Goal: Transaction & Acquisition: Book appointment/travel/reservation

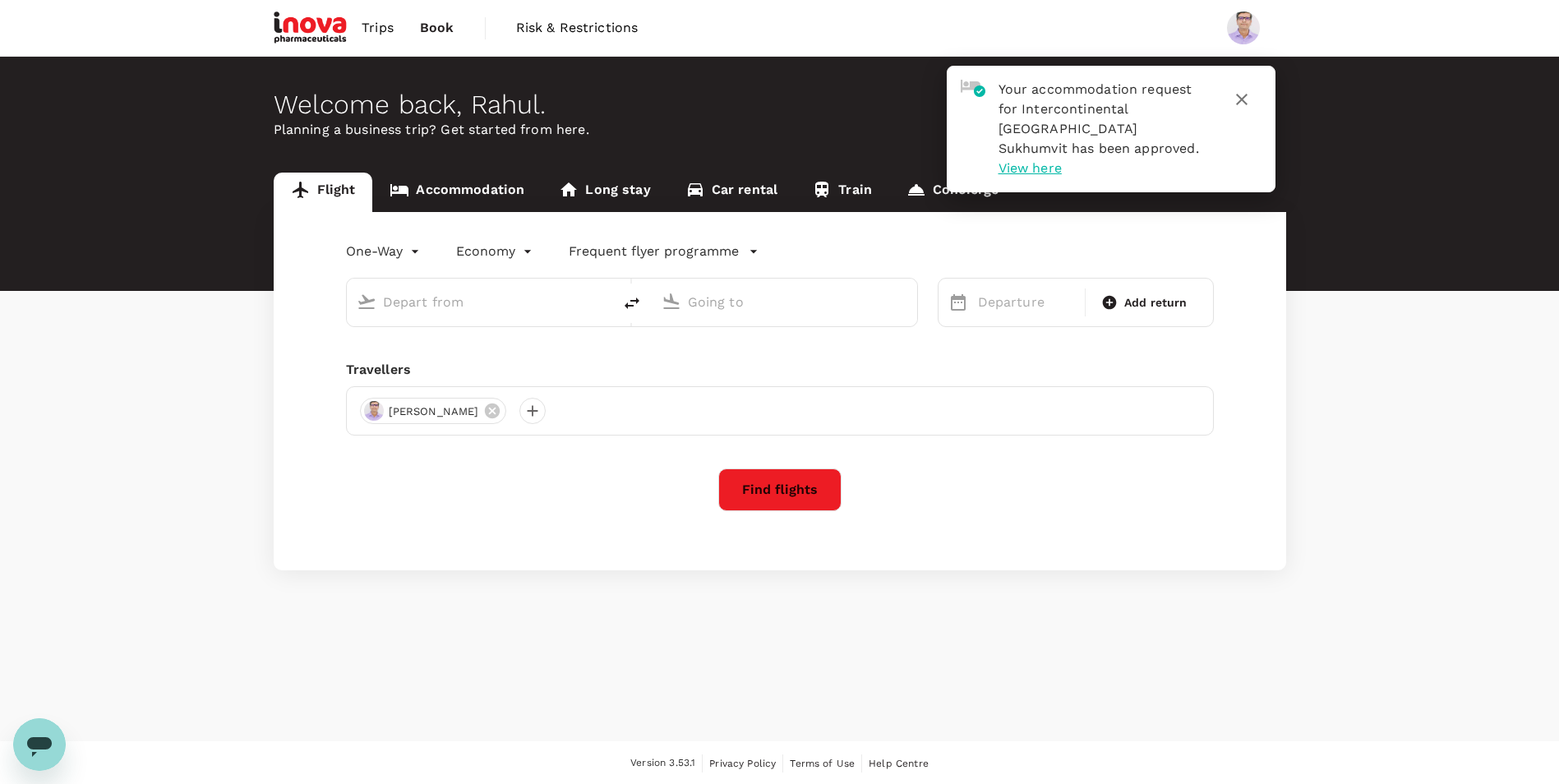
type input "roundtrip"
type input "Singapore Changi (SIN)"
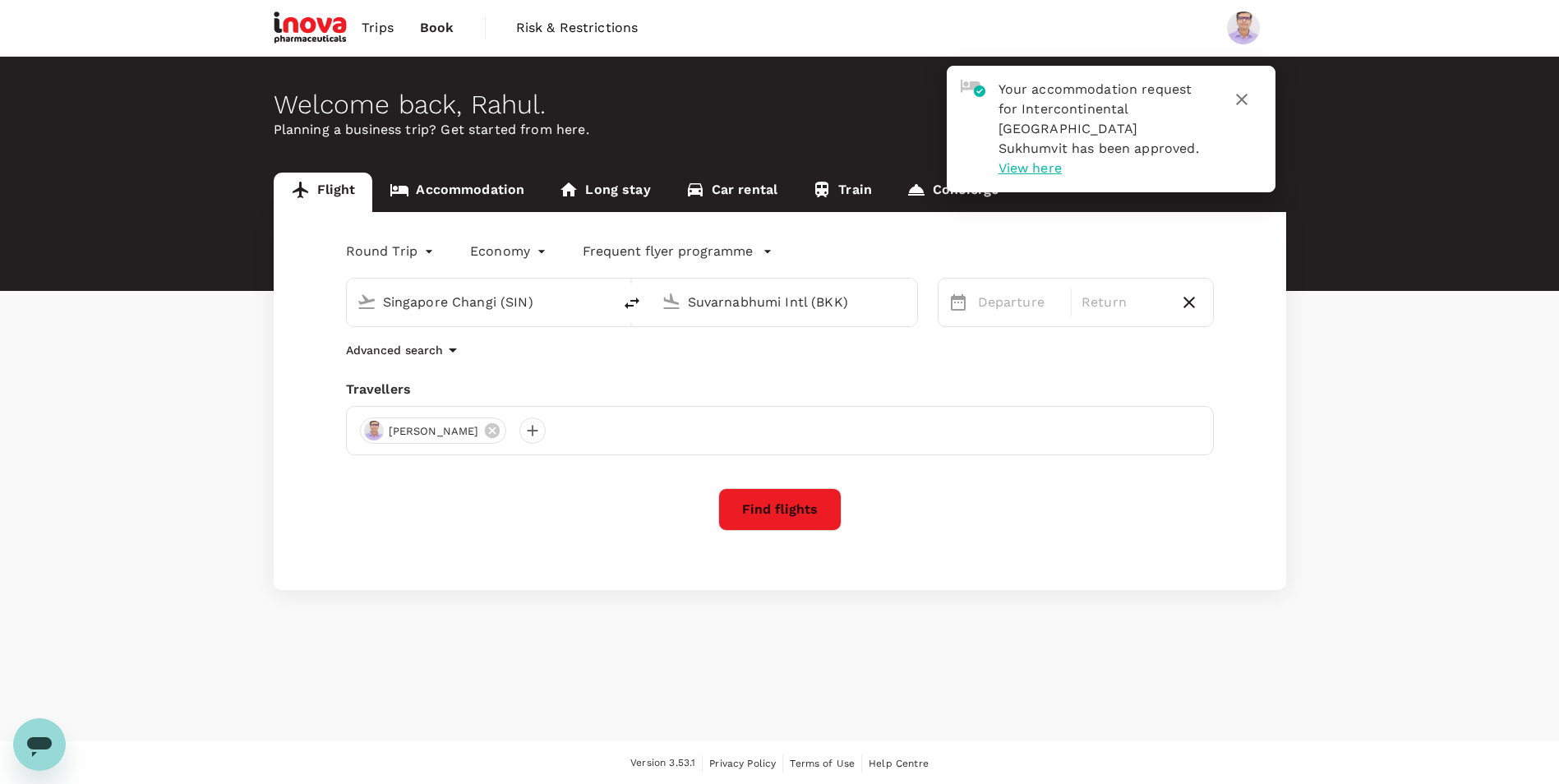
click at [495, 305] on input "Singapore Changi (SIN)" at bounding box center [481, 302] width 194 height 25
click at [767, 298] on input "Suvarnabhumi Intl (BKK)" at bounding box center [785, 302] width 194 height 25
click at [754, 374] on p "Chhatrapati Shivaji Intl" at bounding box center [808, 366] width 287 height 16
type input "Chhatrapati Shivaji Intl (BOM)"
click at [1094, 480] on div "16" at bounding box center [1096, 475] width 32 height 32
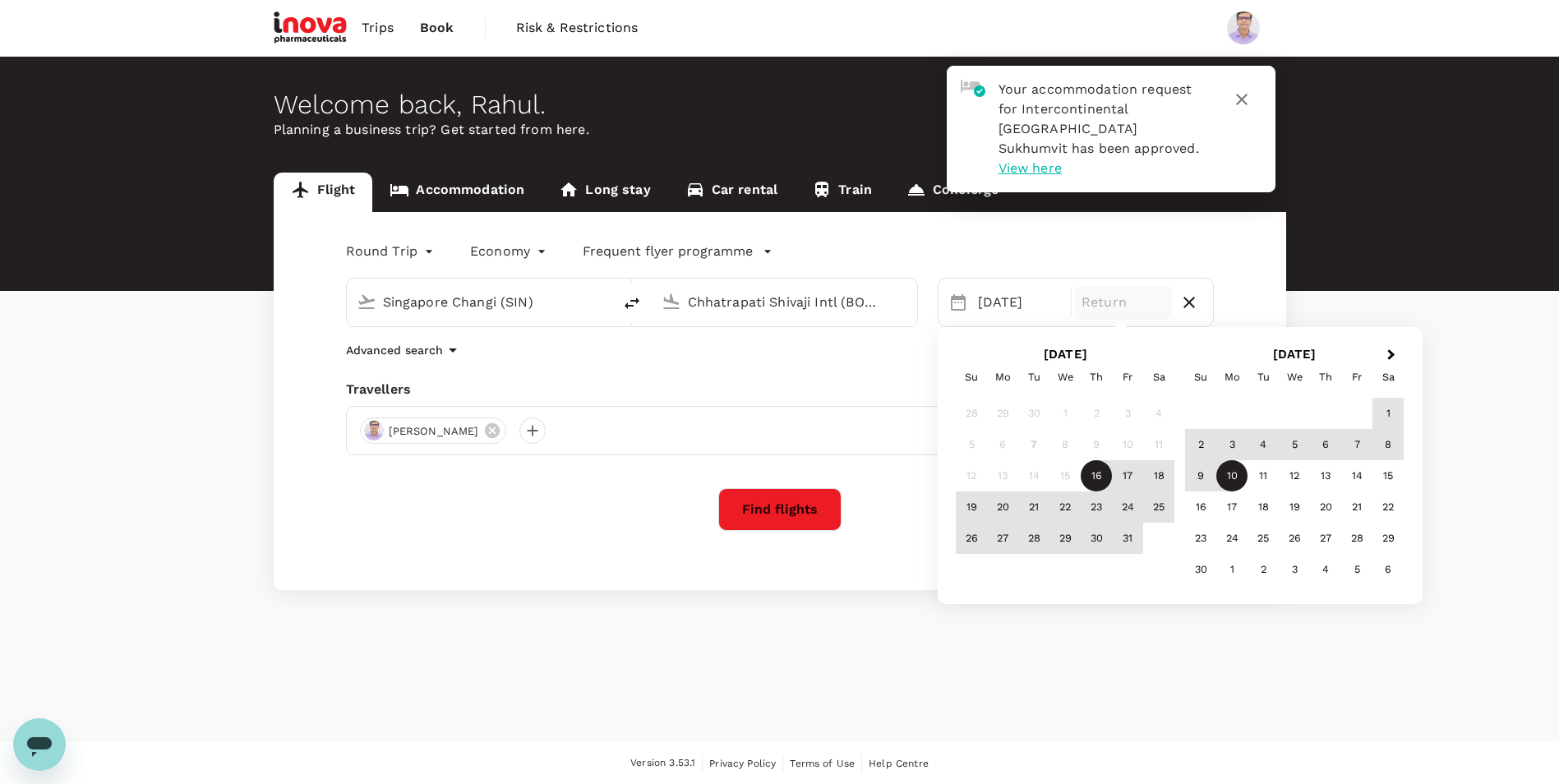
click at [1225, 481] on div "10" at bounding box center [1231, 475] width 32 height 32
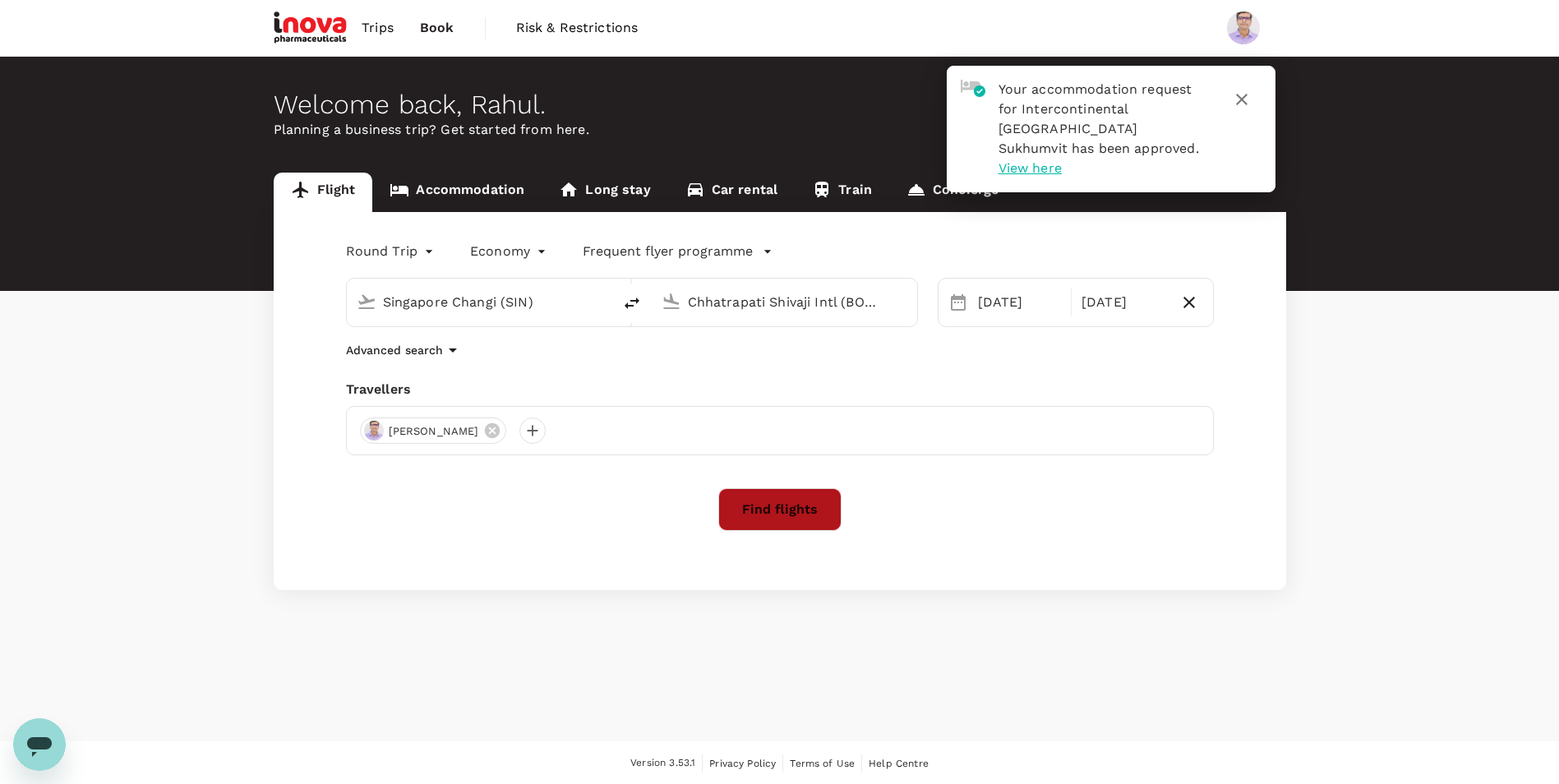
click at [800, 512] on button "Find flights" at bounding box center [780, 509] width 123 height 42
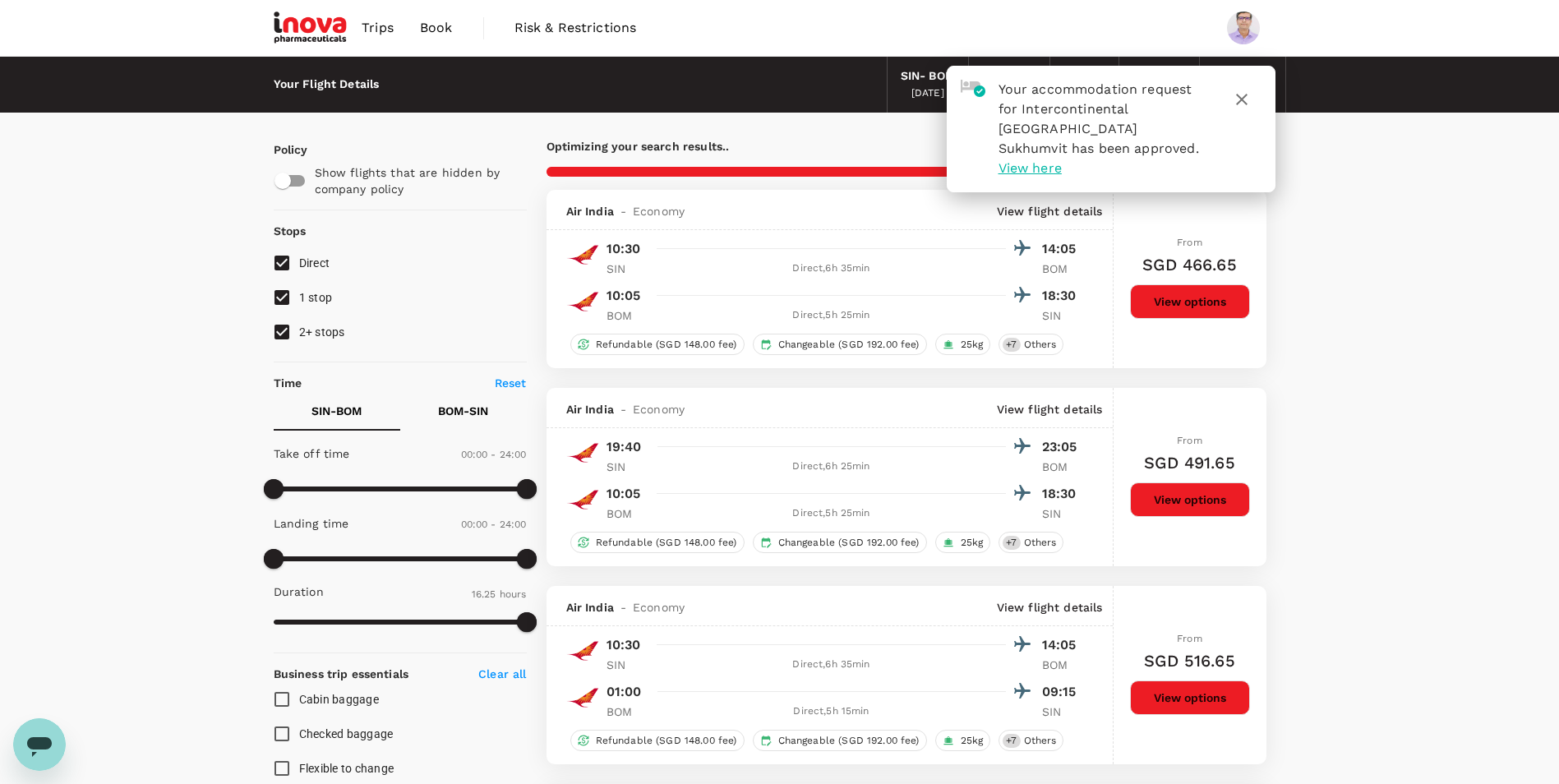
click at [1240, 93] on icon "button" at bounding box center [1242, 100] width 20 height 20
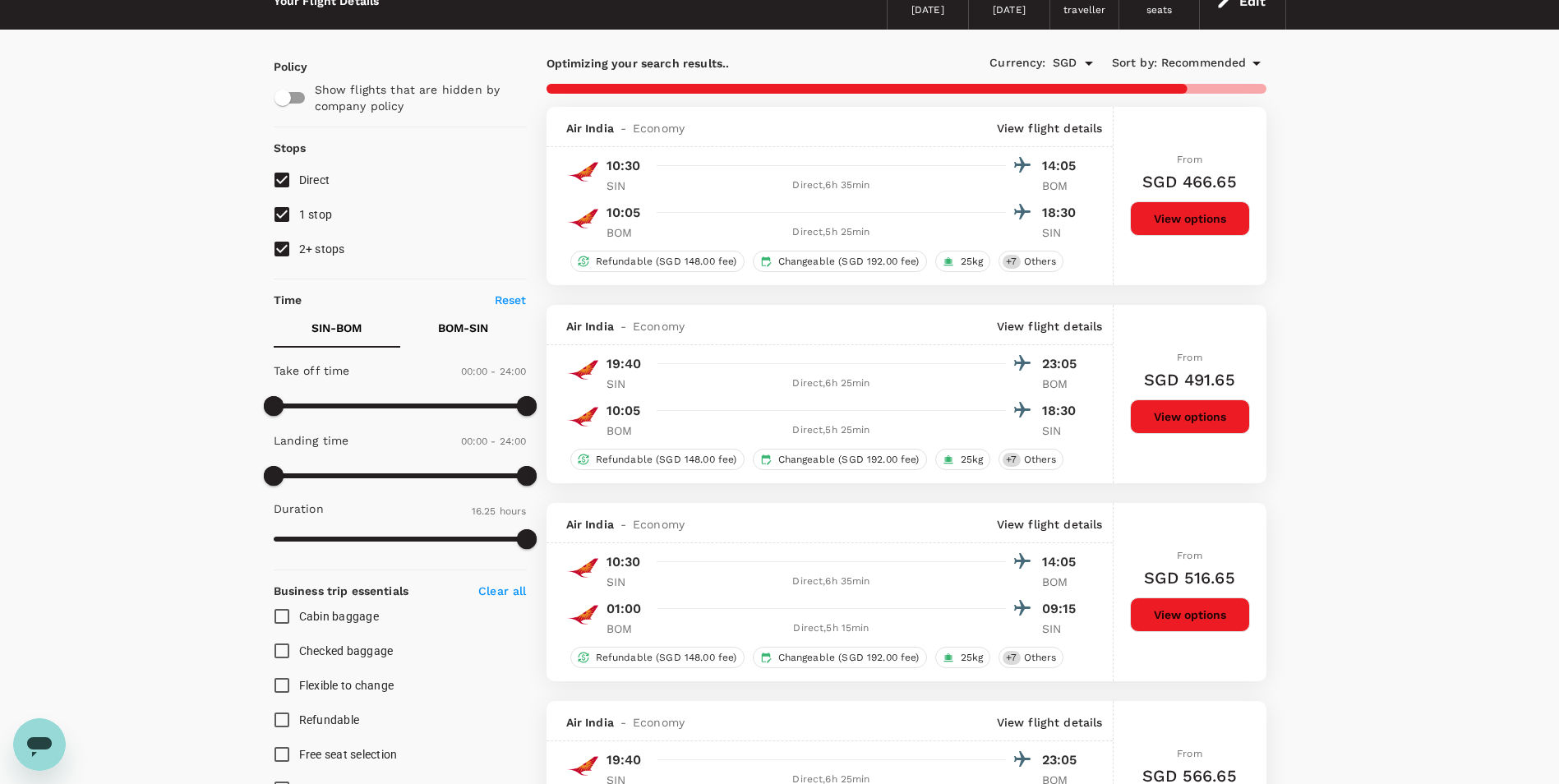
scroll to position [165, 0]
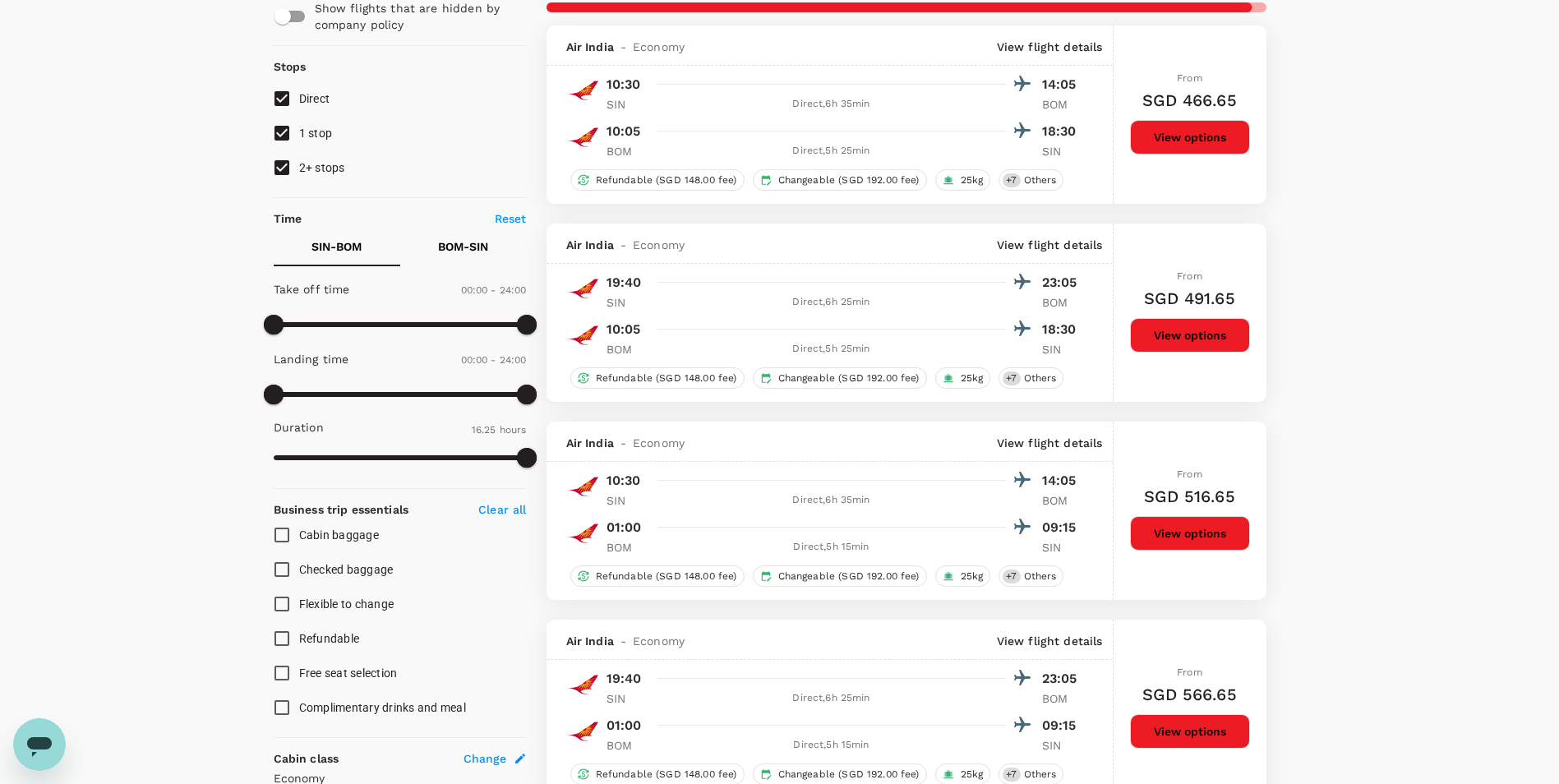
type input "2070"
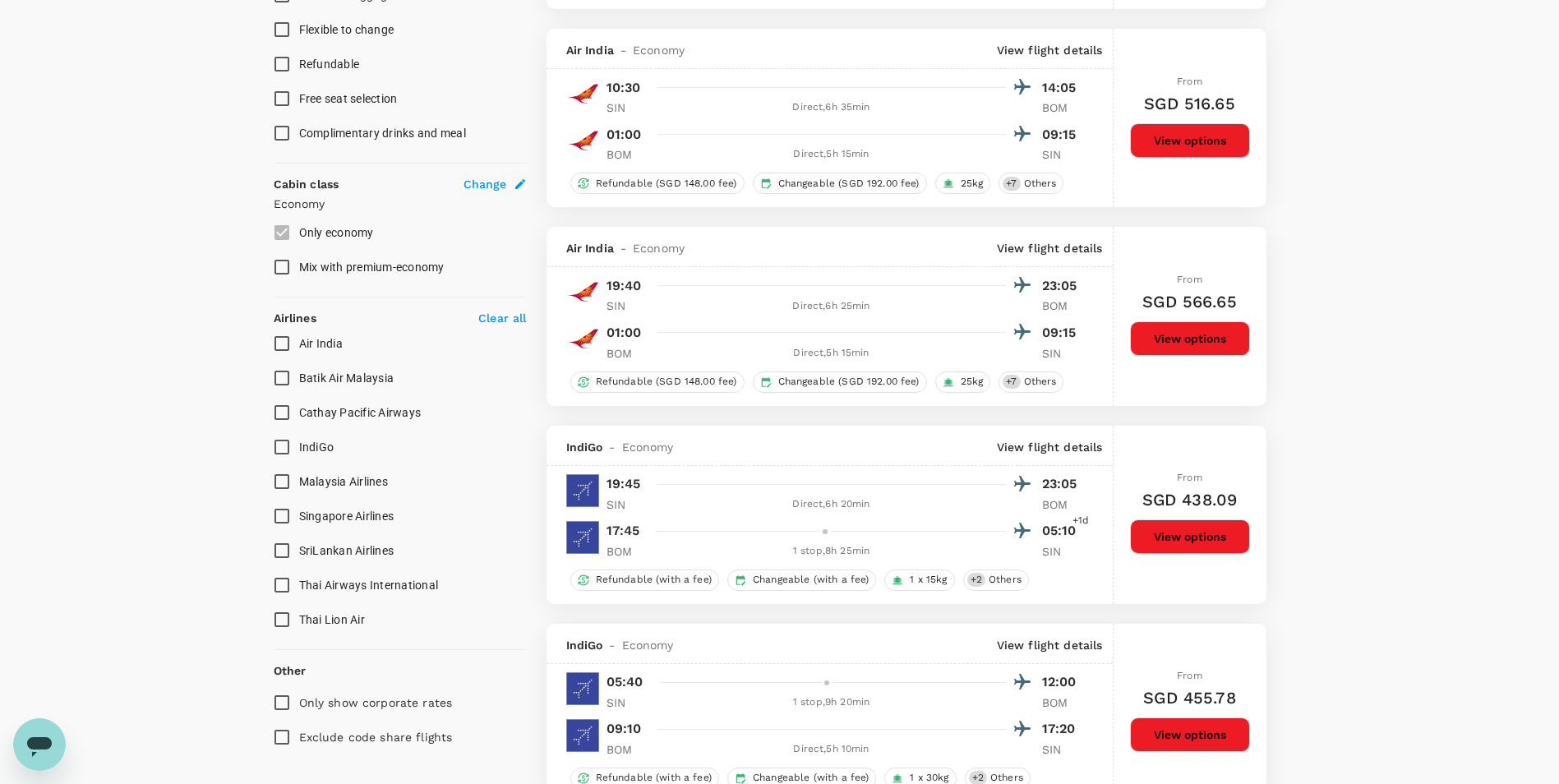
scroll to position [735, 0]
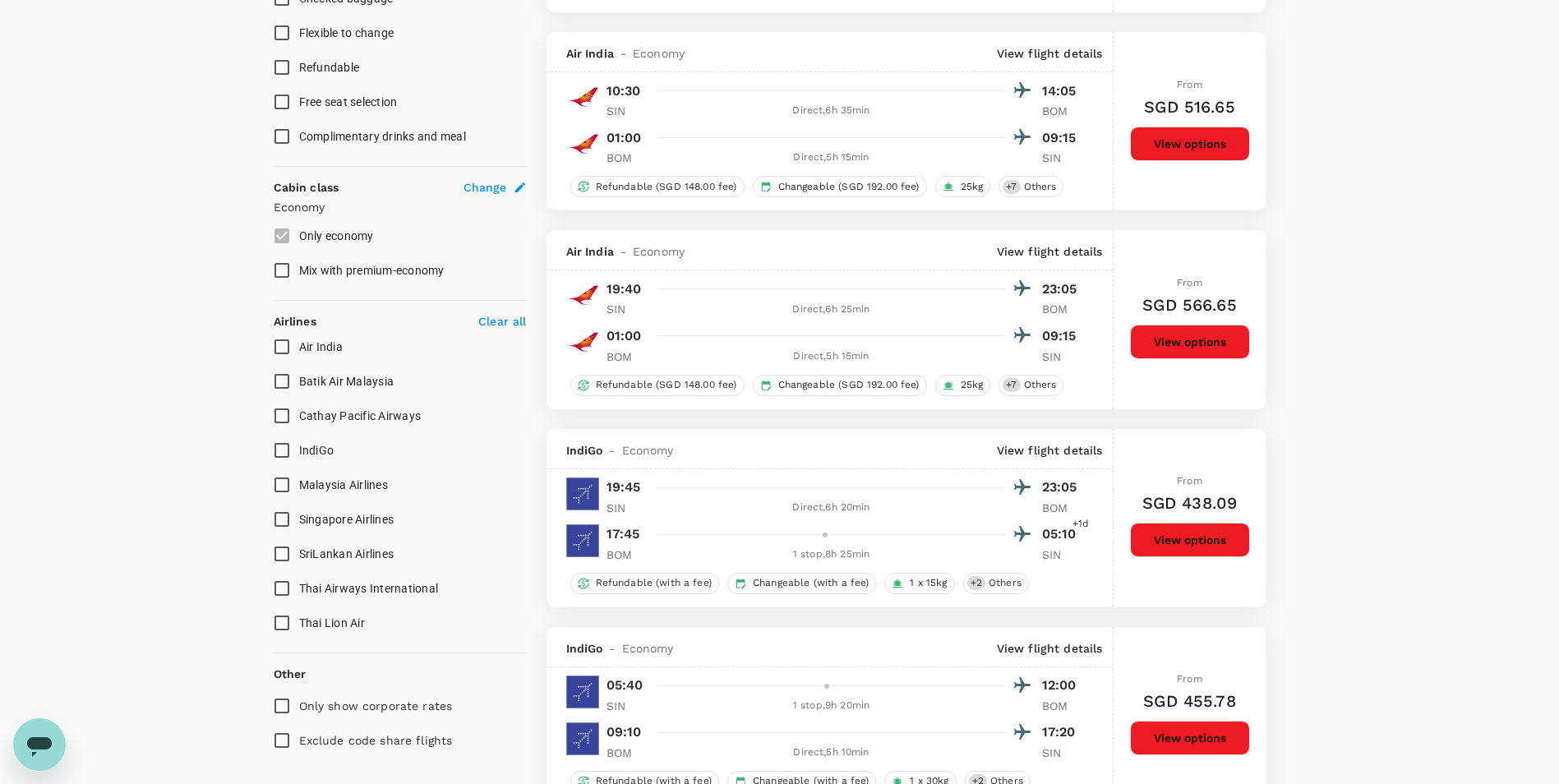
click at [327, 521] on span "Singapore Airlines" at bounding box center [347, 519] width 95 height 14
click at [299, 521] on input "Singapore Airlines" at bounding box center [282, 519] width 34 height 34
checkbox input "true"
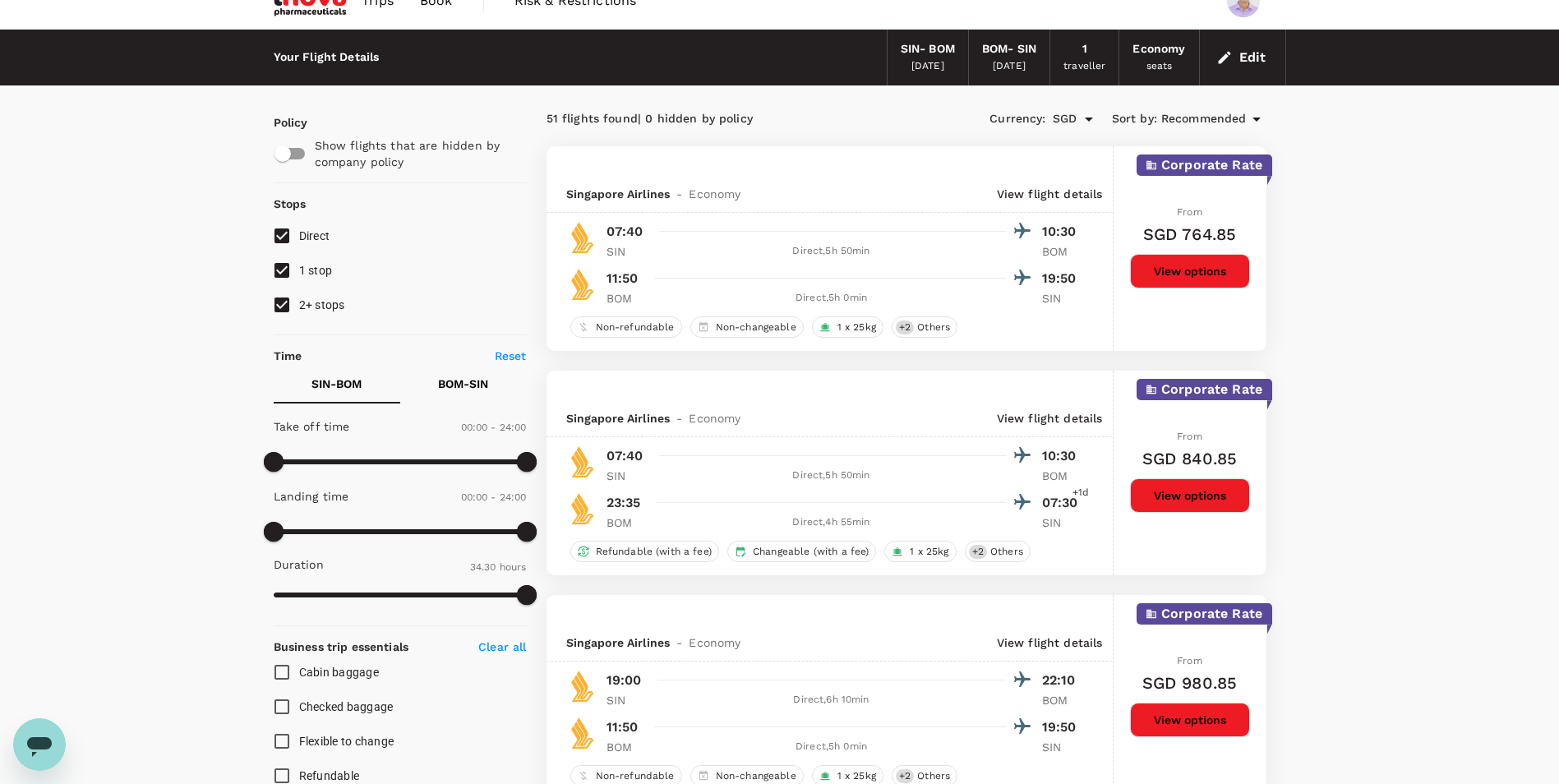
scroll to position [0, 0]
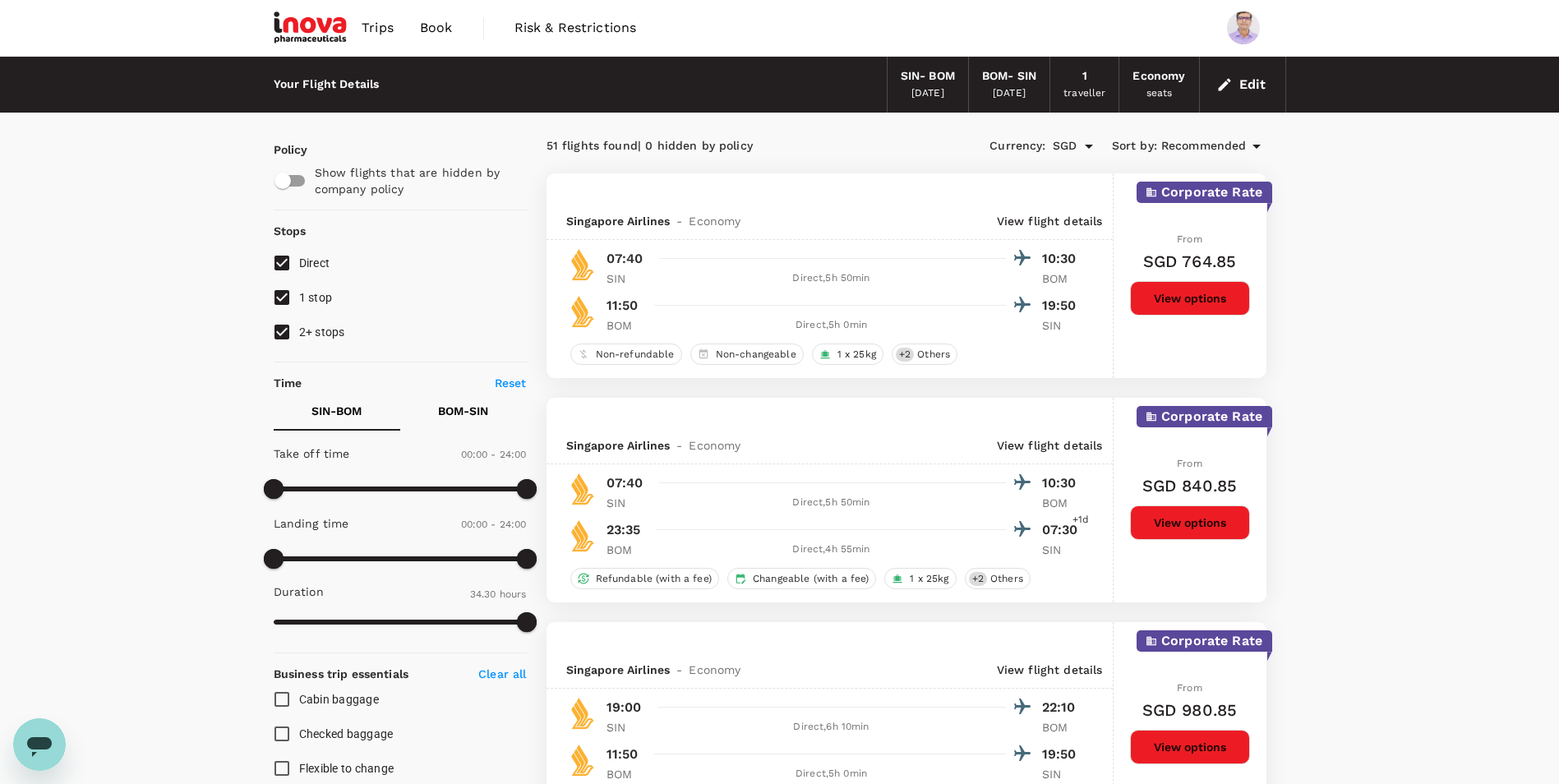
click at [993, 86] on div "10 Nov 2025" at bounding box center [1009, 94] width 33 height 16
click at [1226, 79] on icon "button" at bounding box center [1224, 85] width 16 height 16
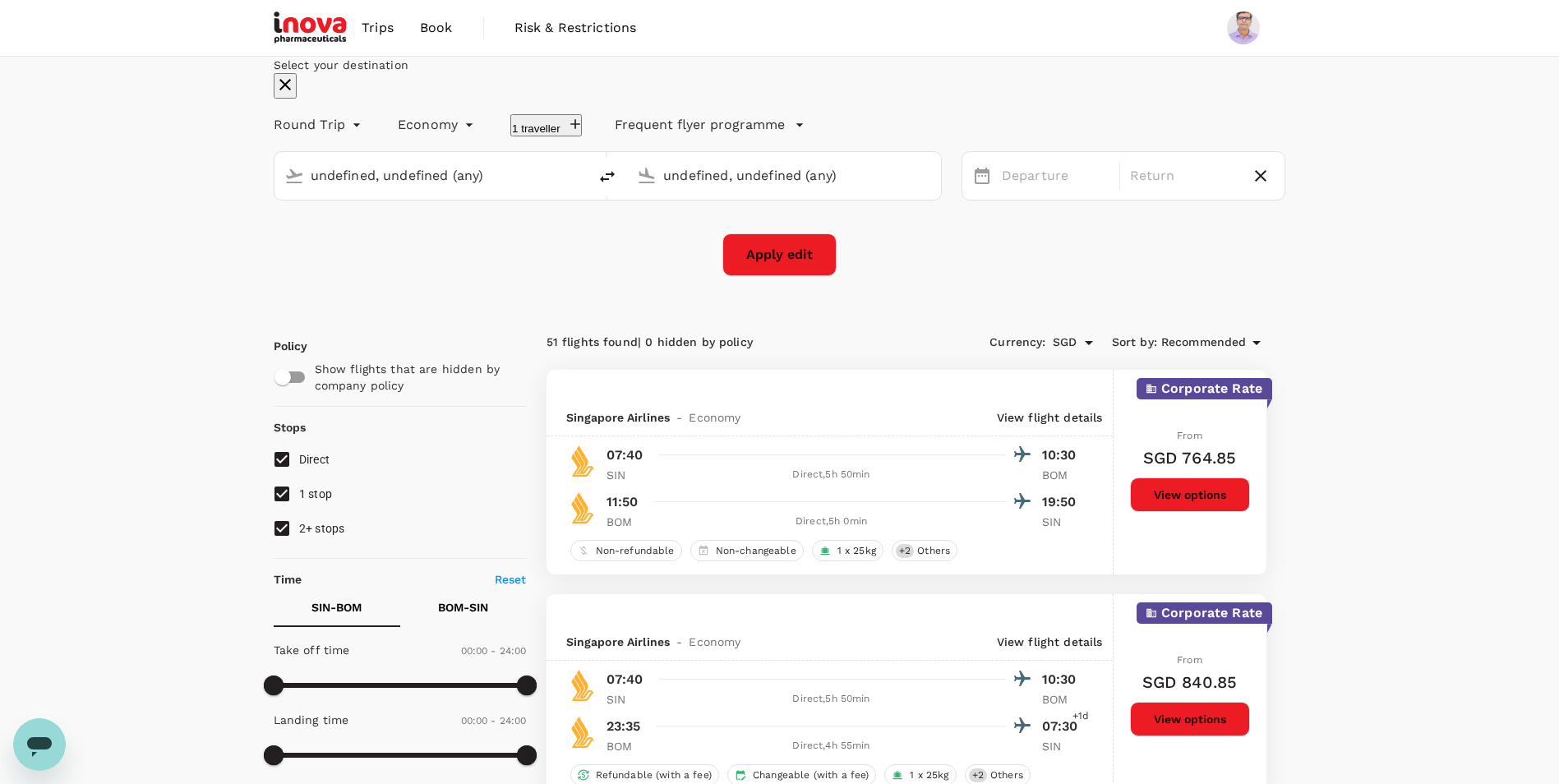
type input "Singapore Changi (SIN)"
type input "Chhatrapati Shivaji Intl (BOM)"
type input "Singapore Changi (SIN)"
type input "Chhatrapati Shivaji Intl (BOM)"
click at [1131, 193] on div "10 Nov" at bounding box center [1184, 176] width 121 height 32
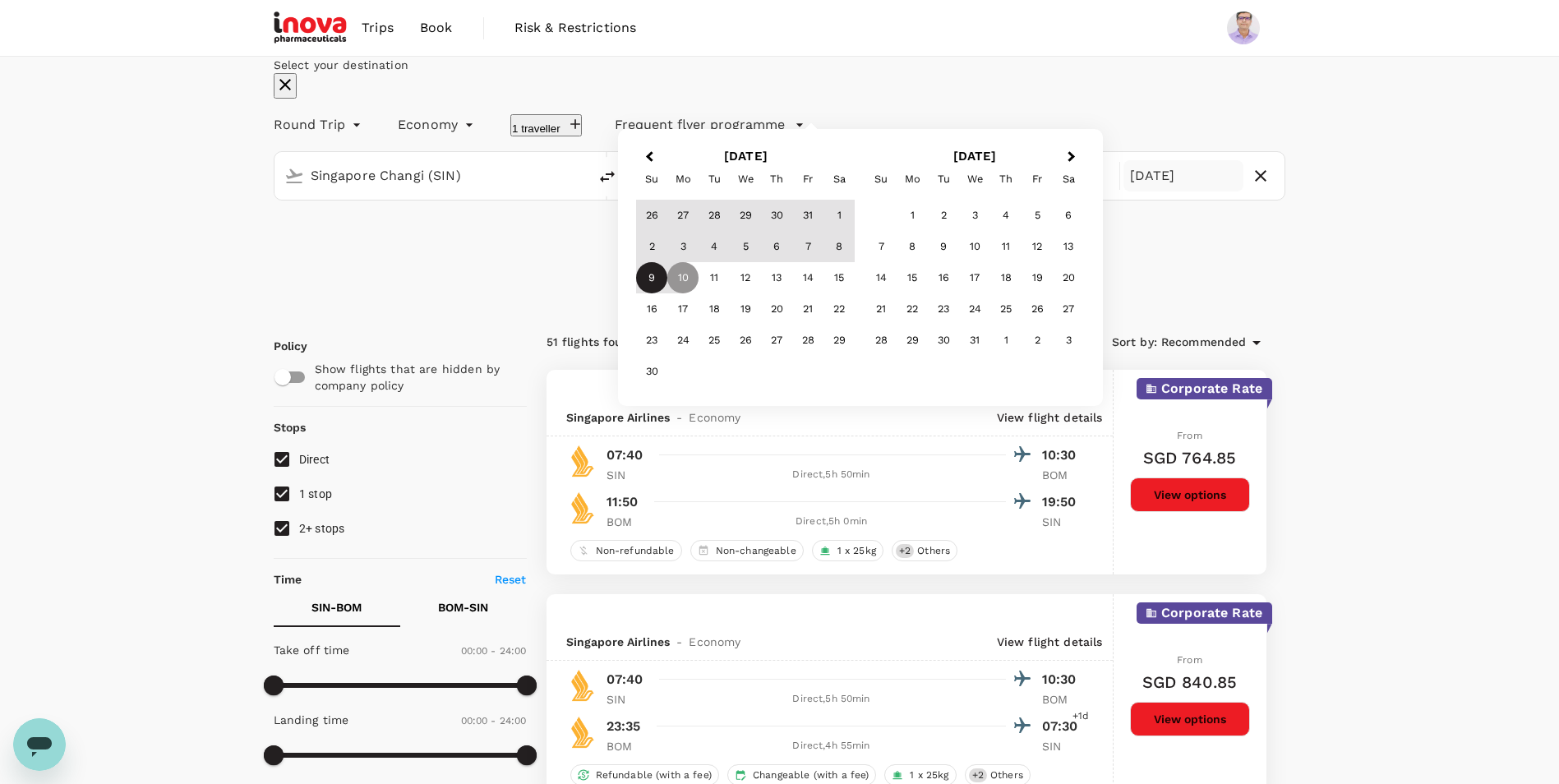
click at [667, 293] on div "9" at bounding box center [652, 277] width 32 height 32
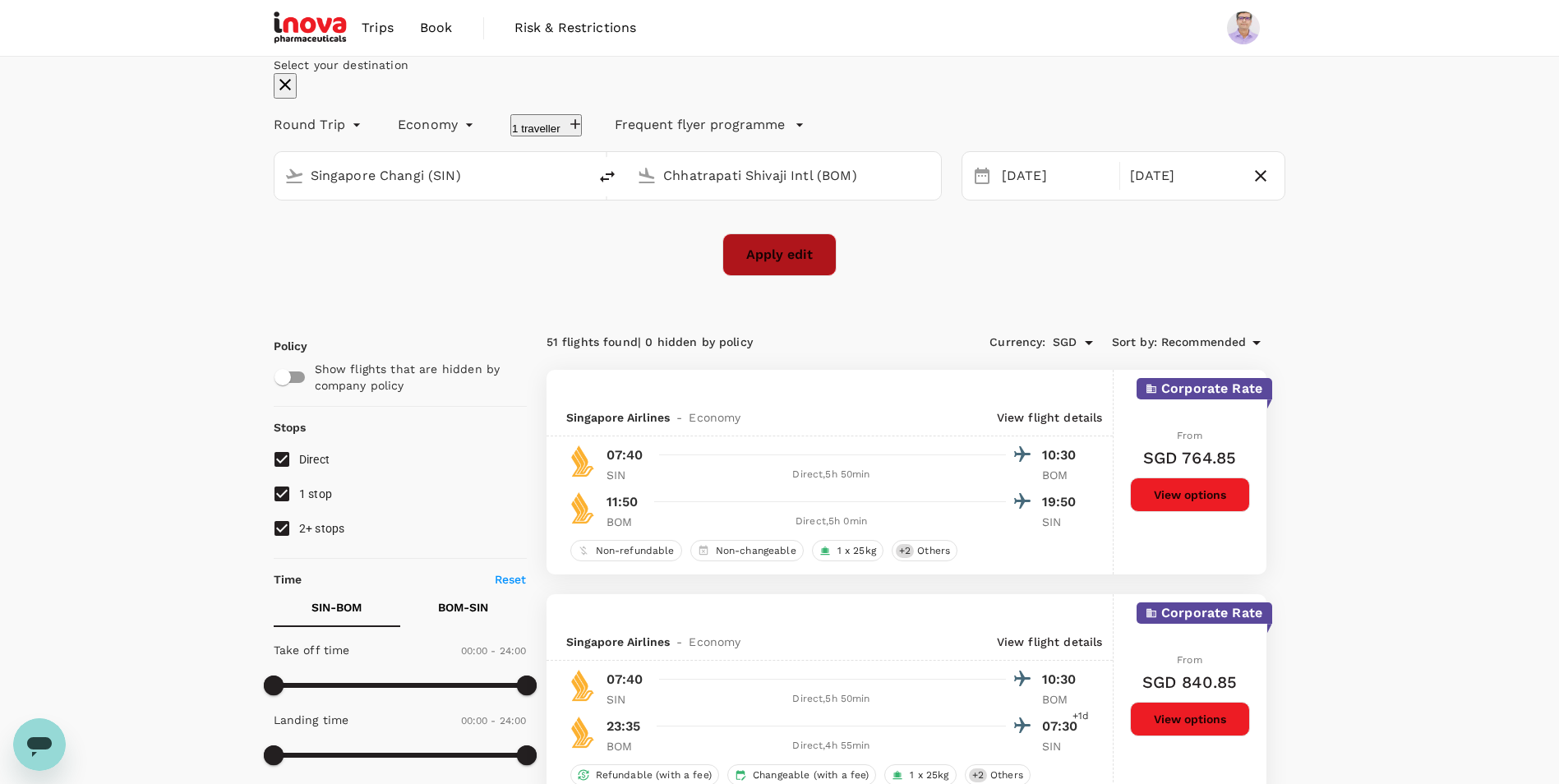
click at [788, 276] on button "Apply edit" at bounding box center [780, 254] width 114 height 42
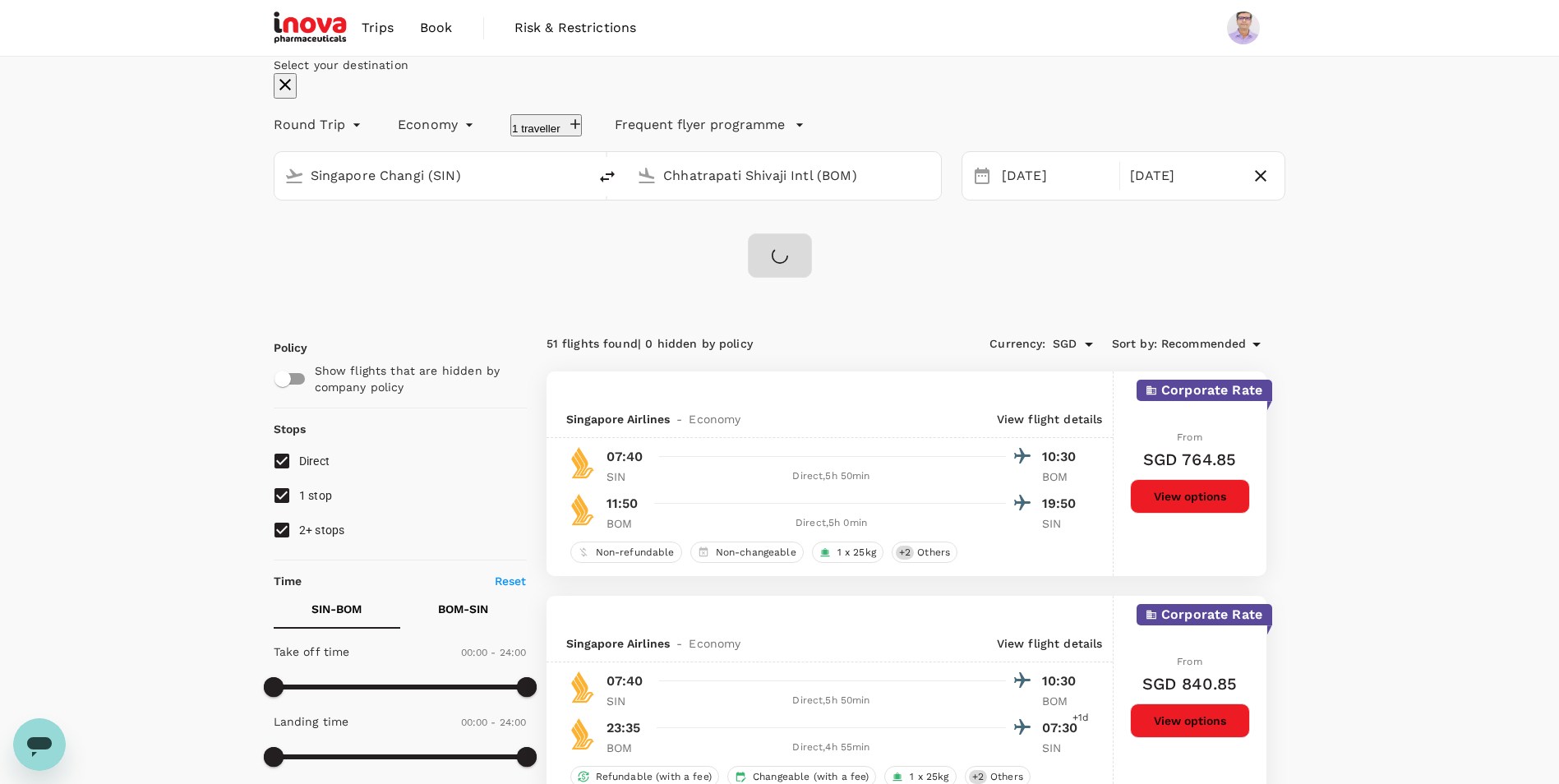
checkbox input "false"
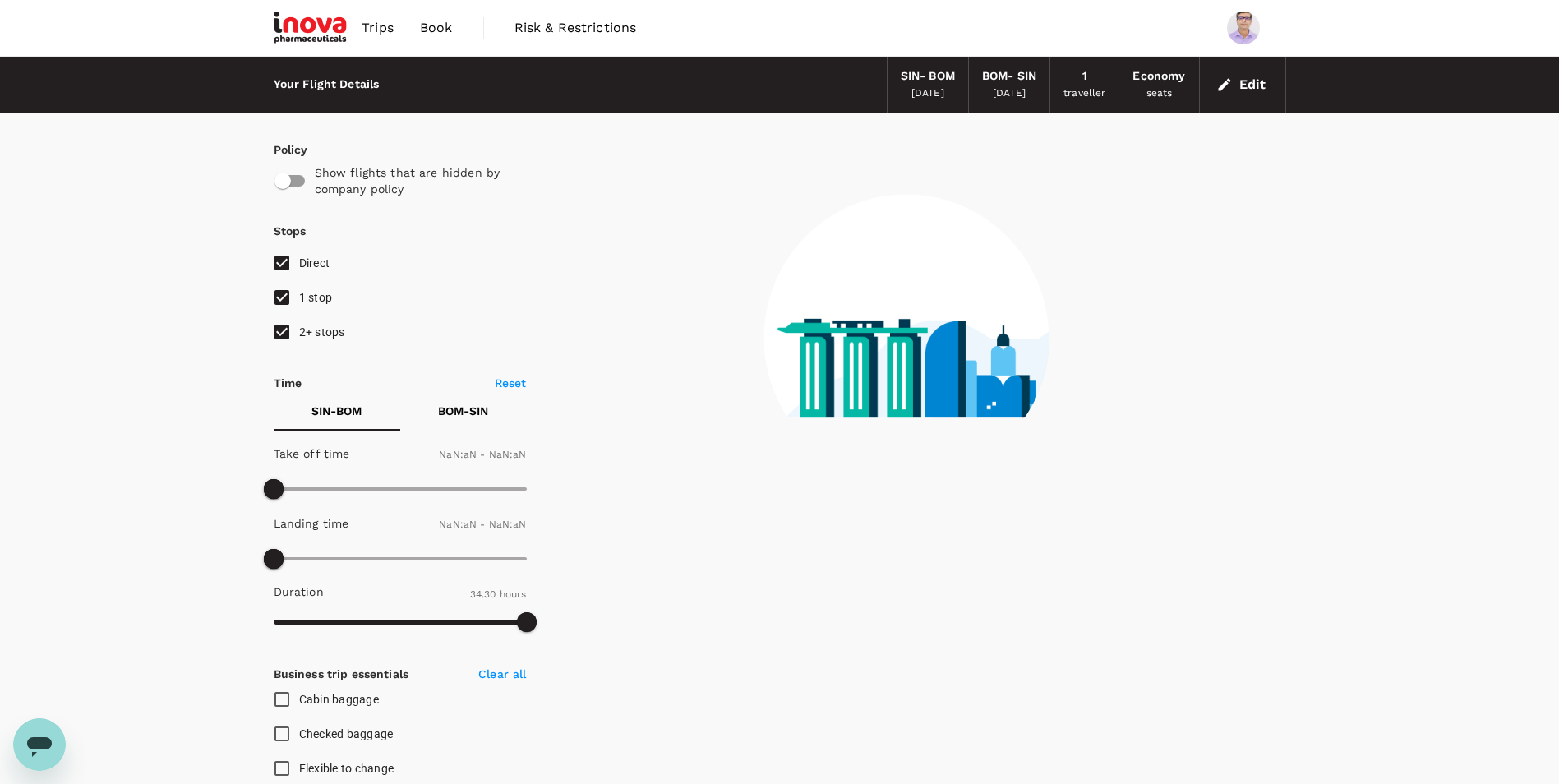
checkbox input "false"
type input "1440"
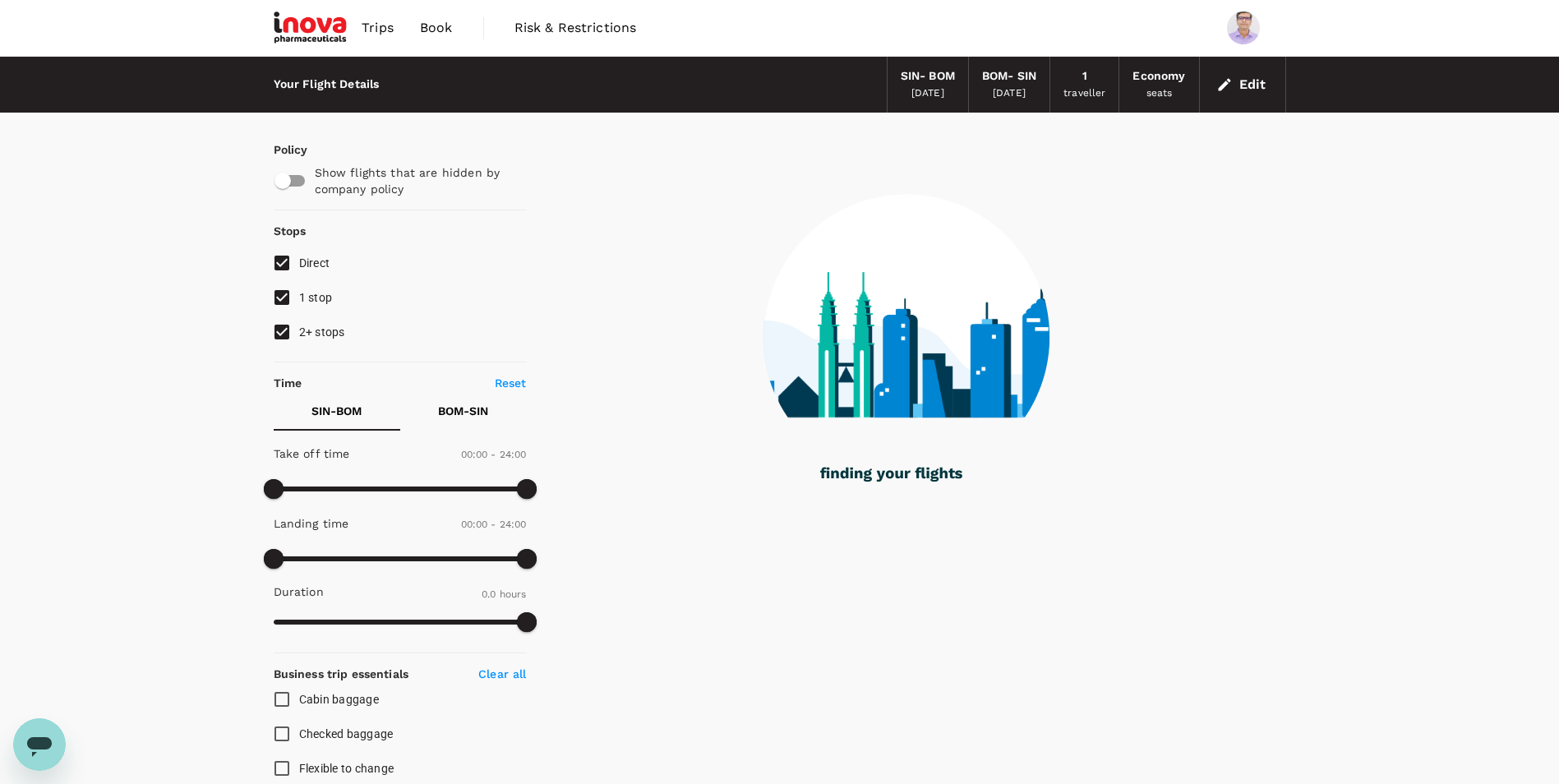
type input "340"
checkbox input "true"
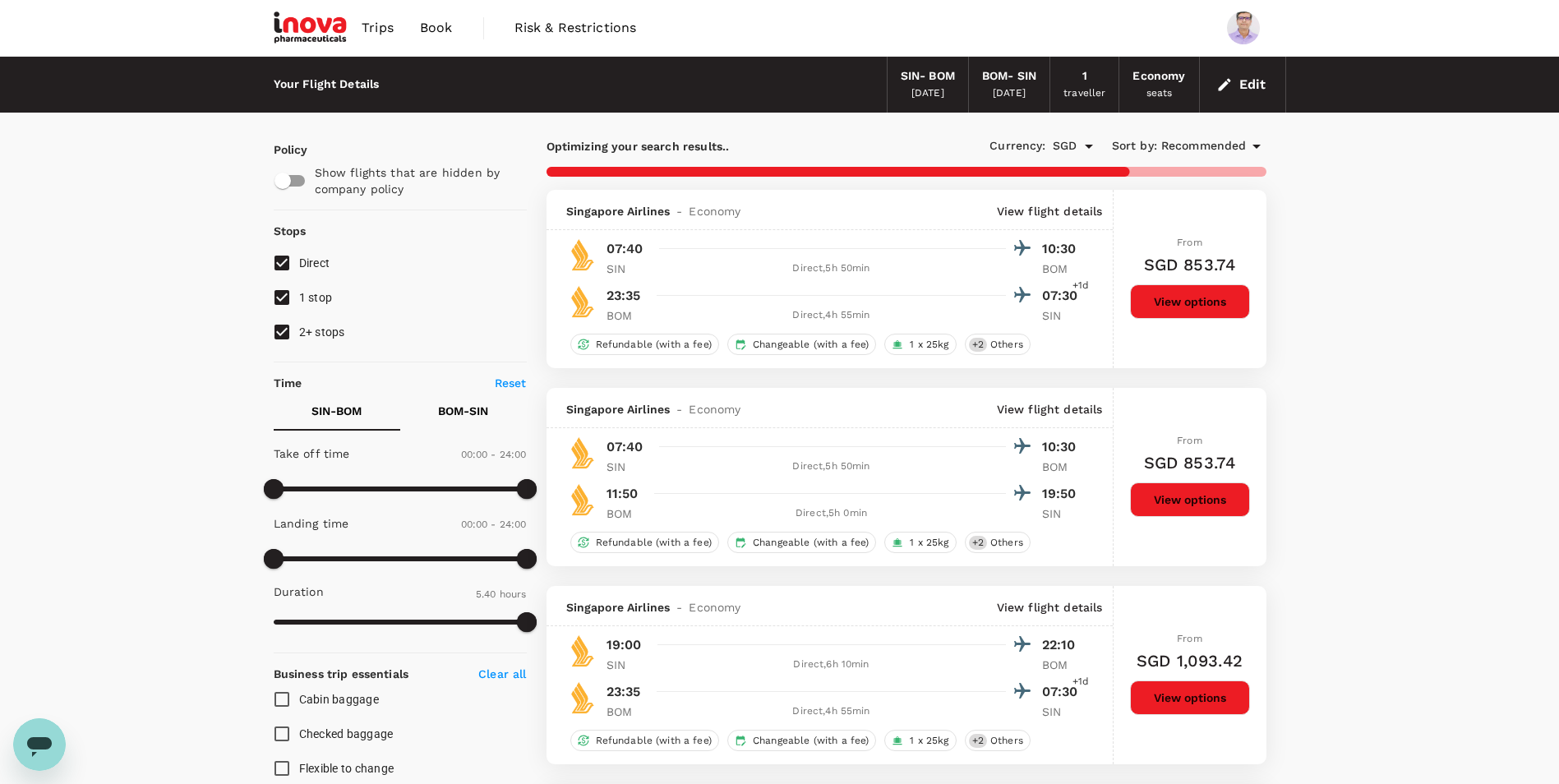
type input "875"
checkbox input "false"
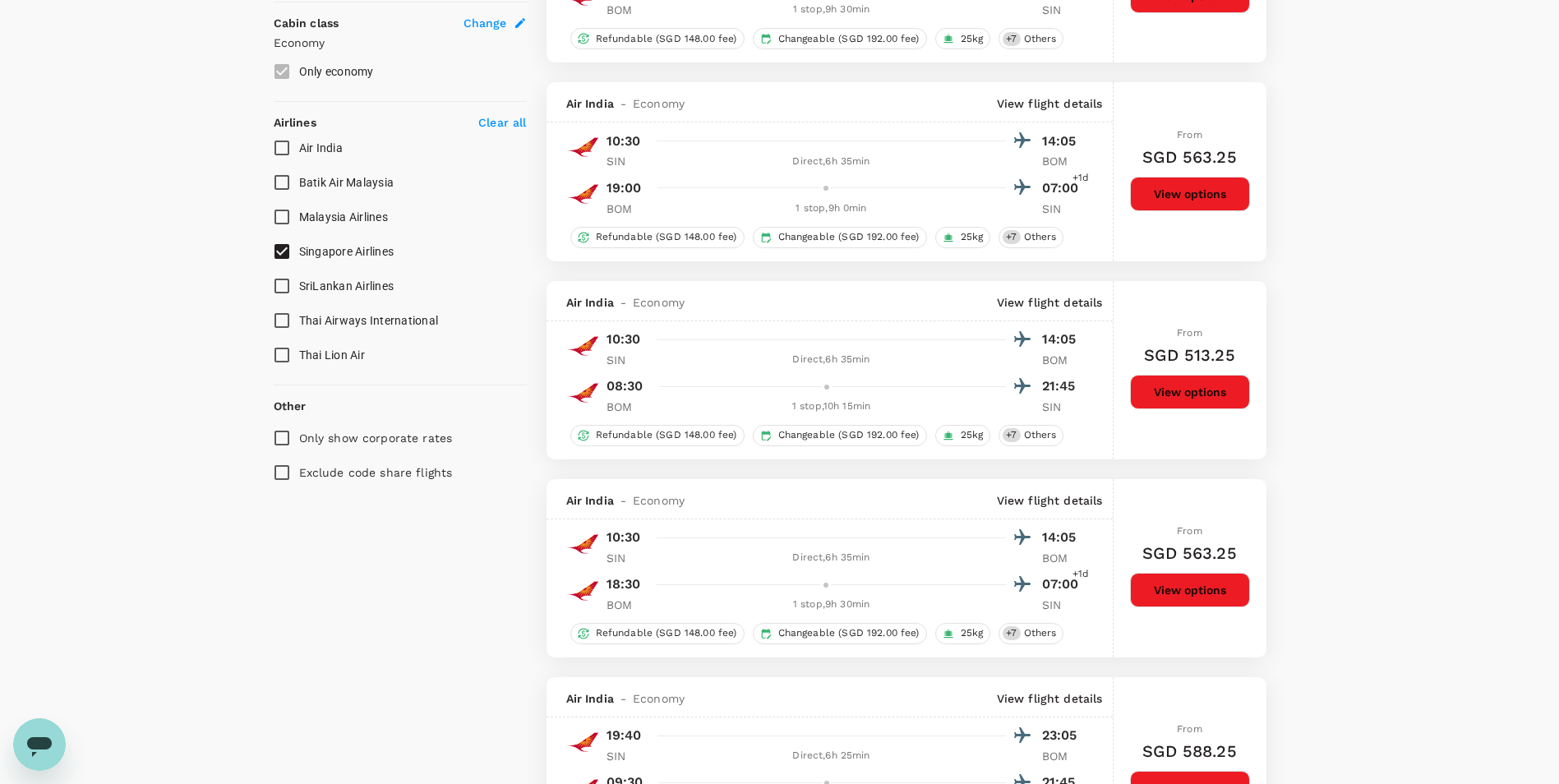
scroll to position [904, 0]
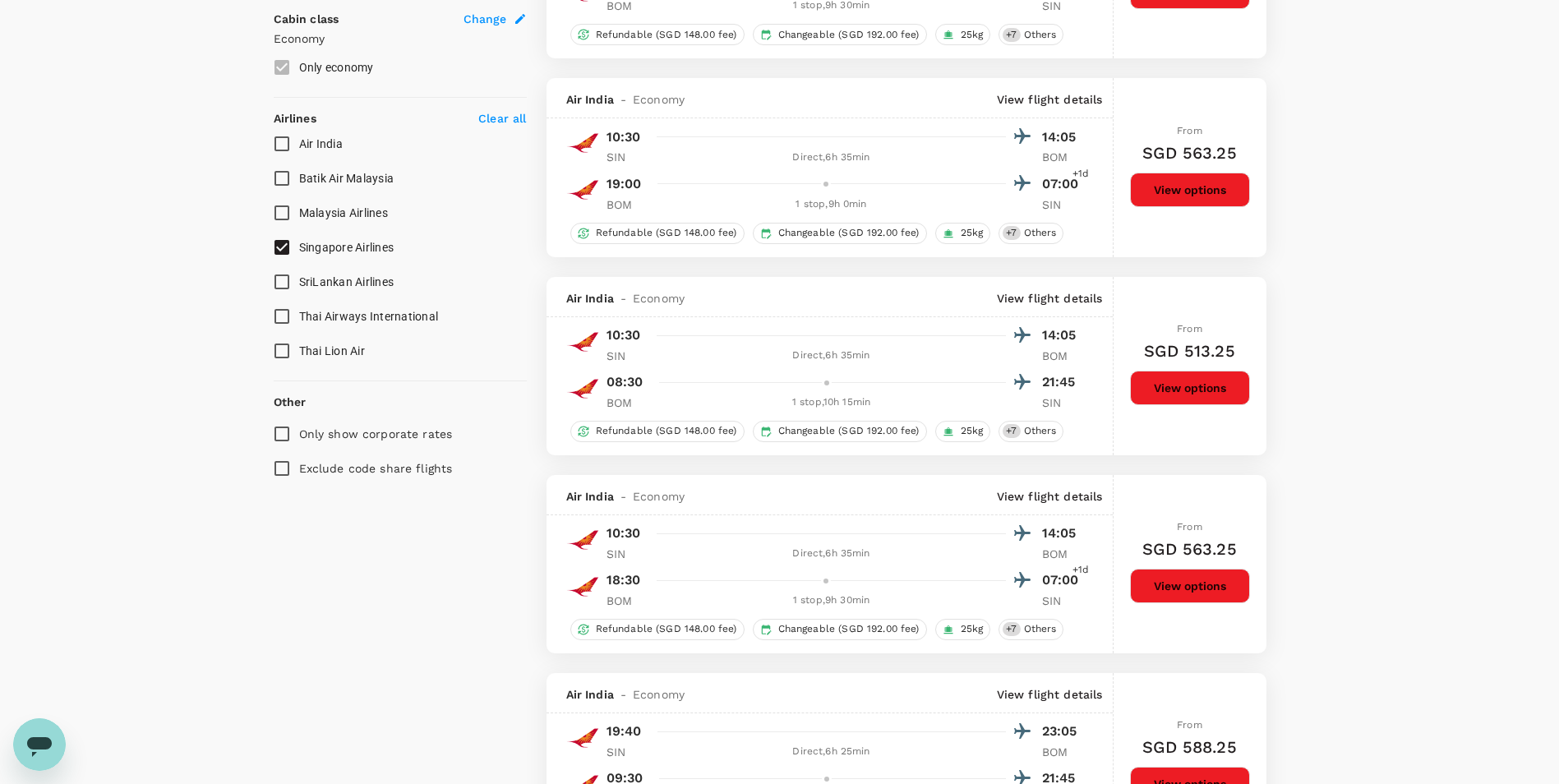
type input "2070"
checkbox input "false"
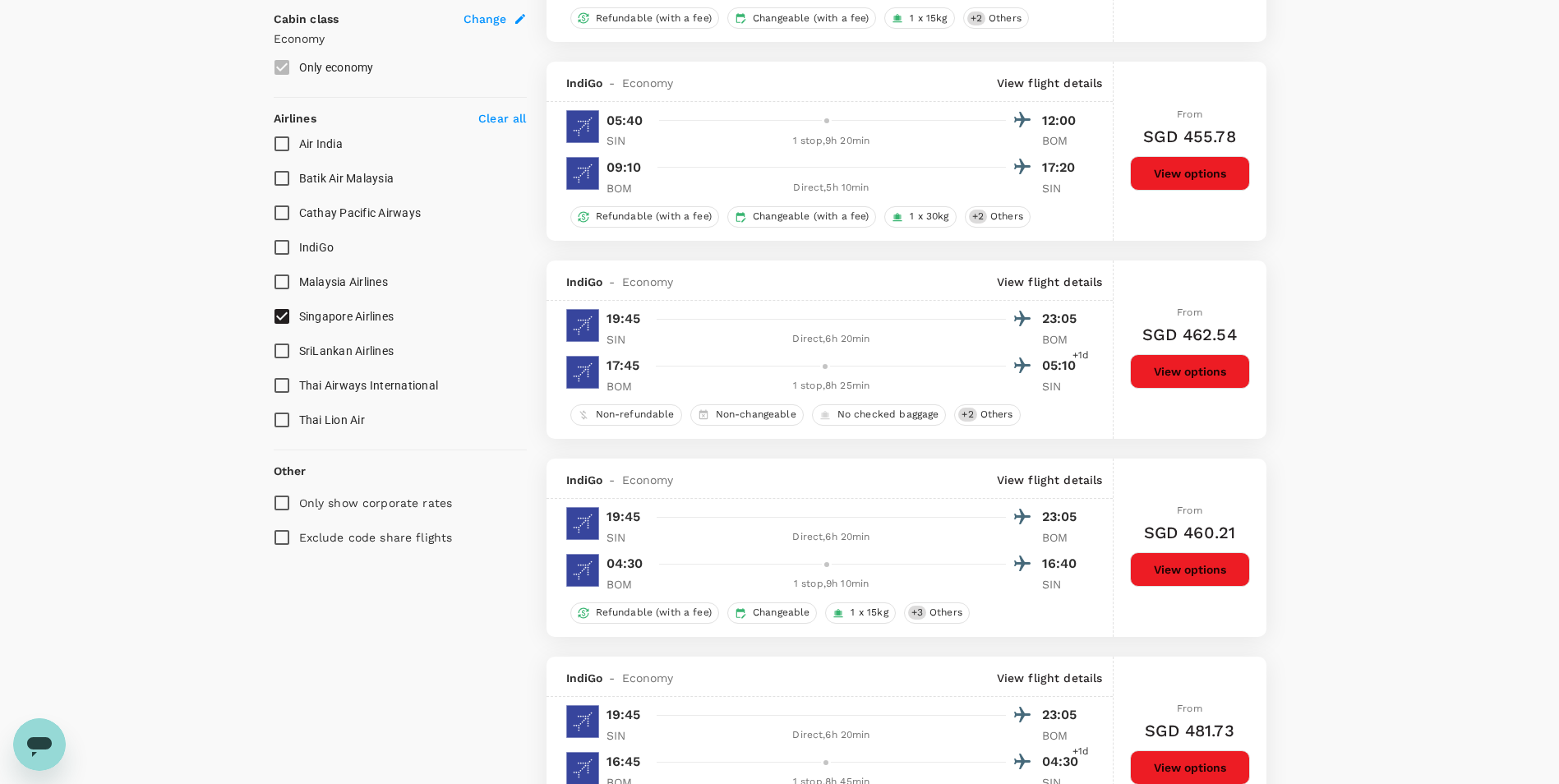
click at [359, 314] on span "Singapore Airlines" at bounding box center [347, 316] width 95 height 14
click at [299, 314] on input "Singapore Airlines" at bounding box center [282, 316] width 34 height 34
click at [359, 314] on span "Singapore Airlines" at bounding box center [347, 316] width 95 height 14
click at [299, 314] on input "Singapore Airlines" at bounding box center [282, 316] width 34 height 34
checkbox input "true"
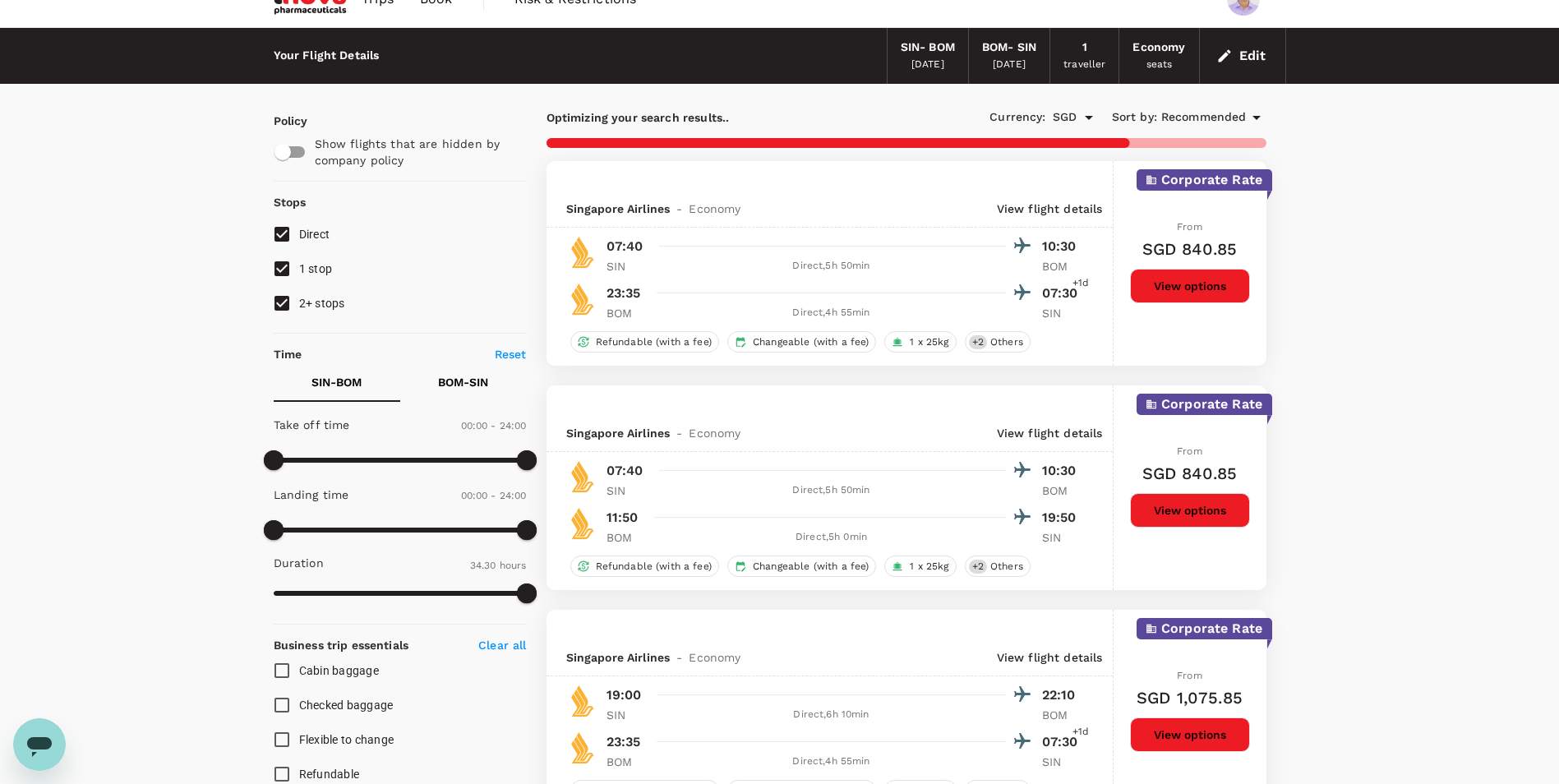
scroll to position [0, 0]
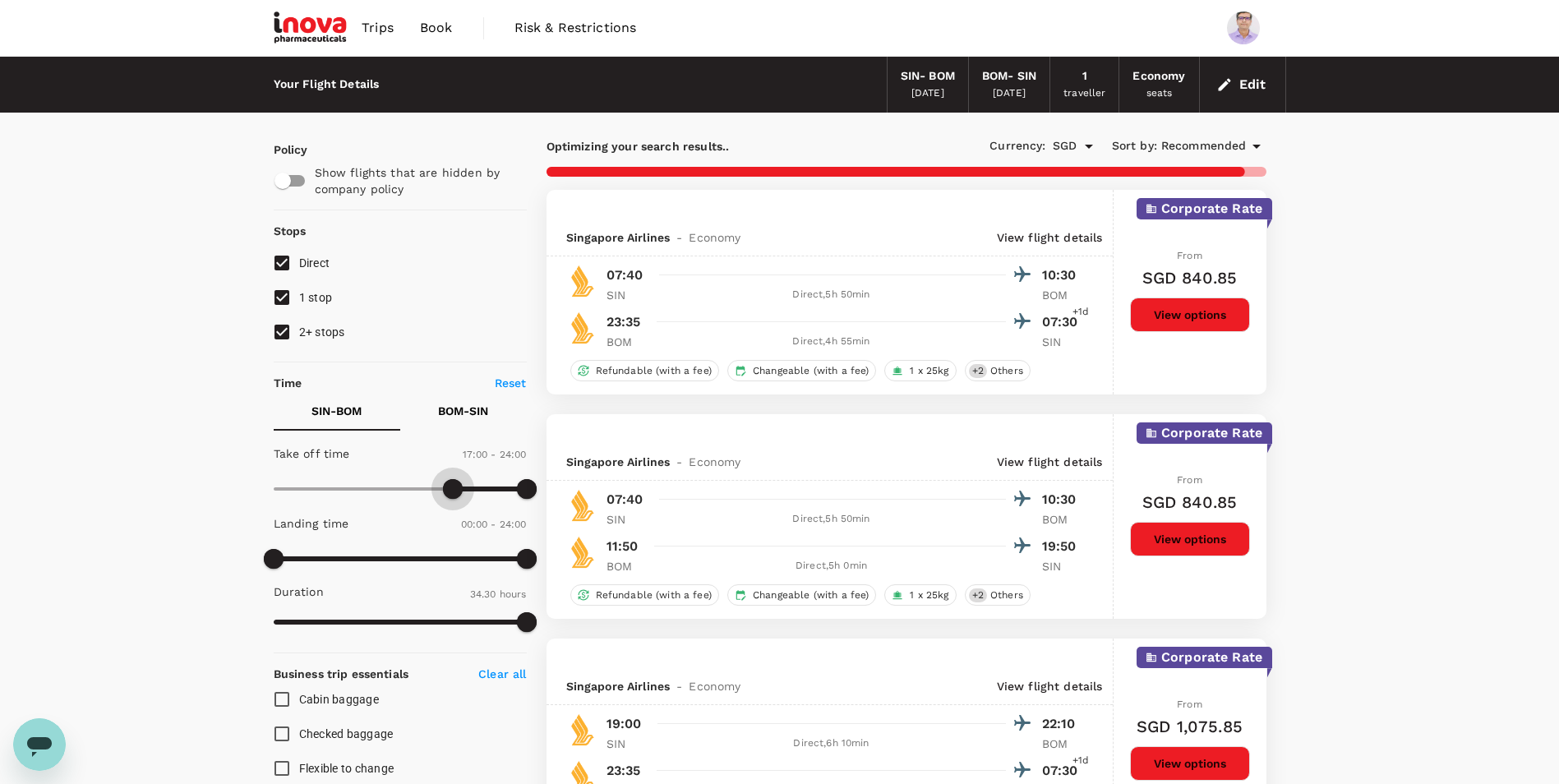
type input "1080"
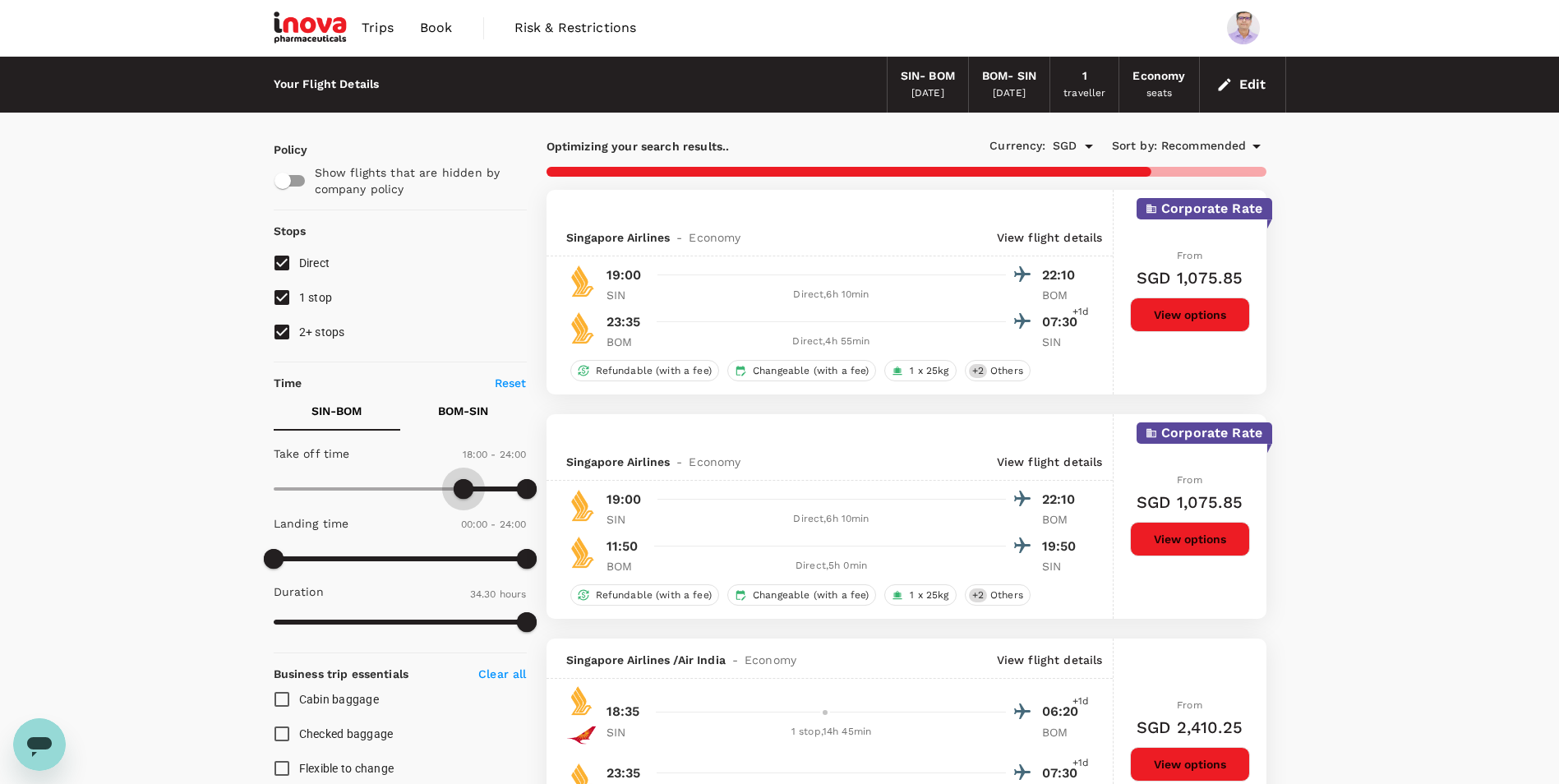
drag, startPoint x: 274, startPoint y: 488, endPoint x: 462, endPoint y: 475, distance: 188.4
click at [462, 479] on span at bounding box center [464, 489] width 20 height 20
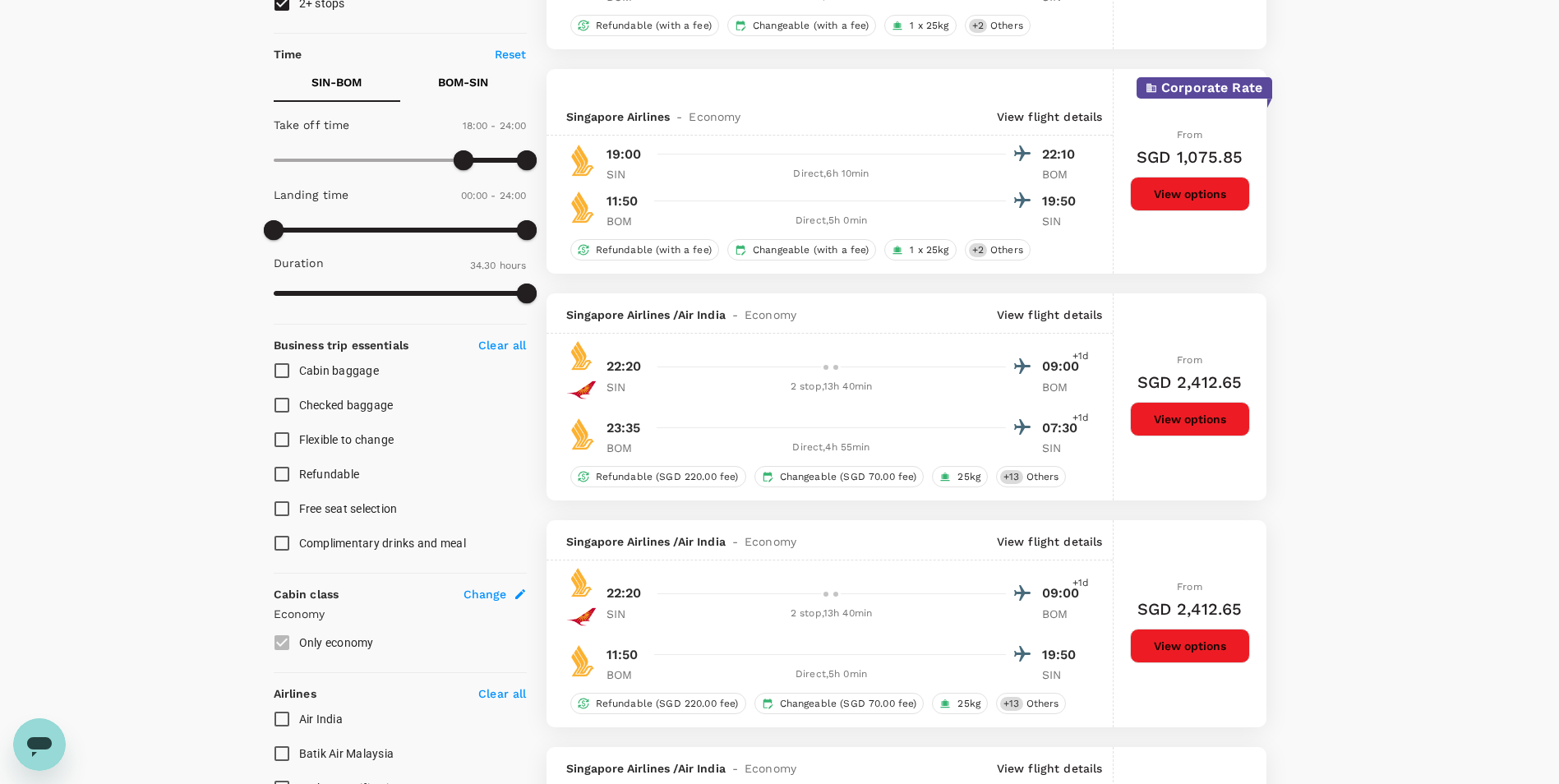
scroll to position [493, 0]
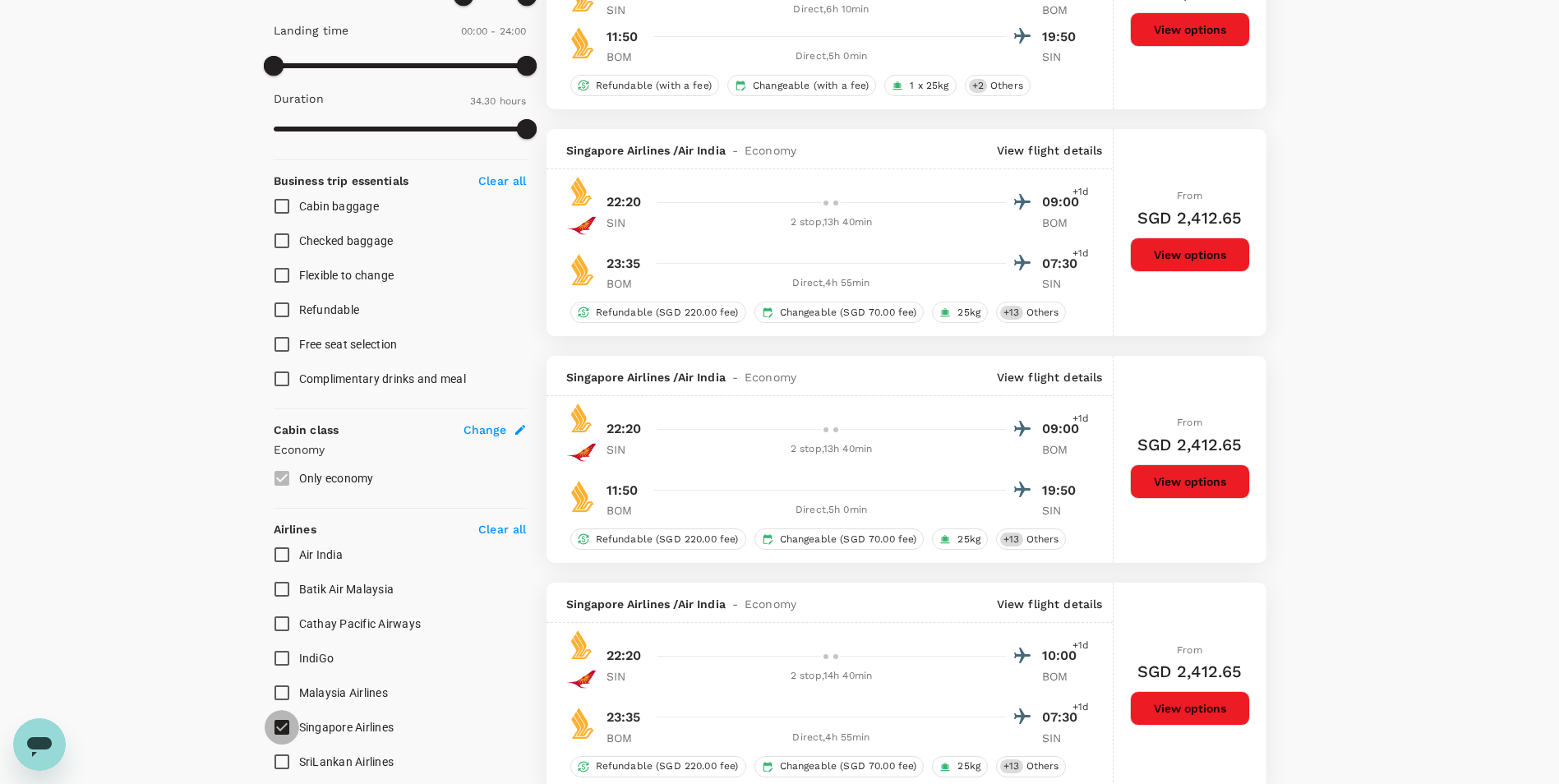
click at [279, 725] on input "Singapore Airlines" at bounding box center [282, 727] width 34 height 34
checkbox input "false"
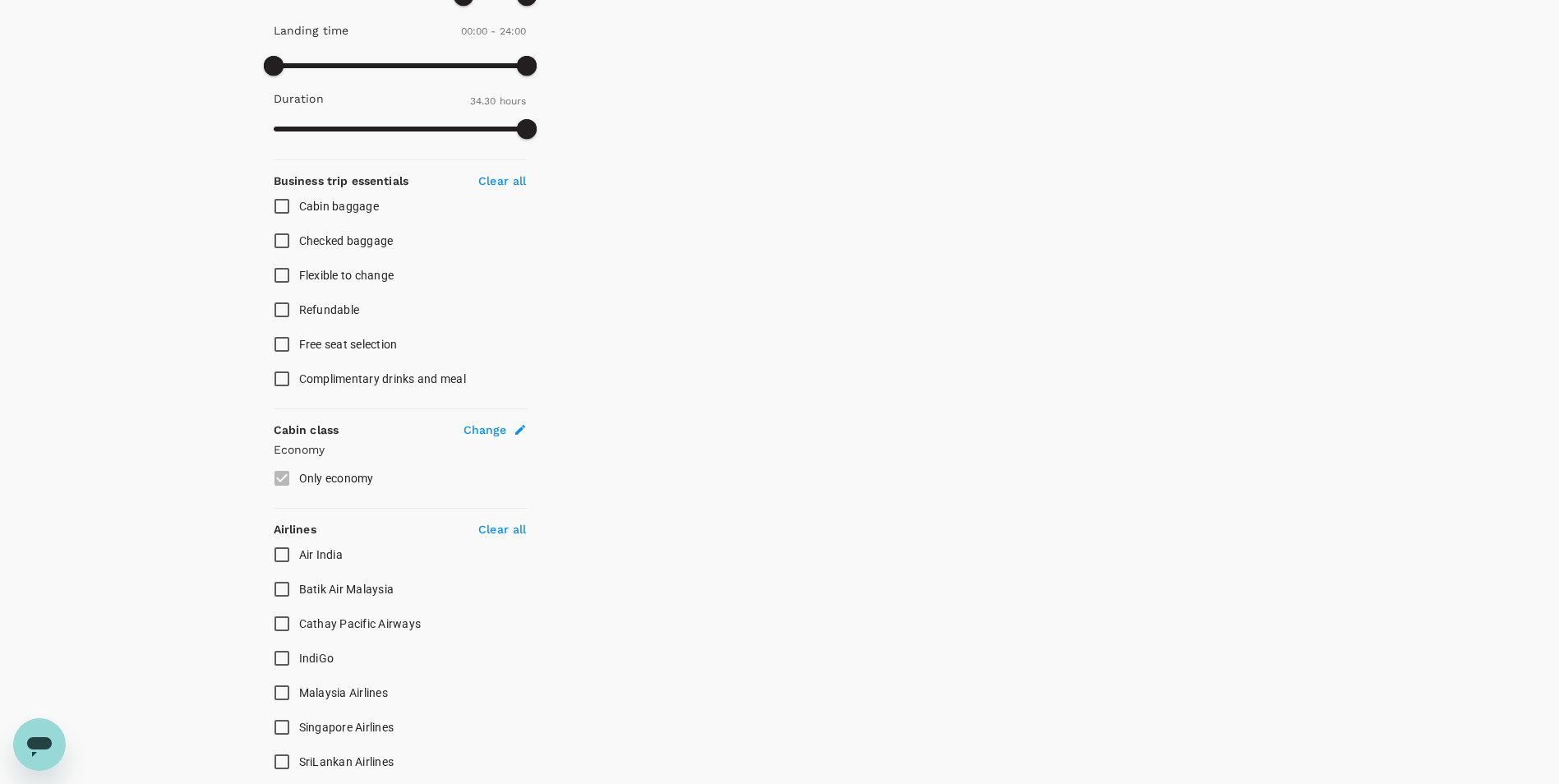
click at [317, 555] on span "Air India" at bounding box center [320, 554] width 43 height 14
click at [299, 555] on input "Air India" at bounding box center [282, 554] width 34 height 34
checkbox input "true"
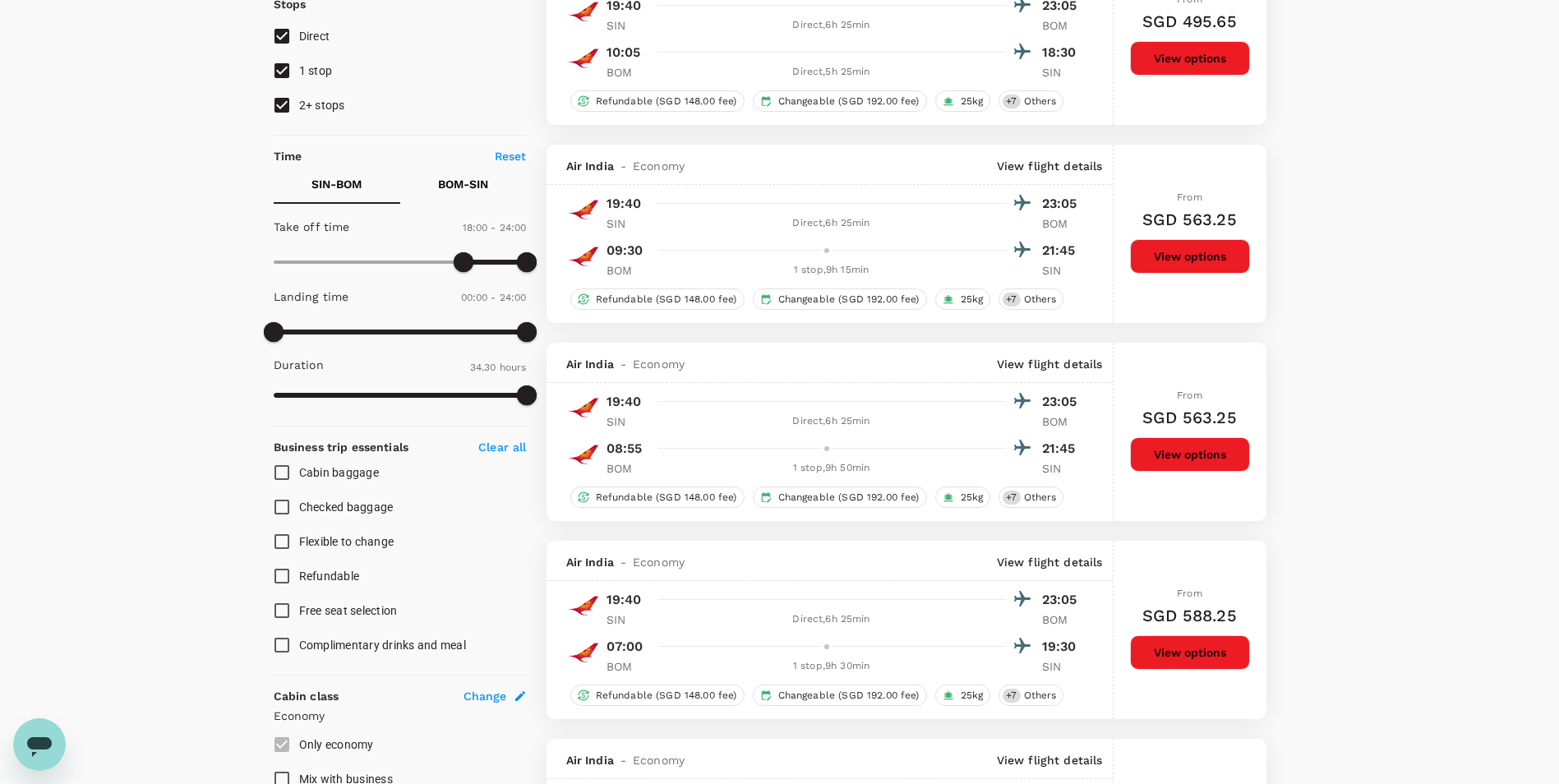
scroll to position [0, 0]
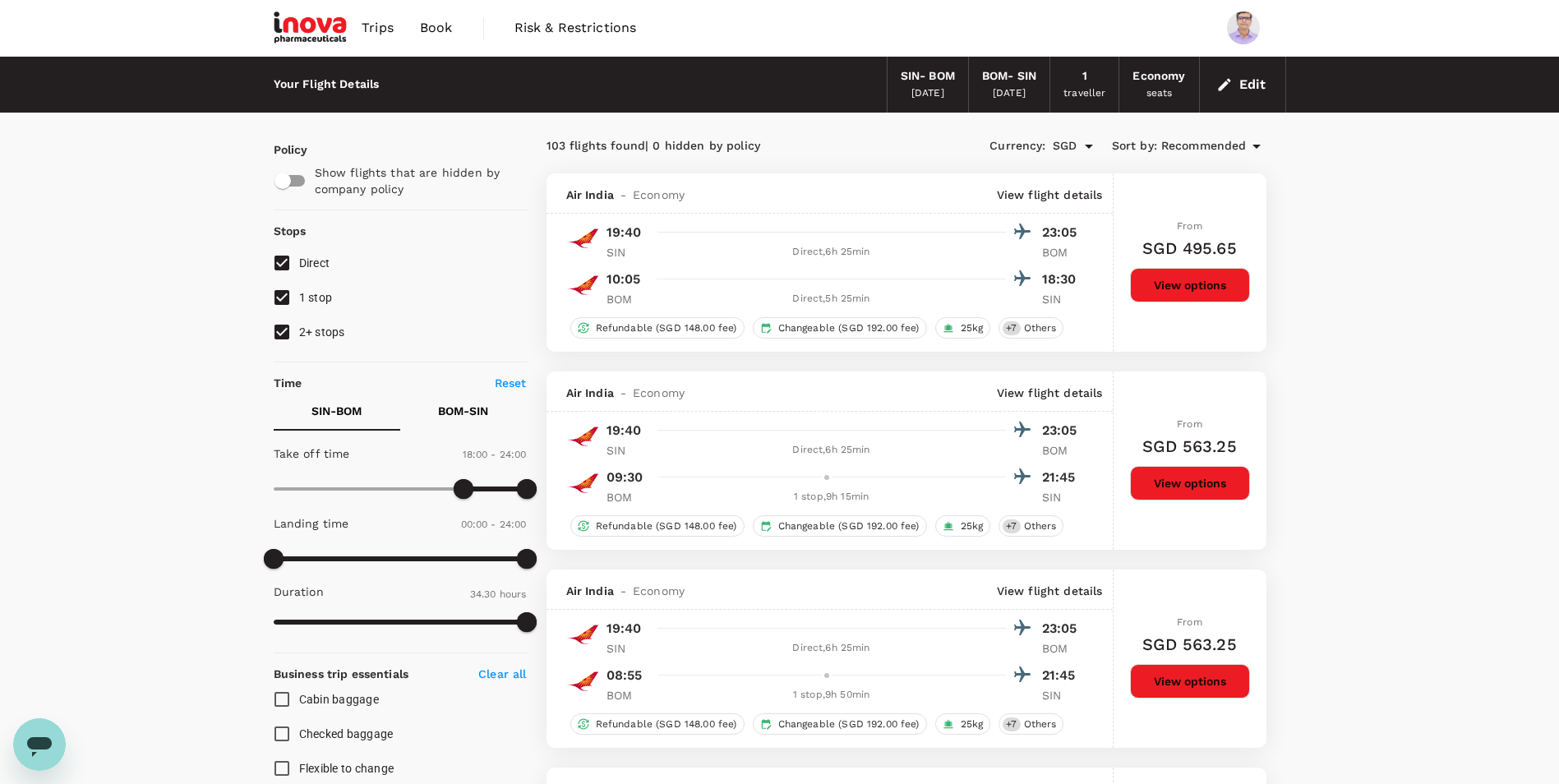
click at [311, 302] on span "1 stop" at bounding box center [315, 297] width 33 height 14
click at [299, 302] on input "1 stop" at bounding box center [282, 297] width 34 height 34
checkbox input "false"
click at [313, 334] on span "2+ stops" at bounding box center [321, 332] width 46 height 14
click at [299, 334] on input "2+ stops" at bounding box center [282, 332] width 34 height 34
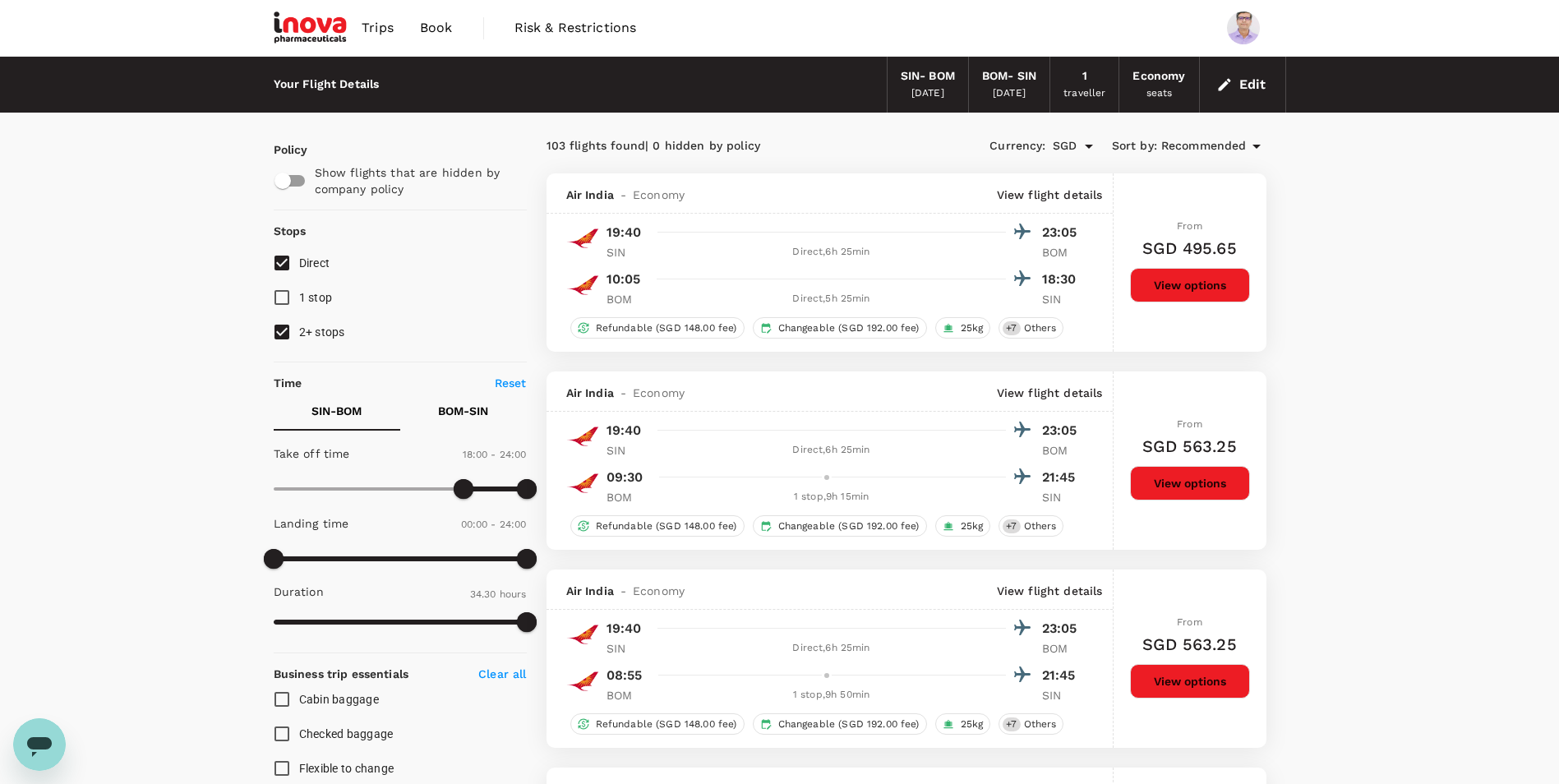
checkbox input "false"
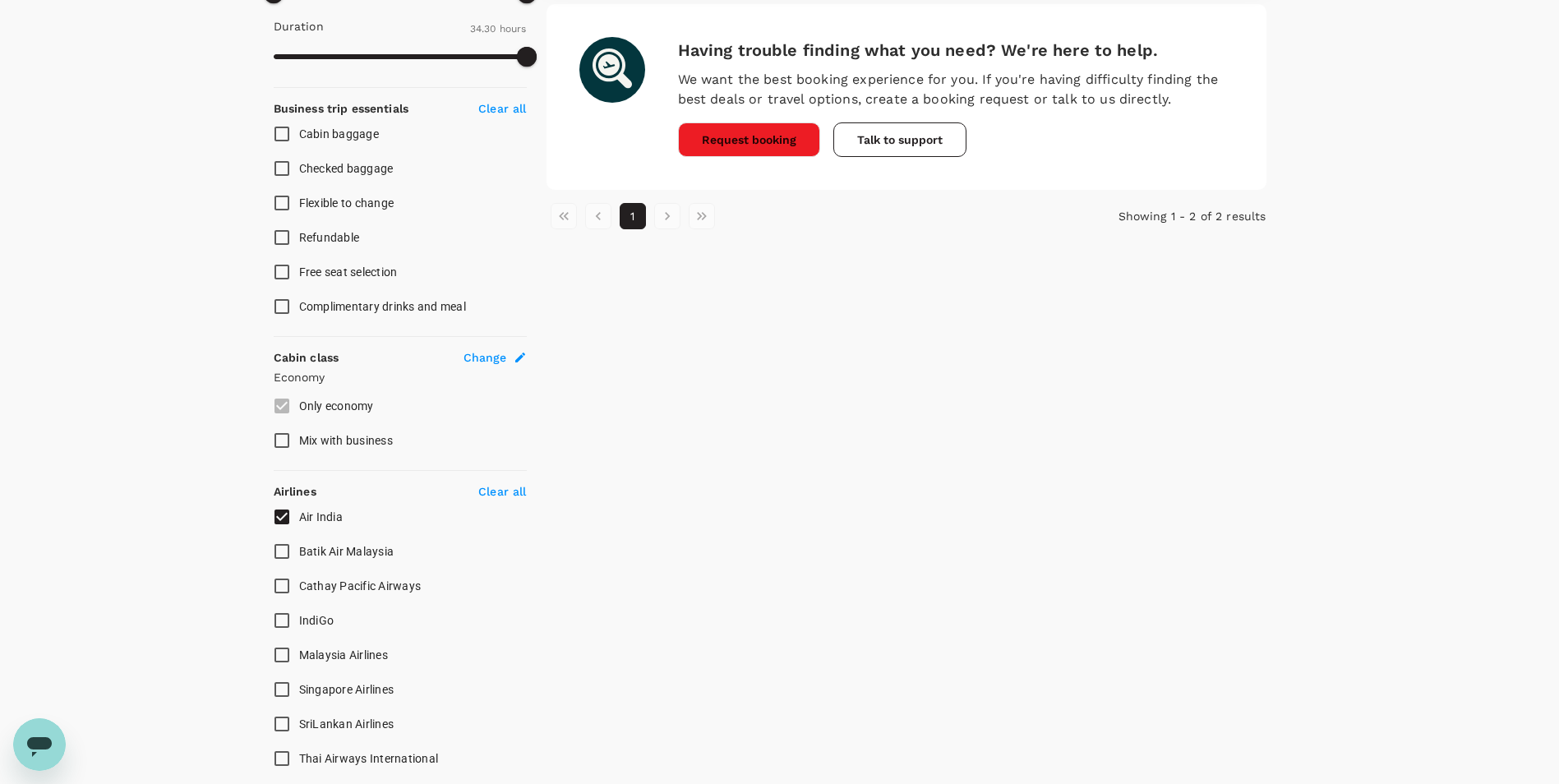
scroll to position [740, 0]
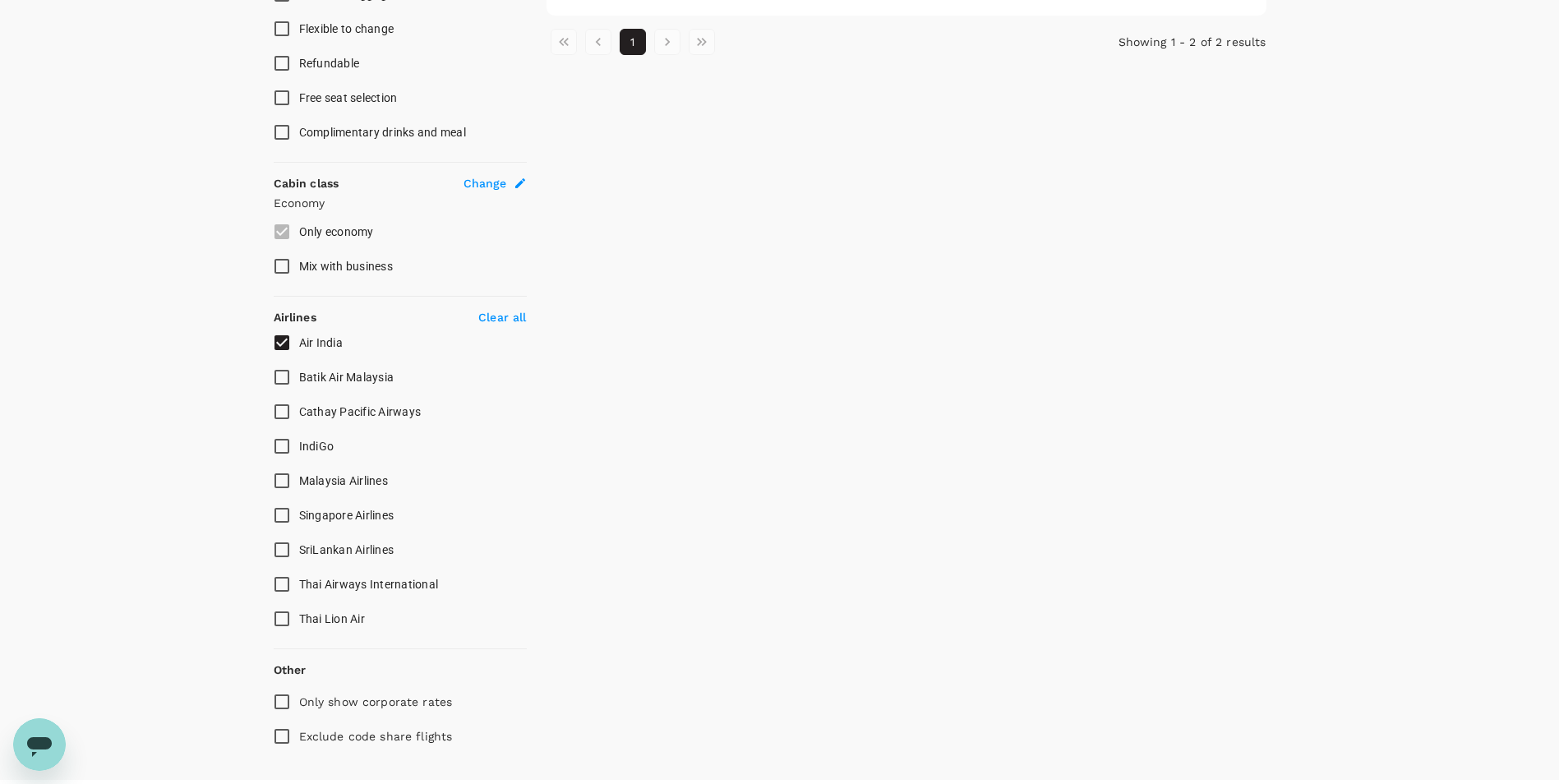
click at [338, 511] on span "Singapore Airlines" at bounding box center [347, 515] width 95 height 14
click at [299, 511] on input "Singapore Airlines" at bounding box center [282, 515] width 34 height 34
checkbox input "true"
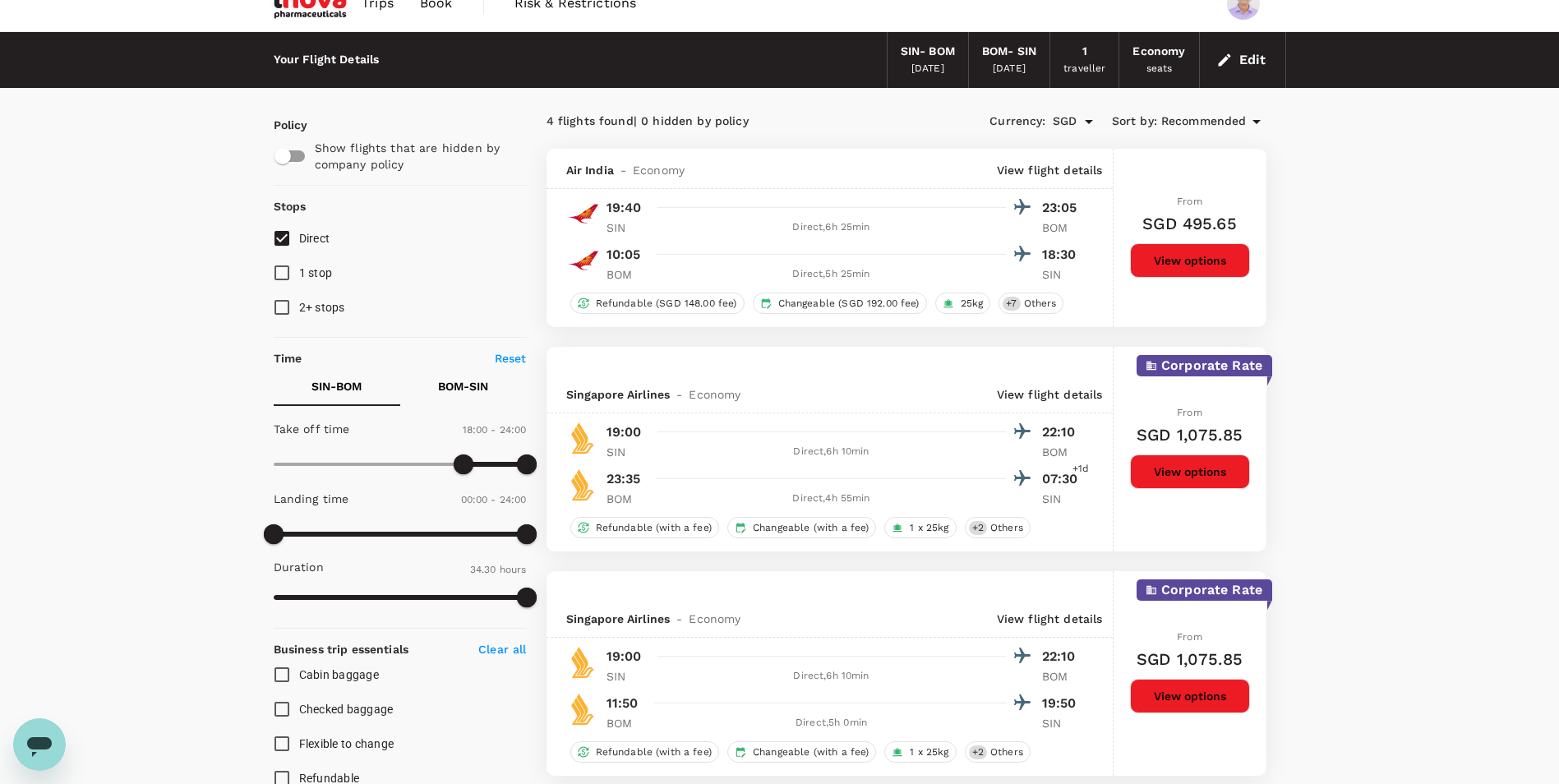
scroll to position [0, 0]
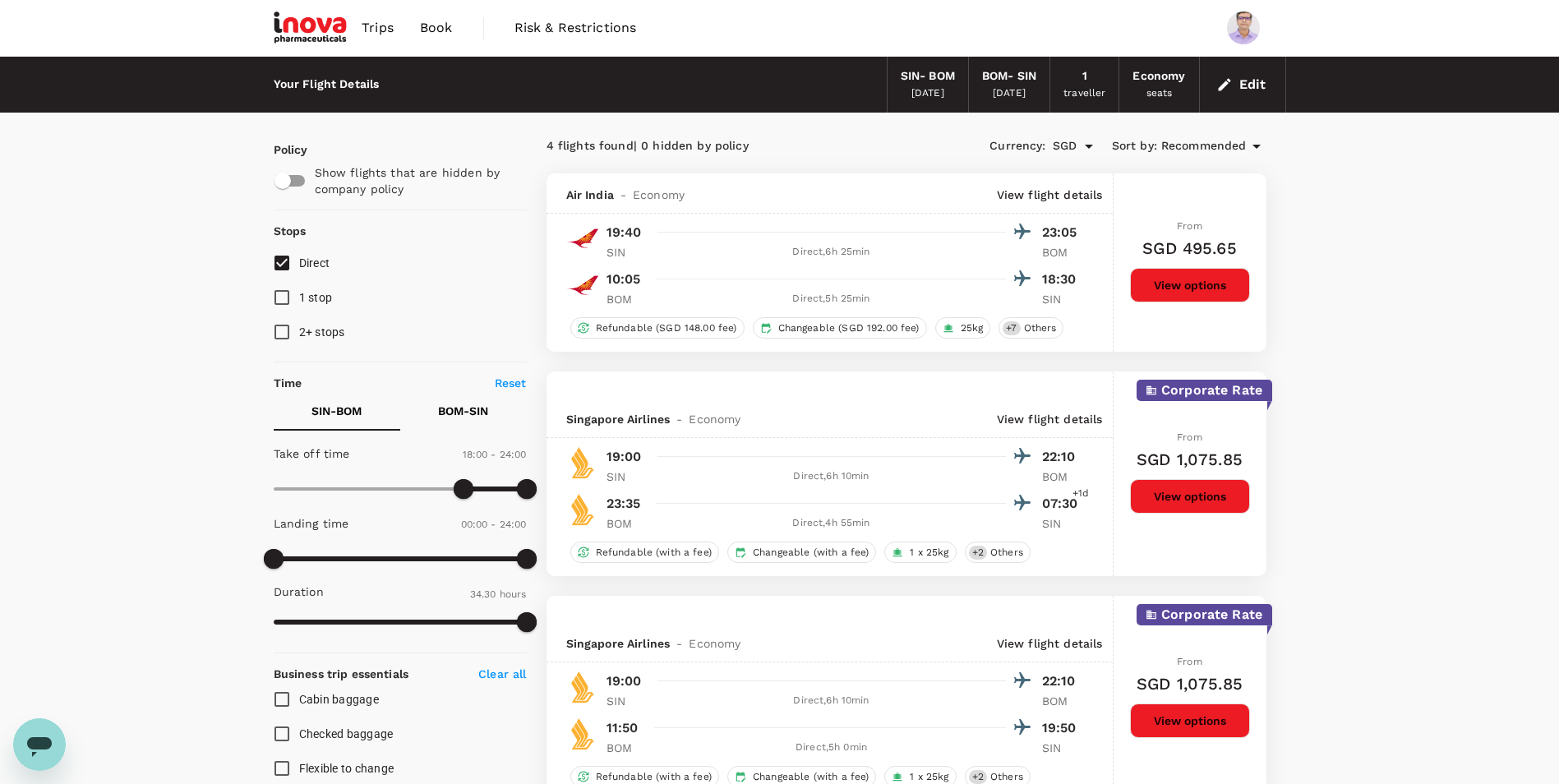
click at [1243, 86] on button "Edit" at bounding box center [1243, 84] width 59 height 26
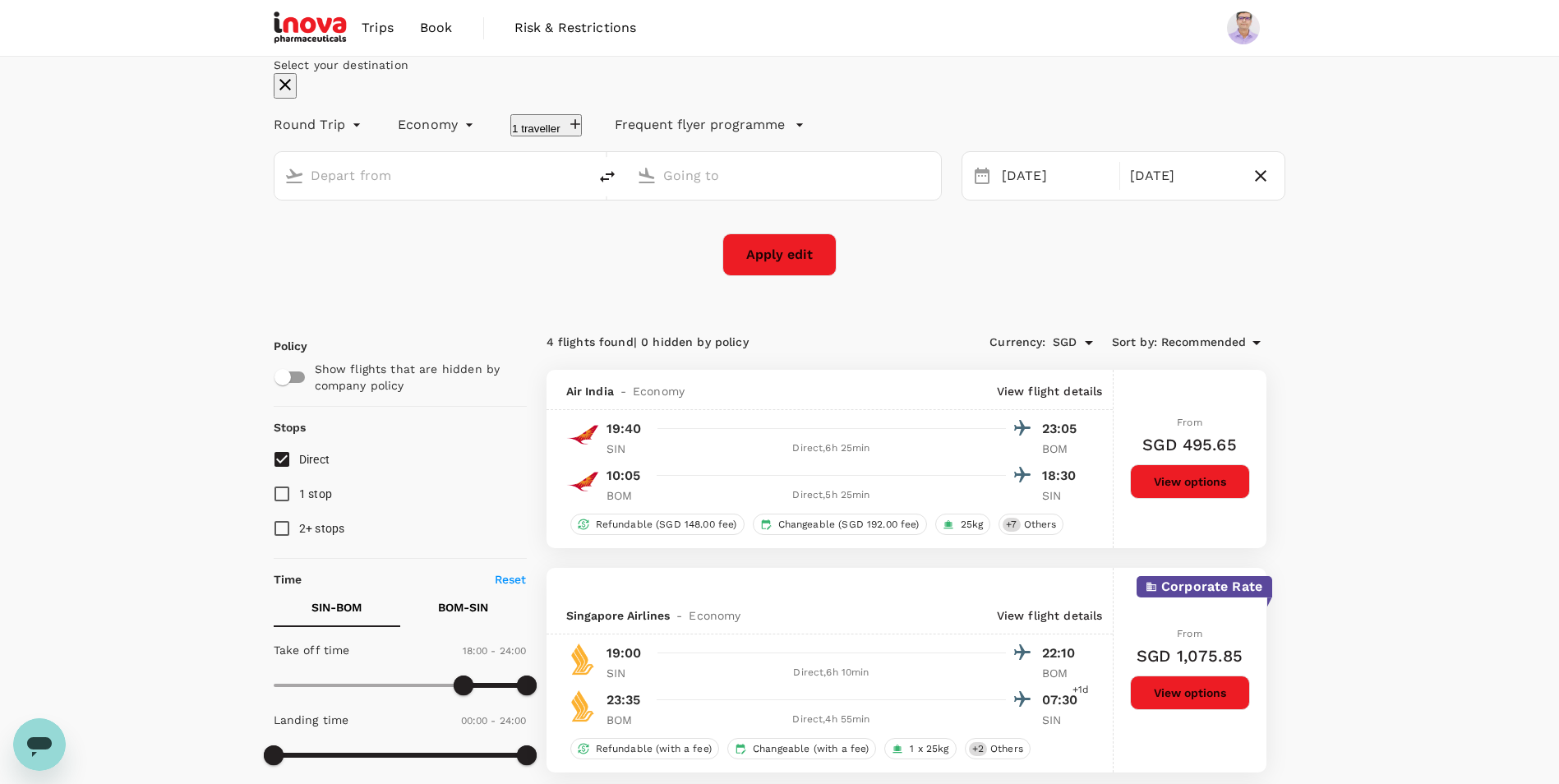
type input "Singapore Changi (SIN)"
type input "Chhatrapati Shivaji Intl (BOM)"
click at [1177, 193] on div "09 Nov" at bounding box center [1184, 176] width 121 height 32
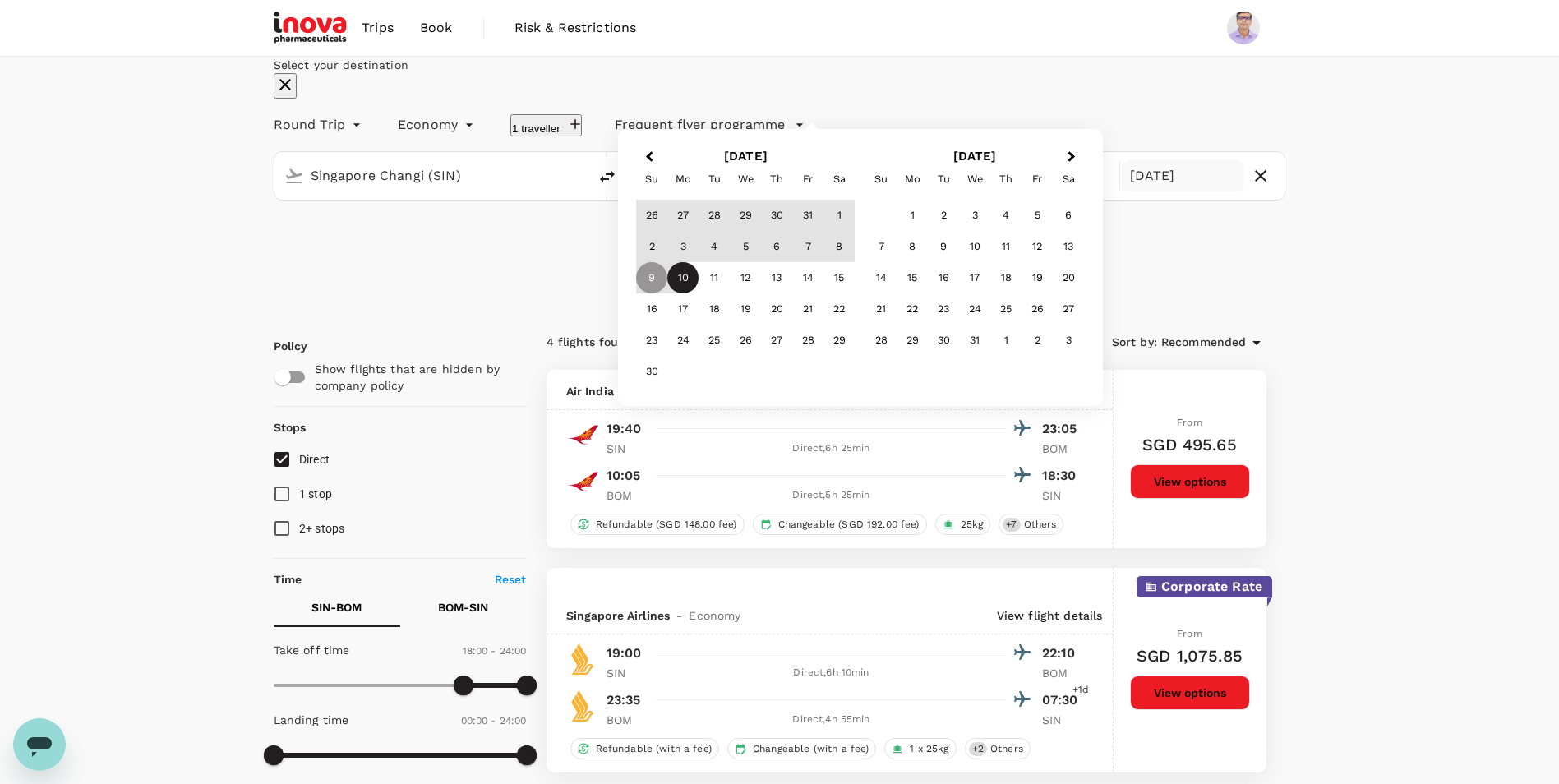
click at [698, 293] on div "10" at bounding box center [682, 277] width 32 height 32
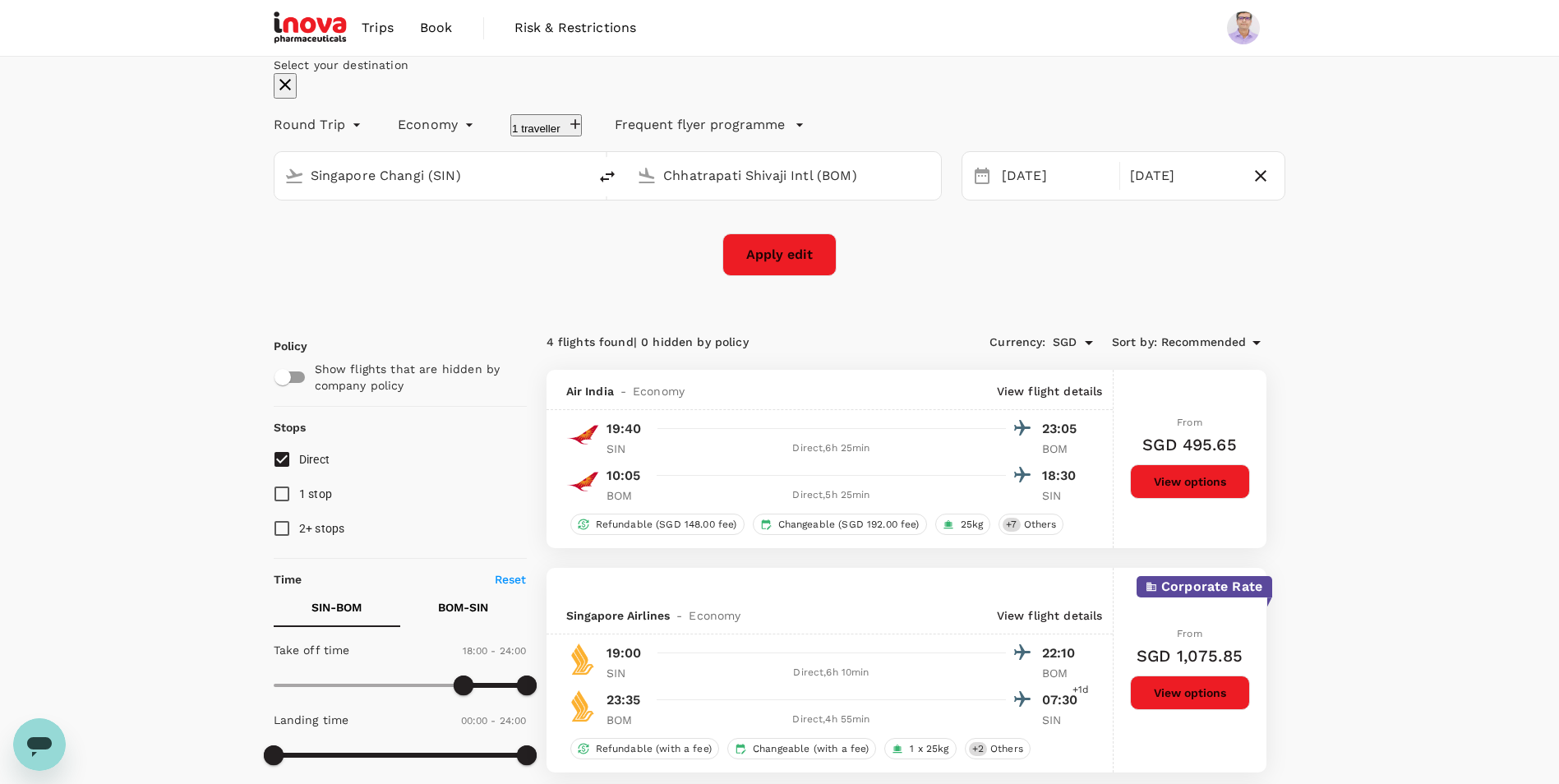
click at [807, 276] on button "Apply edit" at bounding box center [780, 254] width 114 height 42
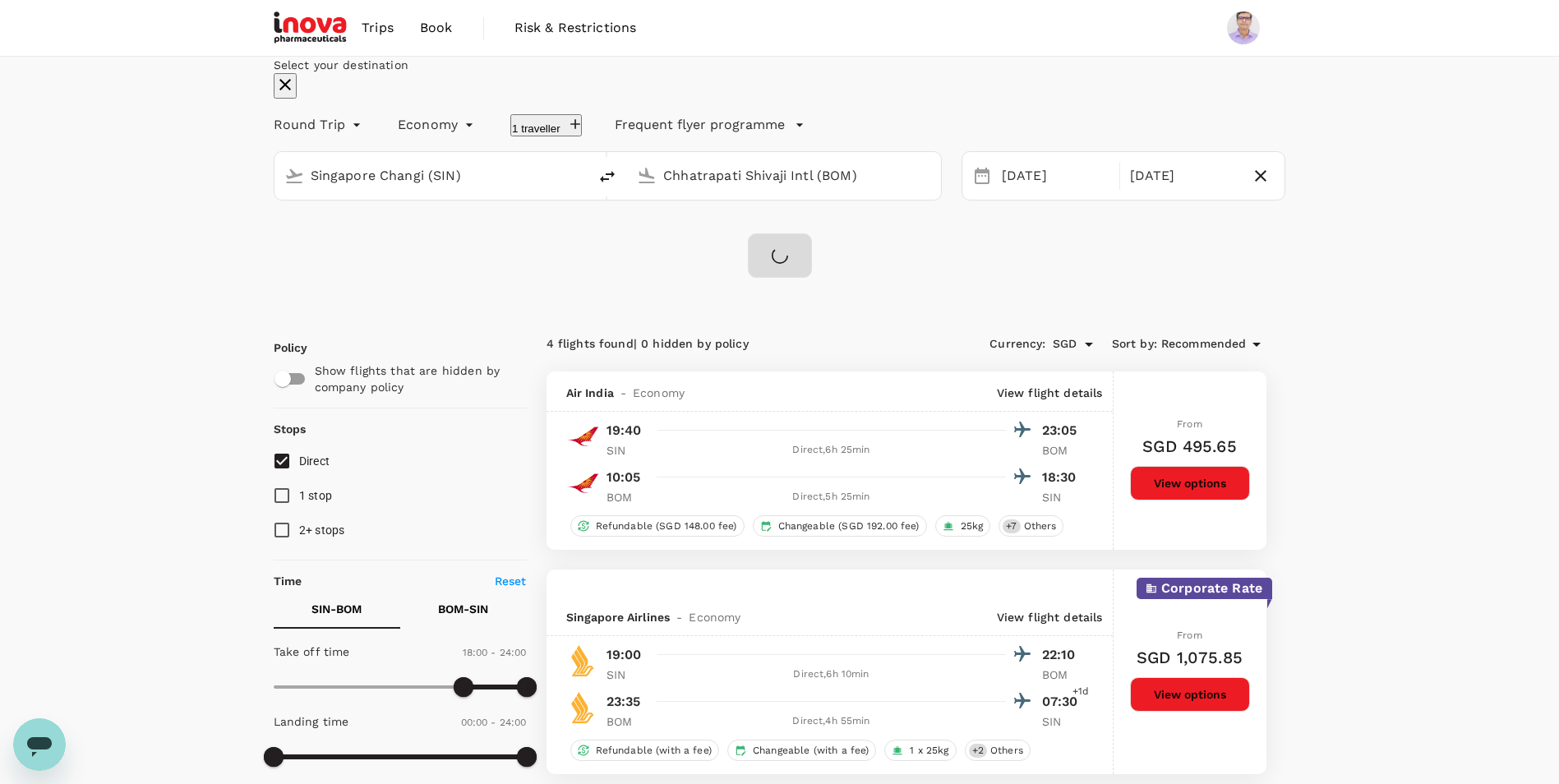
checkbox input "false"
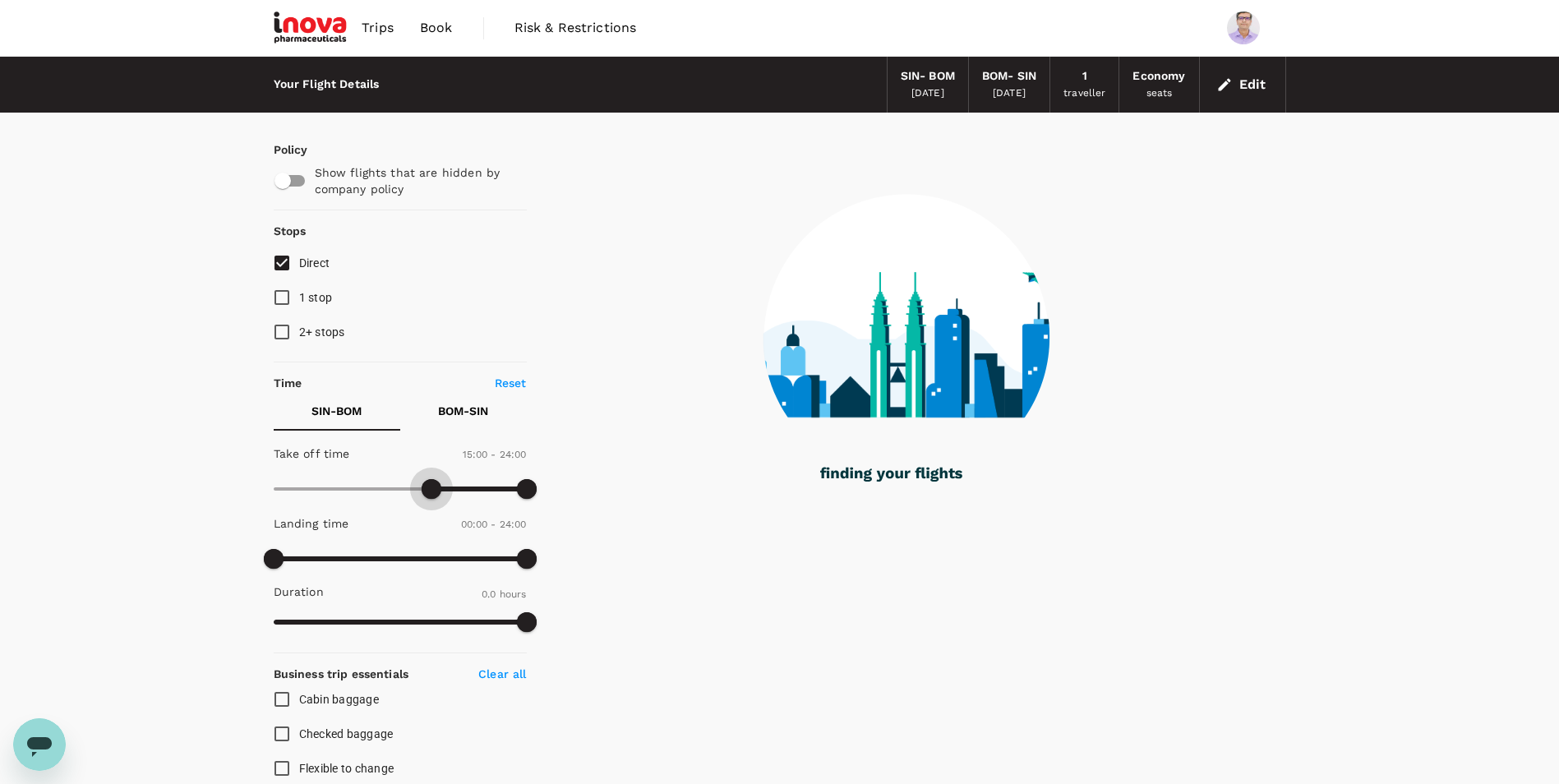
type input "1050"
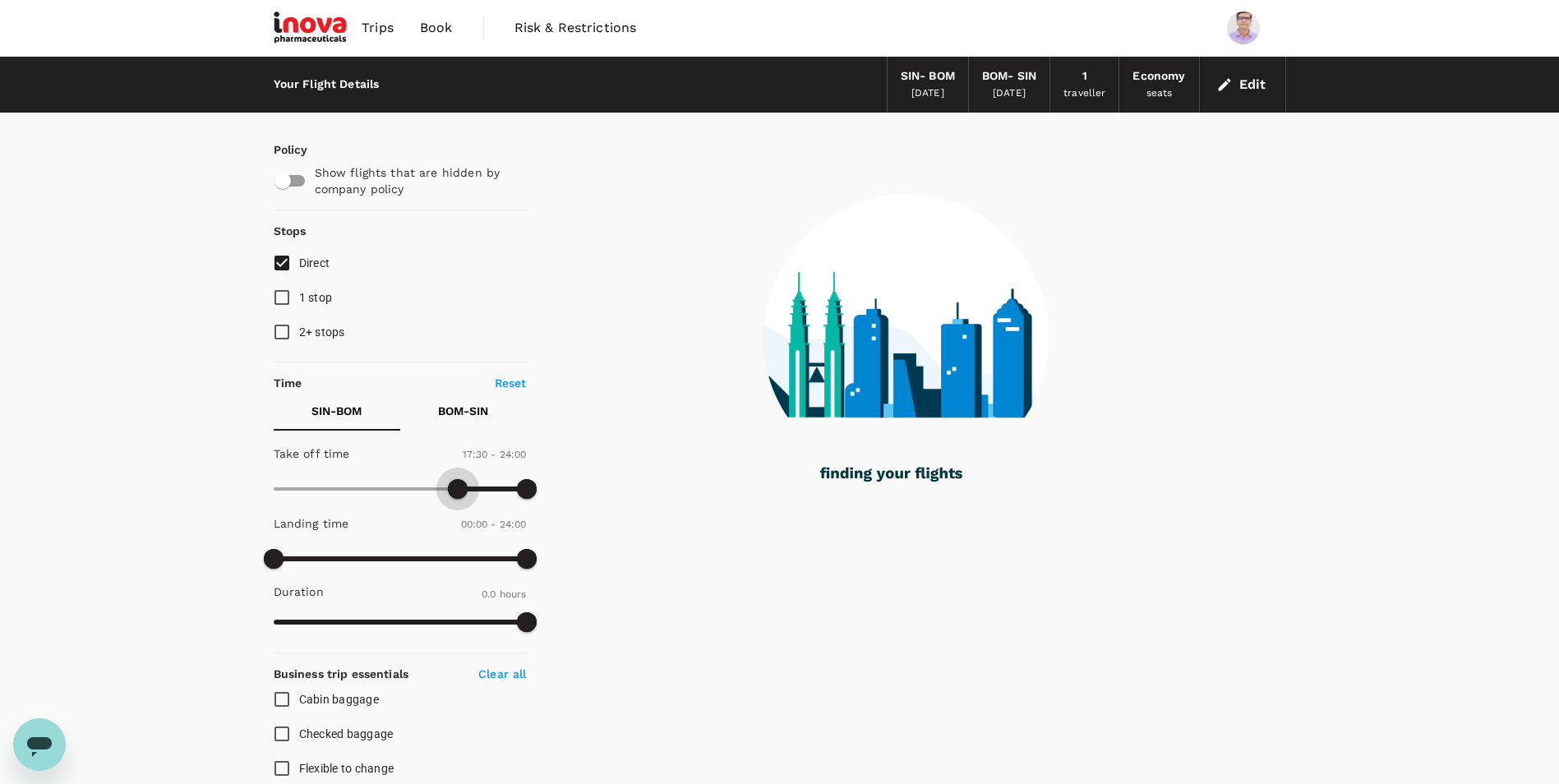
checkbox input "true"
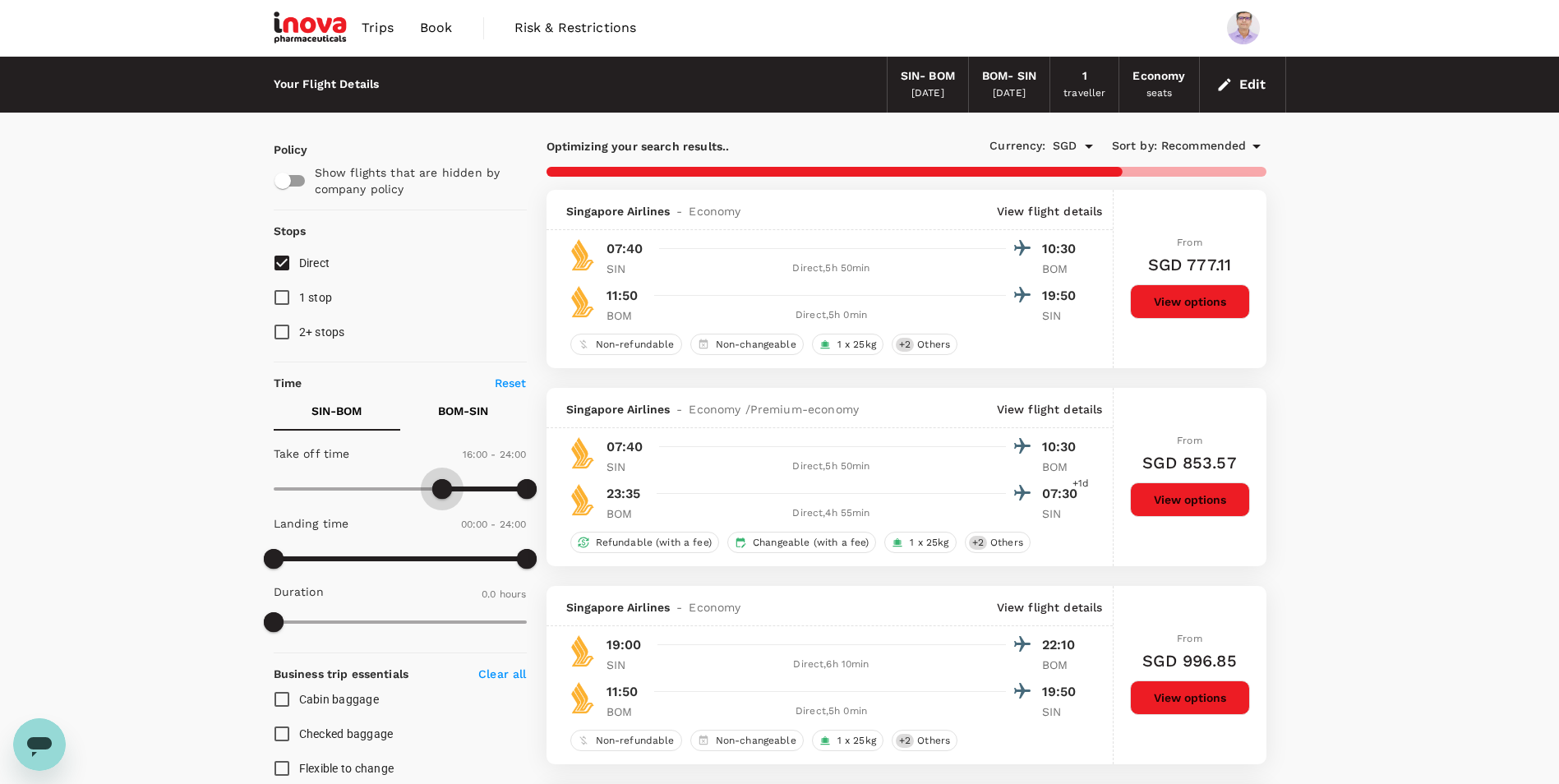
type input "930"
drag, startPoint x: 277, startPoint y: 492, endPoint x: 436, endPoint y: 496, distance: 159.1
click at [436, 496] on span at bounding box center [437, 489] width 20 height 20
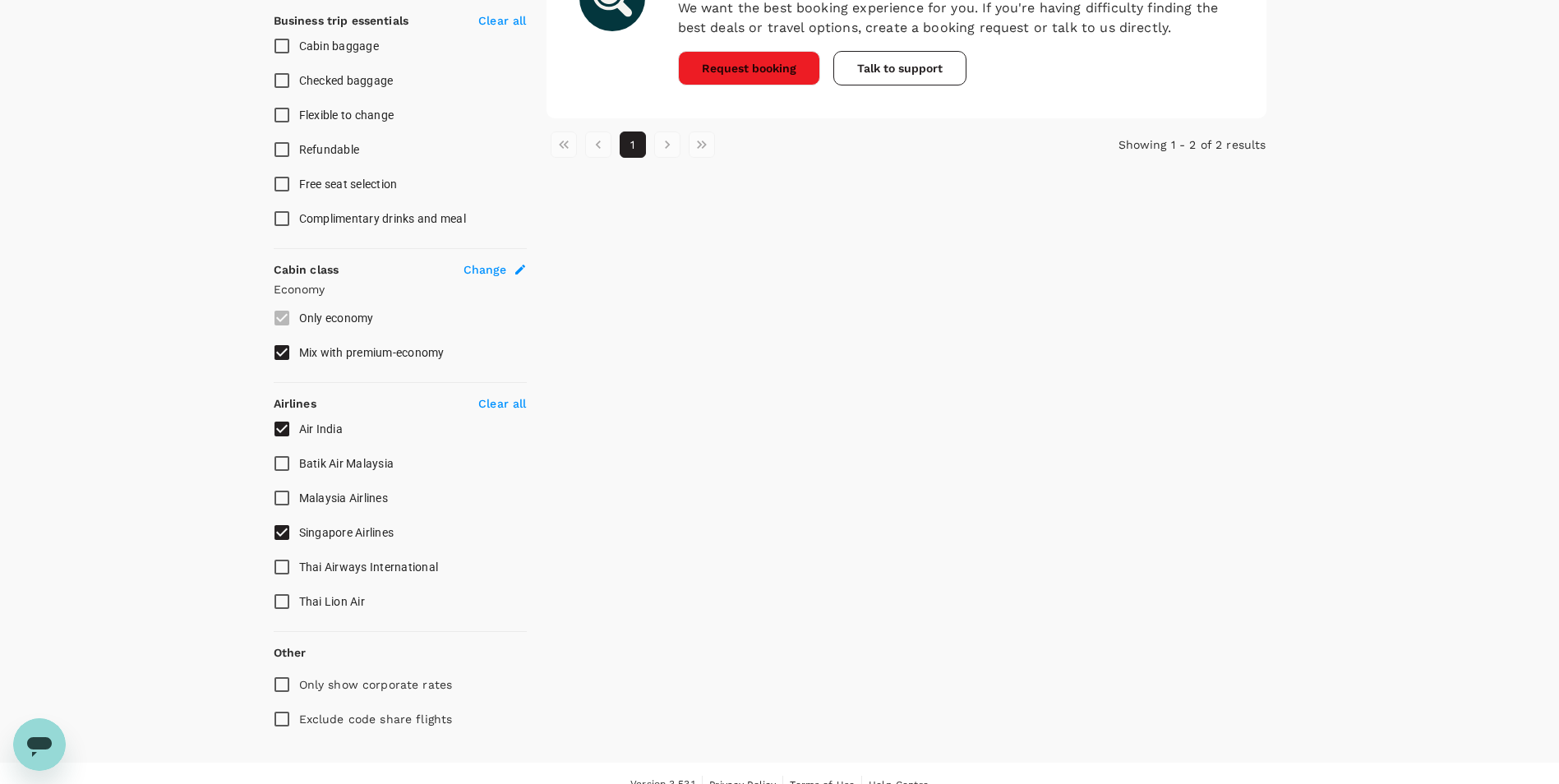
scroll to position [677, 0]
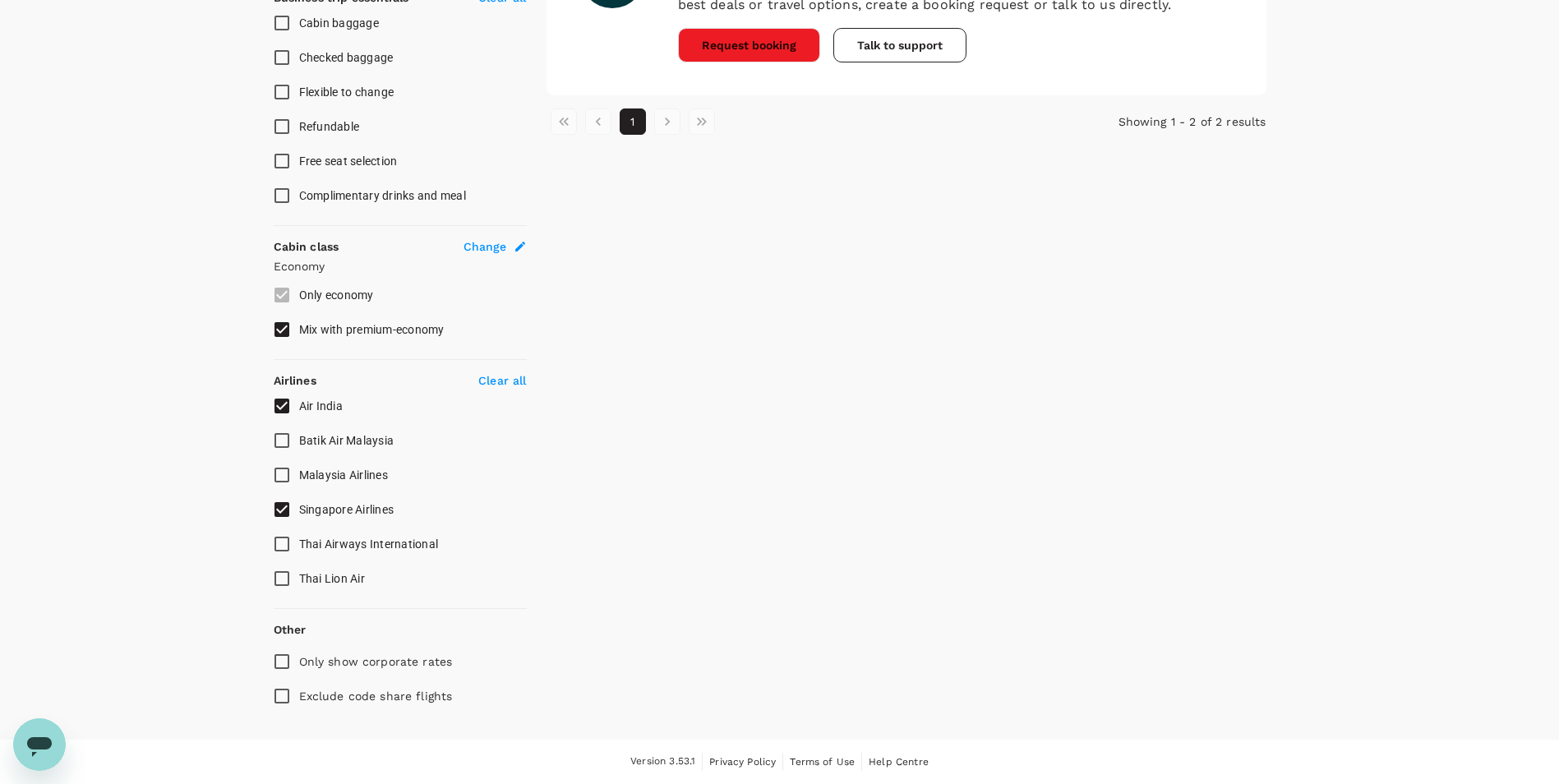
click at [320, 404] on span "Air India" at bounding box center [320, 406] width 43 height 14
click at [299, 404] on input "Air India" at bounding box center [282, 406] width 34 height 34
click at [320, 404] on span "Air India" at bounding box center [320, 406] width 43 height 14
click at [299, 404] on input "Air India" at bounding box center [282, 406] width 34 height 34
checkbox input "true"
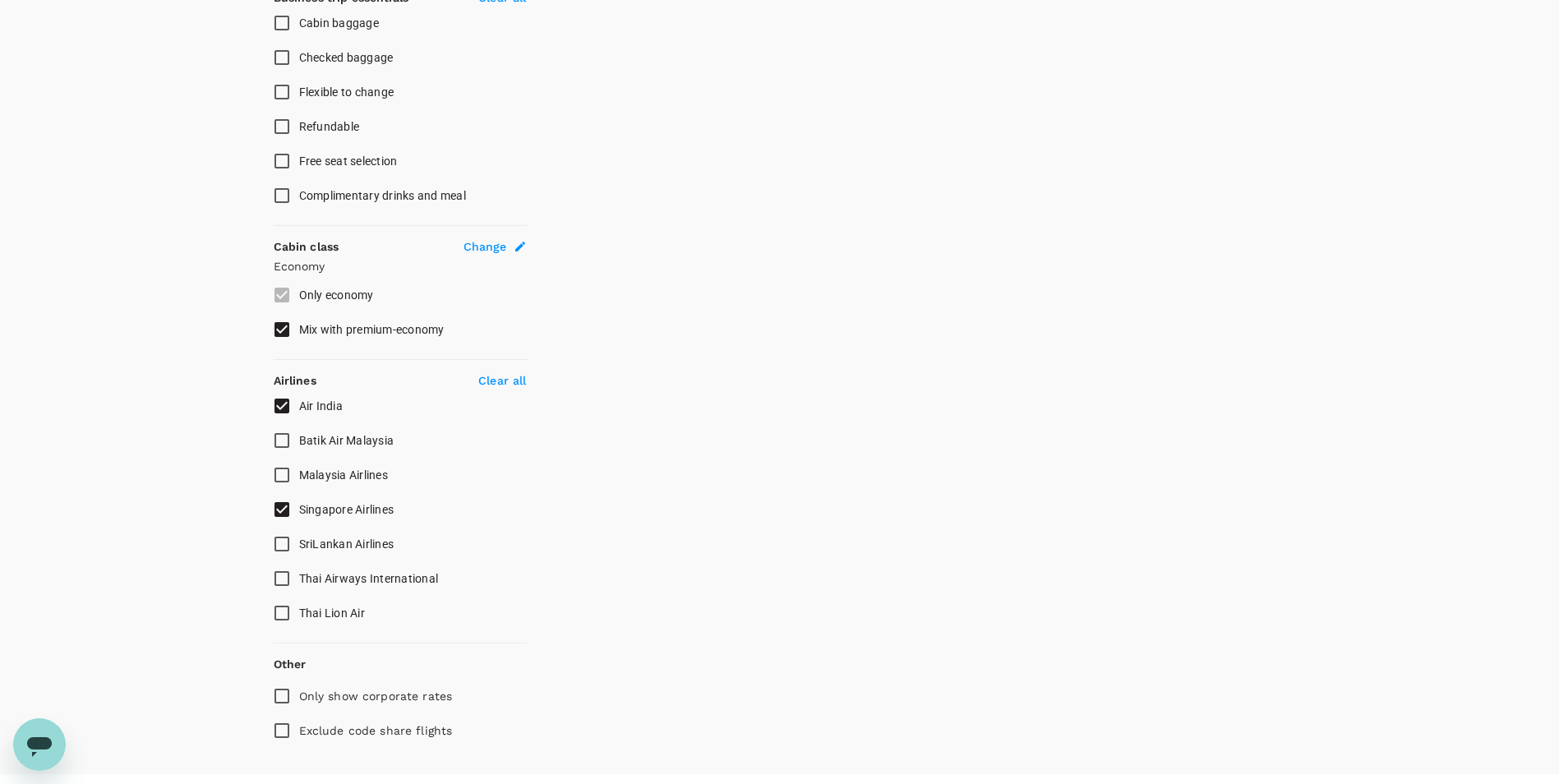
click at [333, 512] on span "Singapore Airlines" at bounding box center [347, 509] width 95 height 14
click at [299, 512] on input "Singapore Airlines" at bounding box center [282, 509] width 34 height 34
click at [333, 512] on span "Singapore Airlines" at bounding box center [347, 509] width 95 height 14
click at [299, 512] on input "Singapore Airlines" at bounding box center [282, 509] width 34 height 34
checkbox input "true"
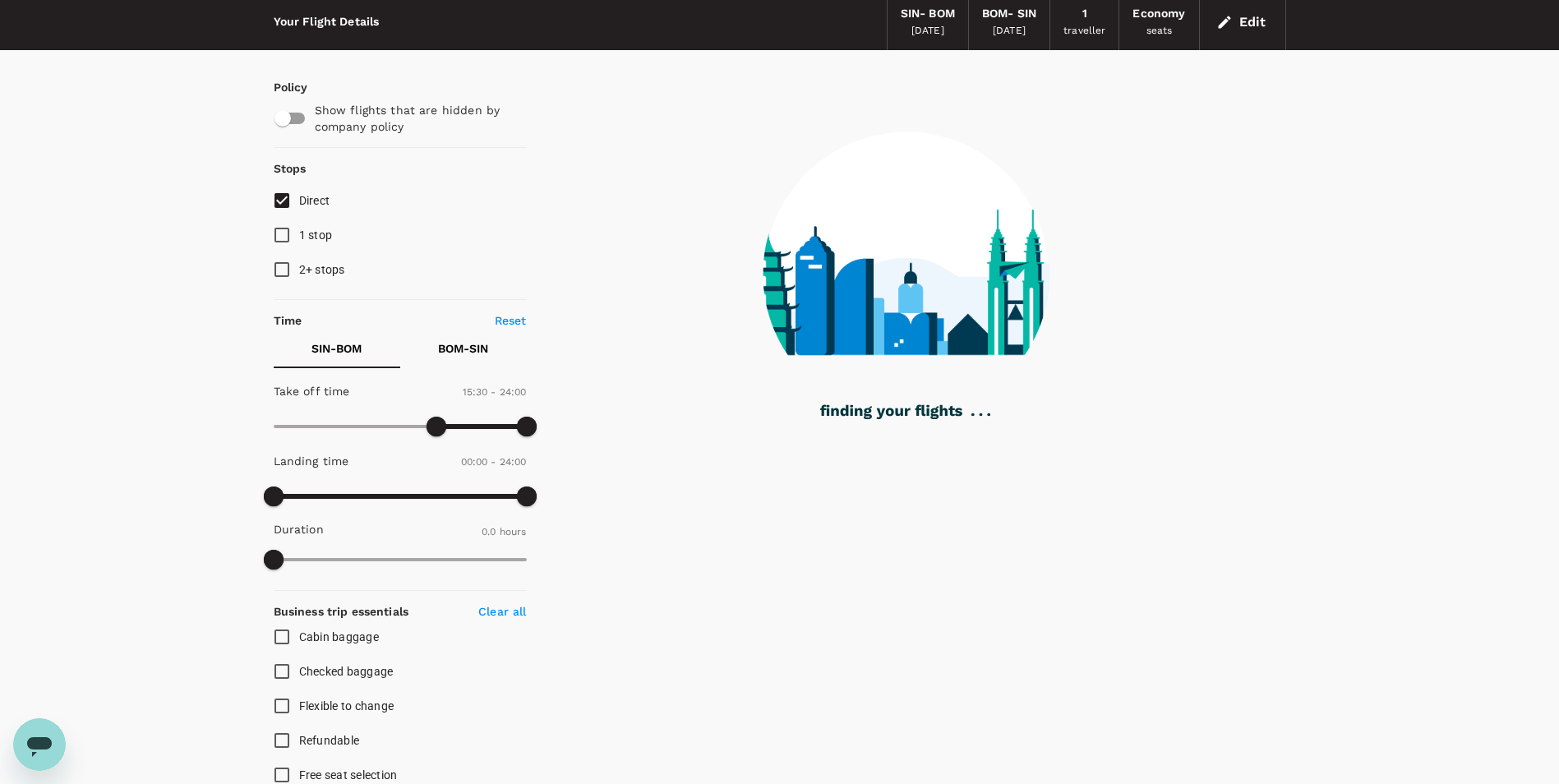
scroll to position [0, 0]
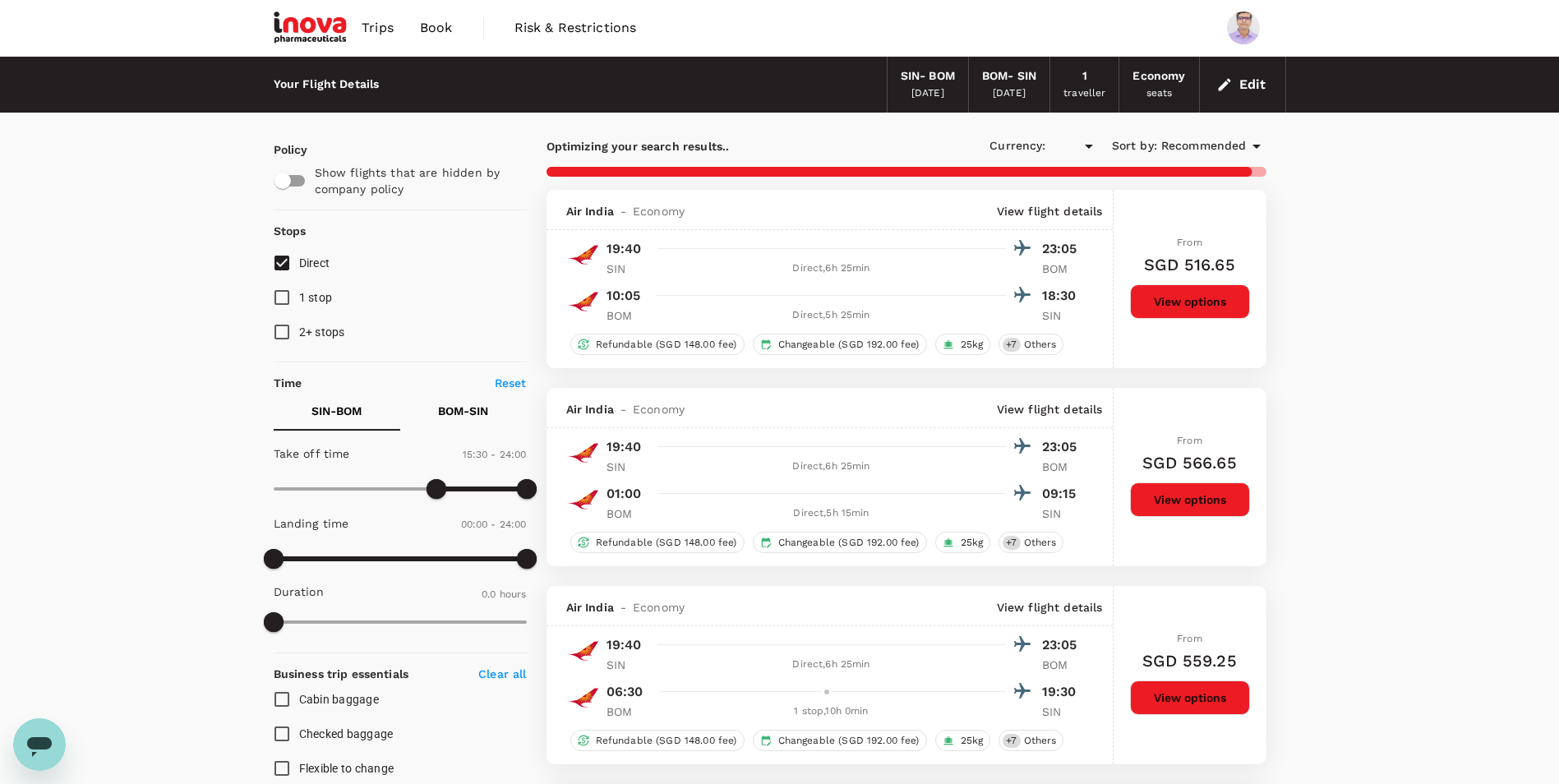
type input "SGD"
checkbox input "false"
checkbox input "true"
click at [277, 293] on input "1 stop" at bounding box center [282, 297] width 34 height 34
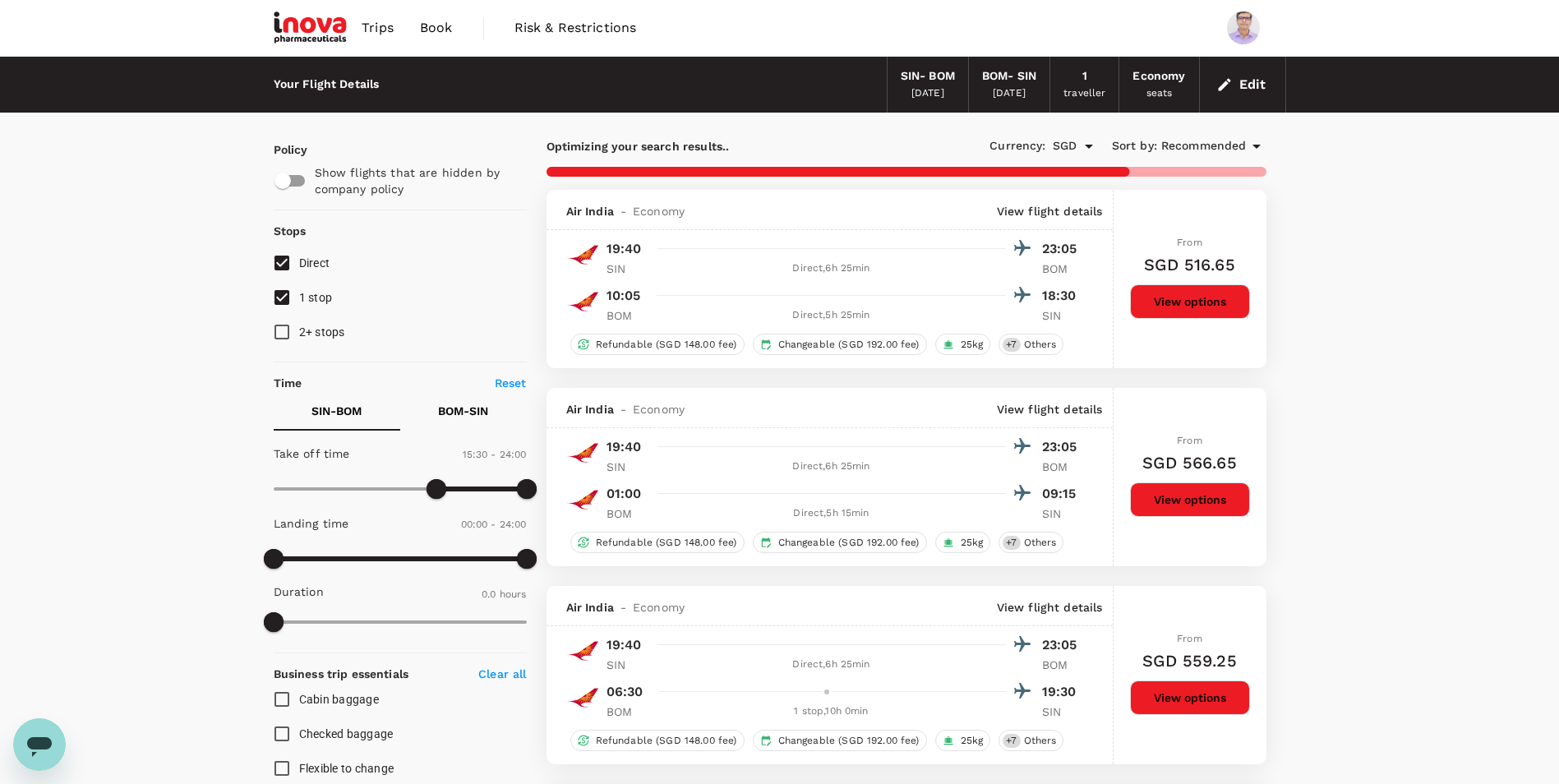
checkbox input "false"
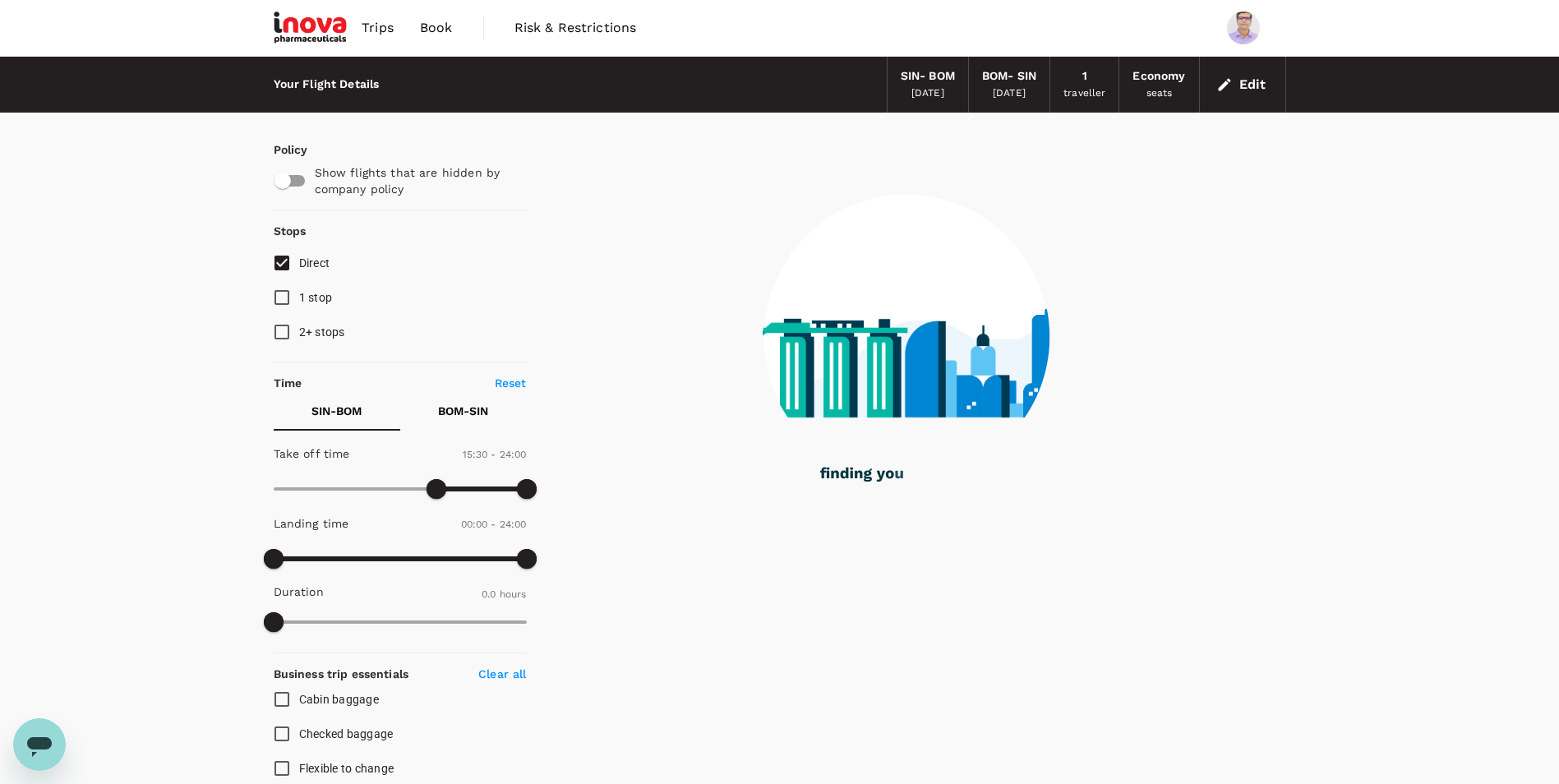
click at [279, 329] on input "2+ stops" at bounding box center [282, 332] width 34 height 34
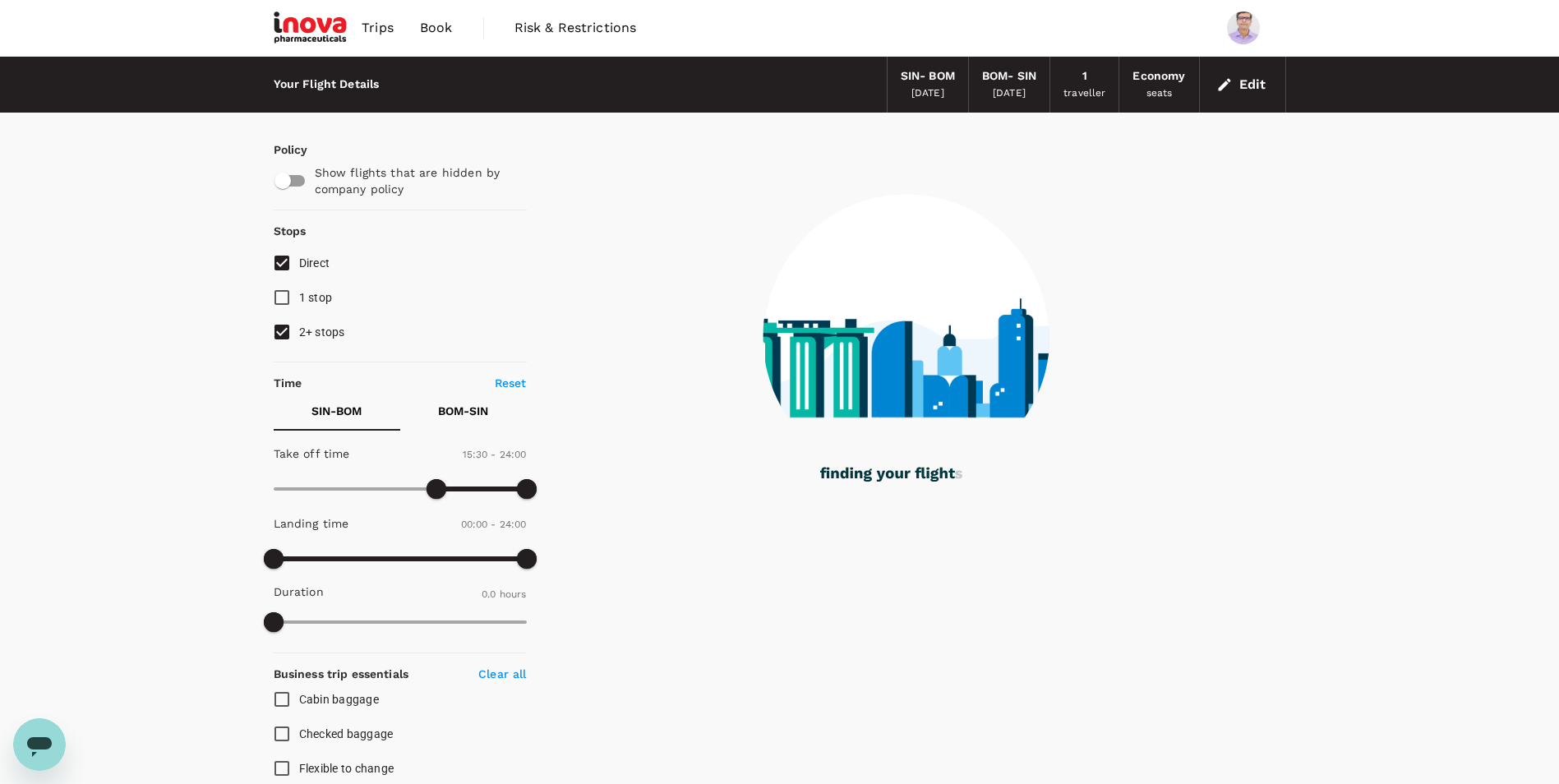
click at [279, 329] on input "2+ stops" at bounding box center [282, 332] width 34 height 34
checkbox input "false"
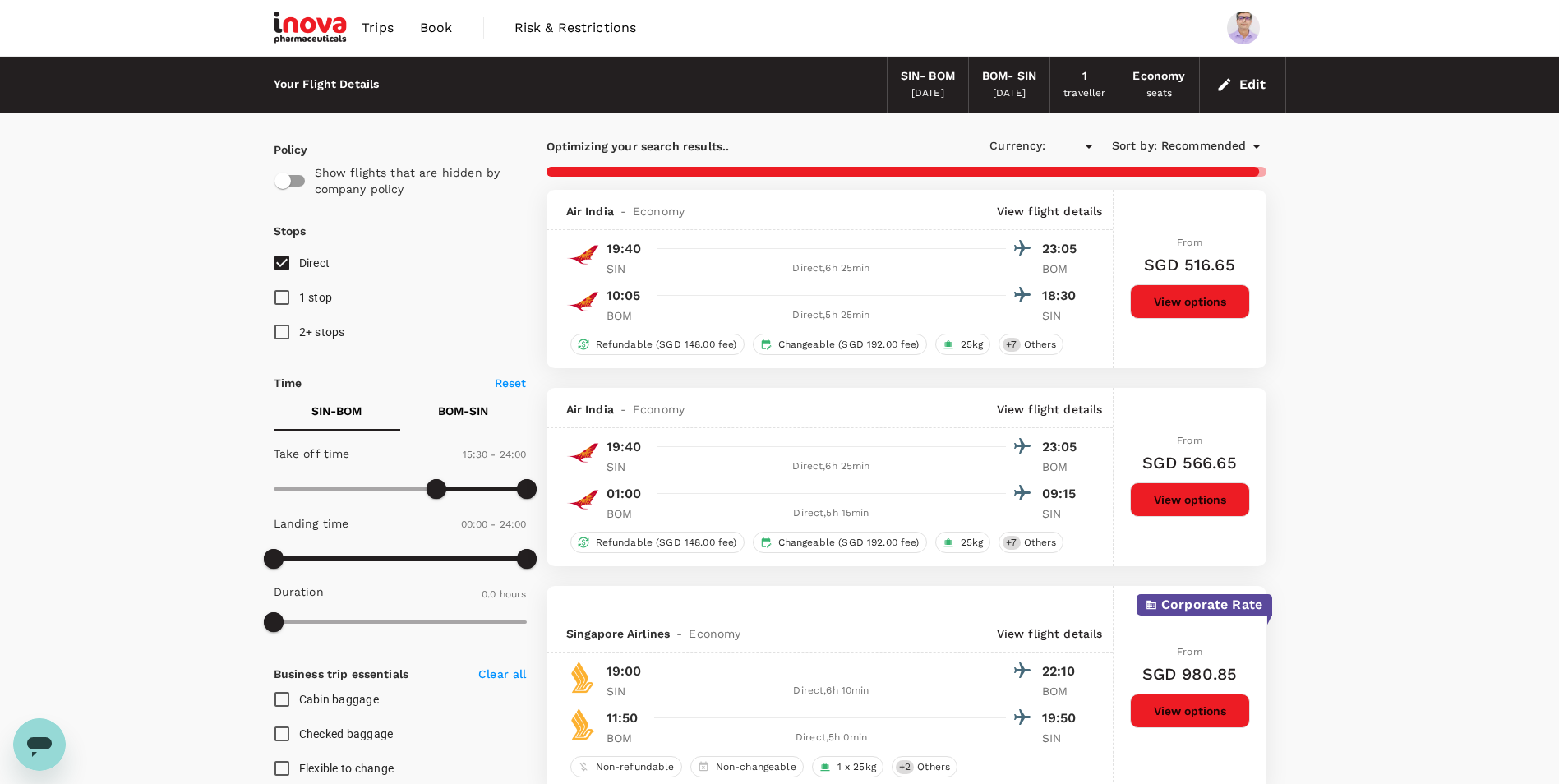
type input "SGD"
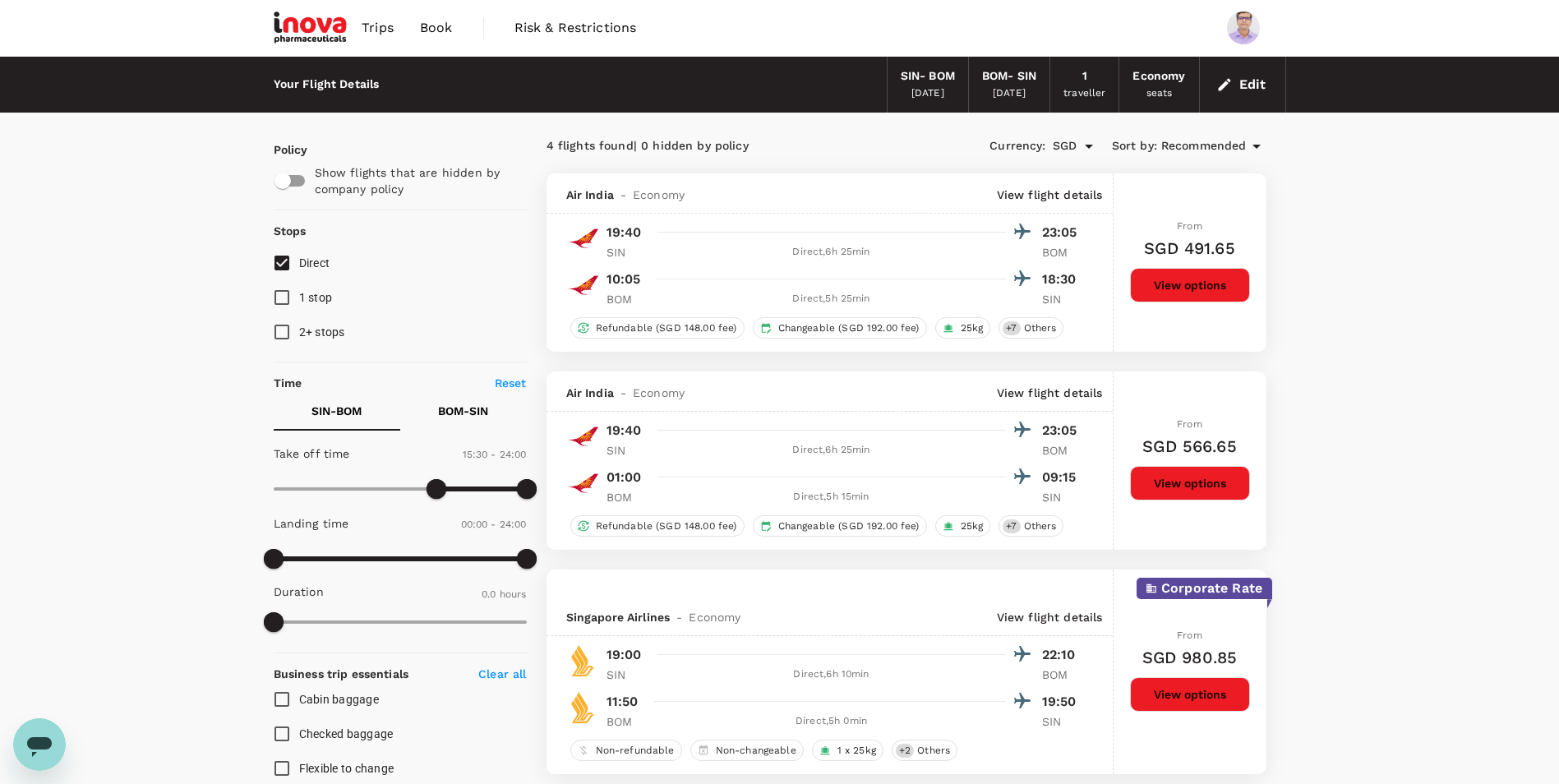
click at [1438, 657] on div "Your Flight Details SIN - BOM 16 Oct 2025 BOM - SIN 10 Nov 2025 1 traveller Eco…" at bounding box center [780, 788] width 1559 height 1463
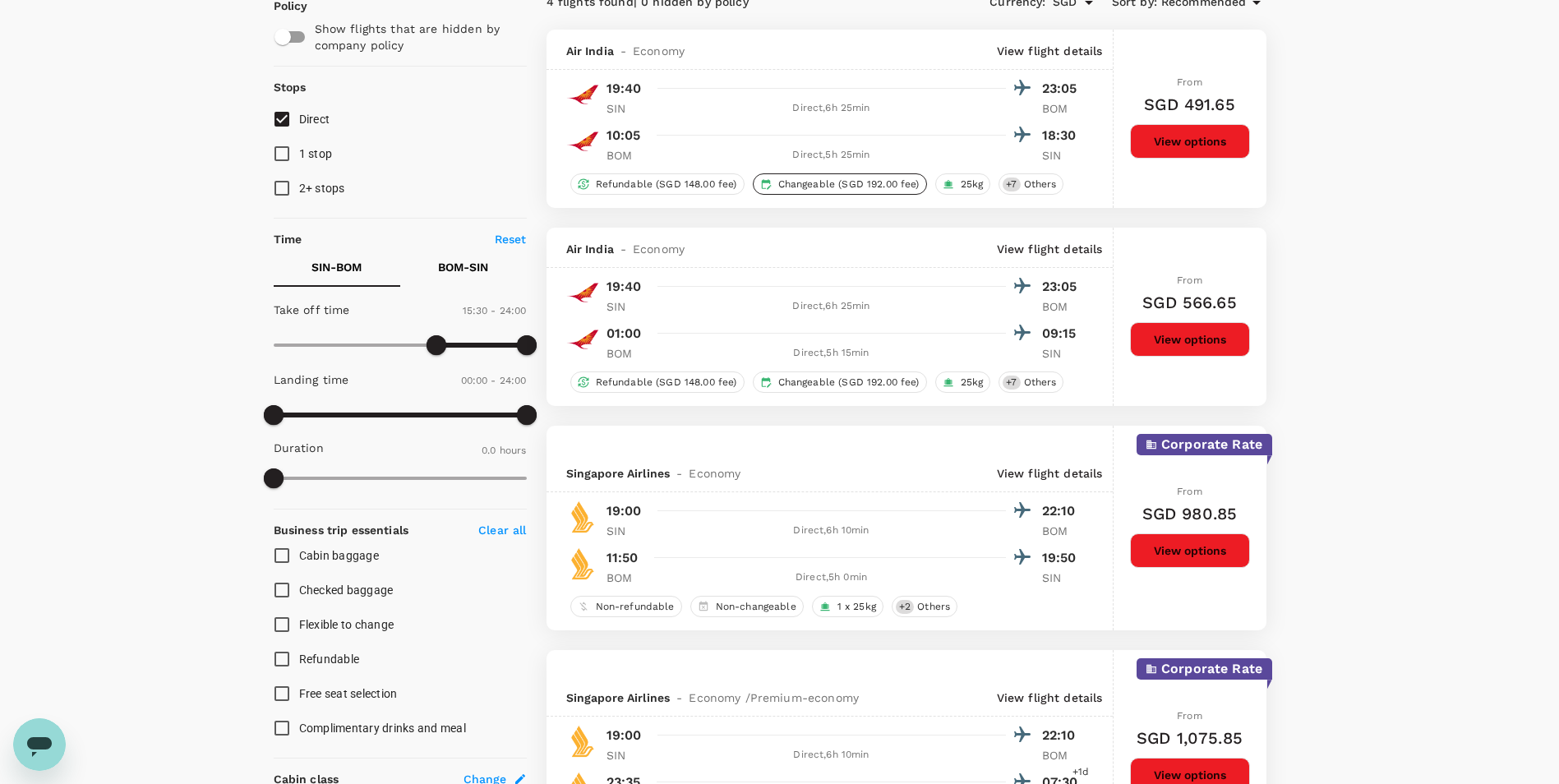
scroll to position [165, 0]
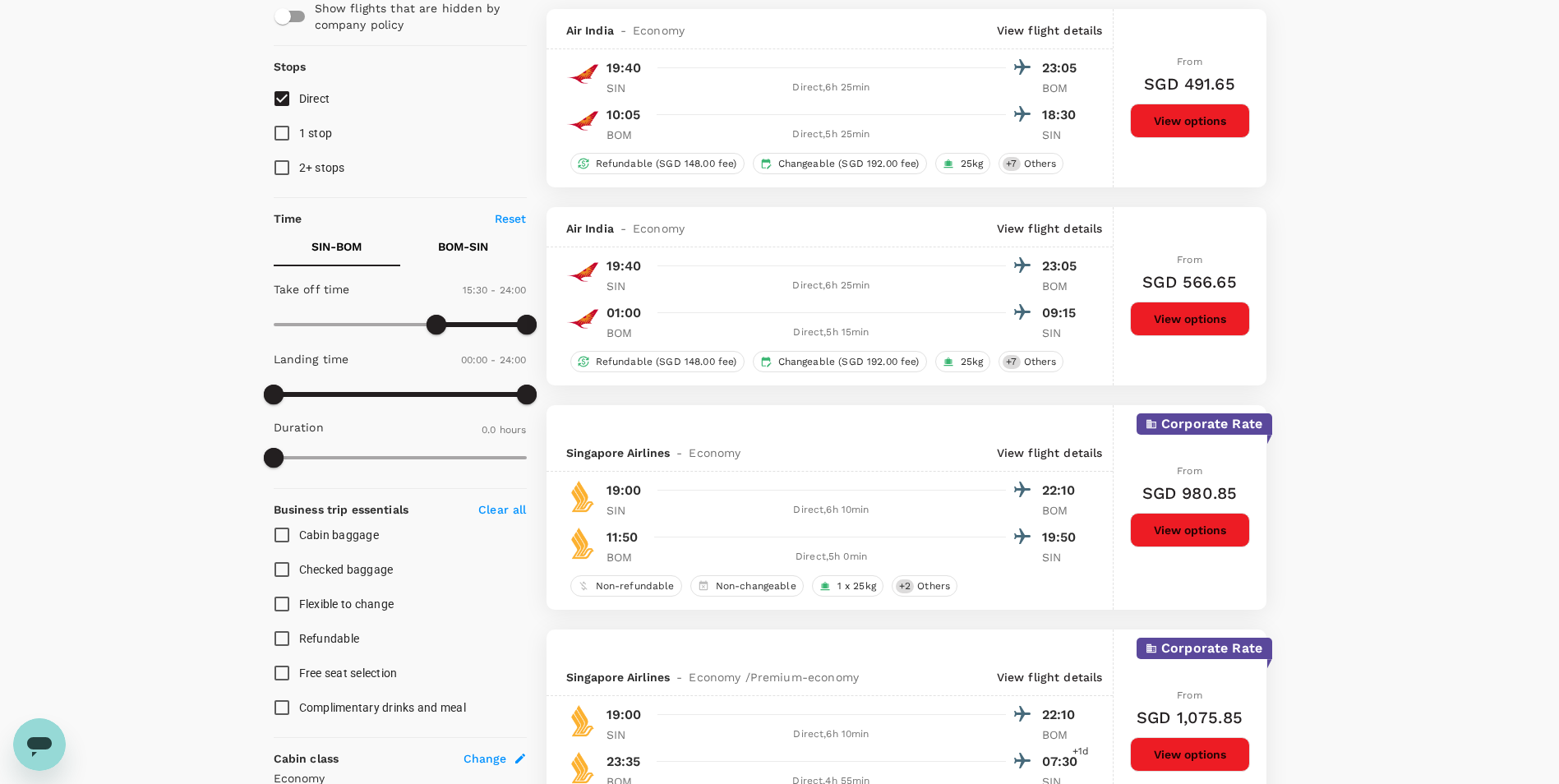
drag, startPoint x: 1190, startPoint y: 315, endPoint x: 1386, endPoint y: 329, distance: 196.5
click at [1386, 329] on div "Your Flight Details SIN - BOM 16 Oct 2025 BOM - SIN 10 Nov 2025 1 traveller Eco…" at bounding box center [780, 623] width 1559 height 1463
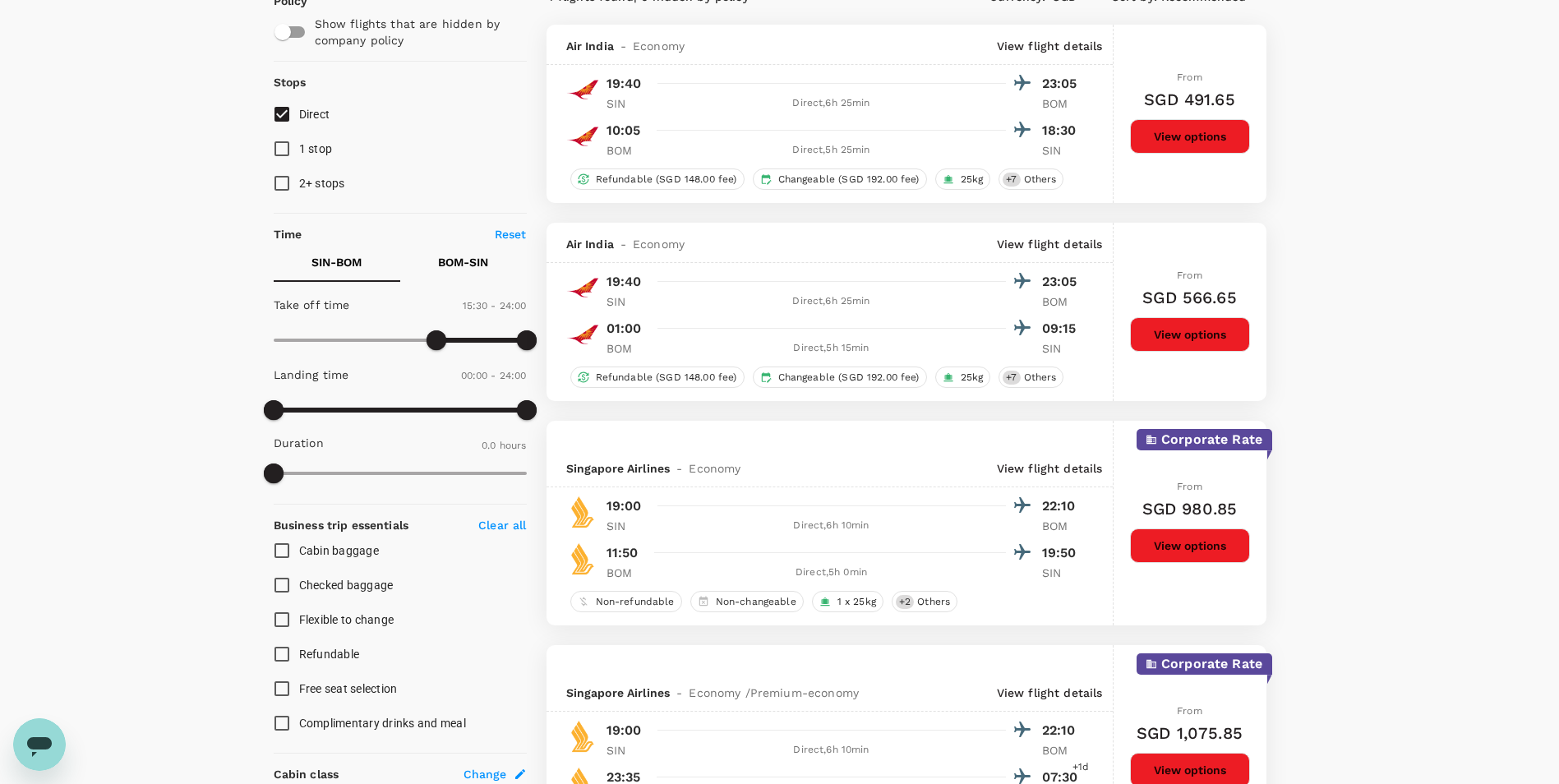
scroll to position [82, 0]
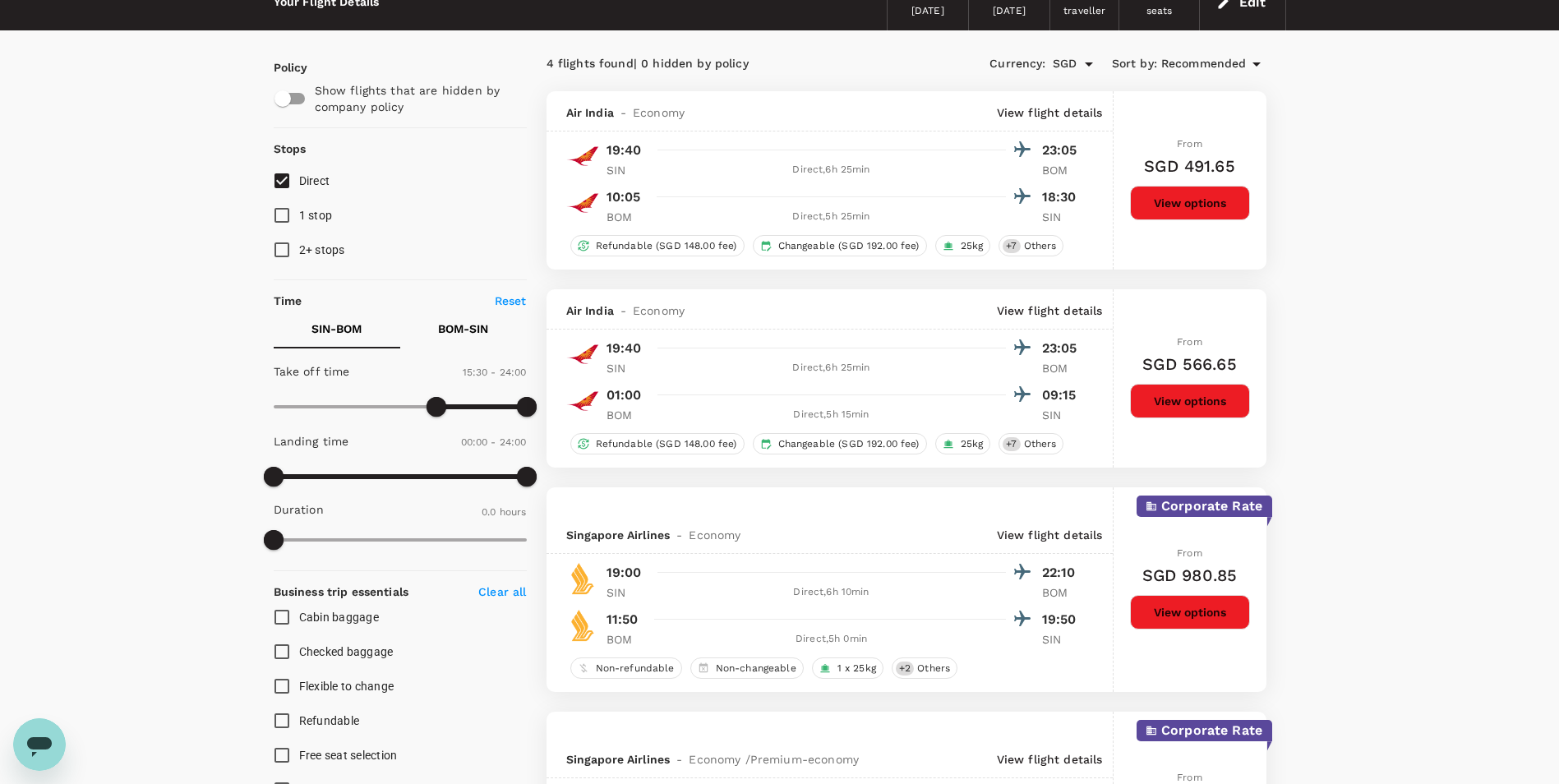
click at [1187, 397] on button "View options" at bounding box center [1190, 401] width 120 height 34
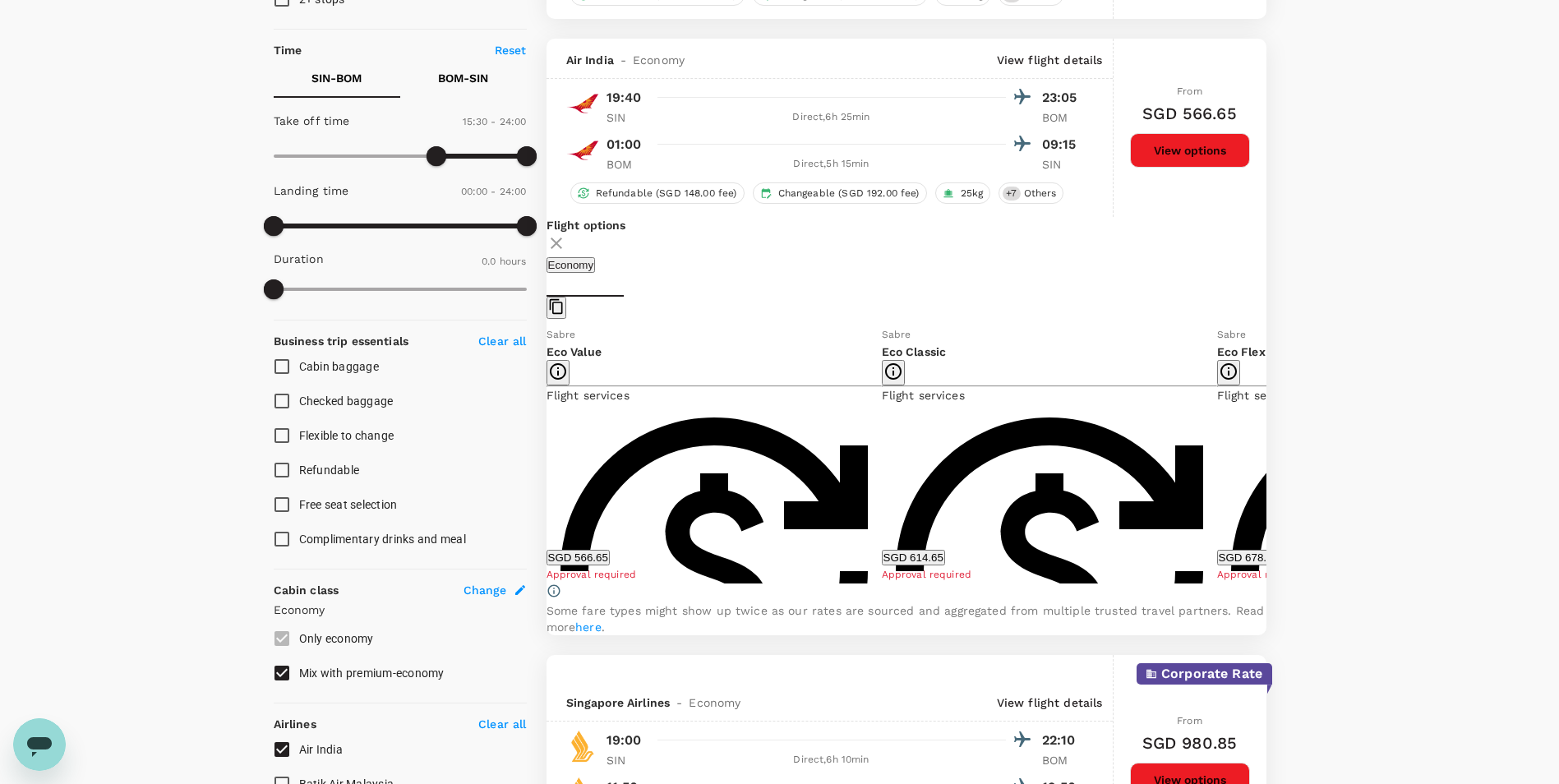
scroll to position [372, 0]
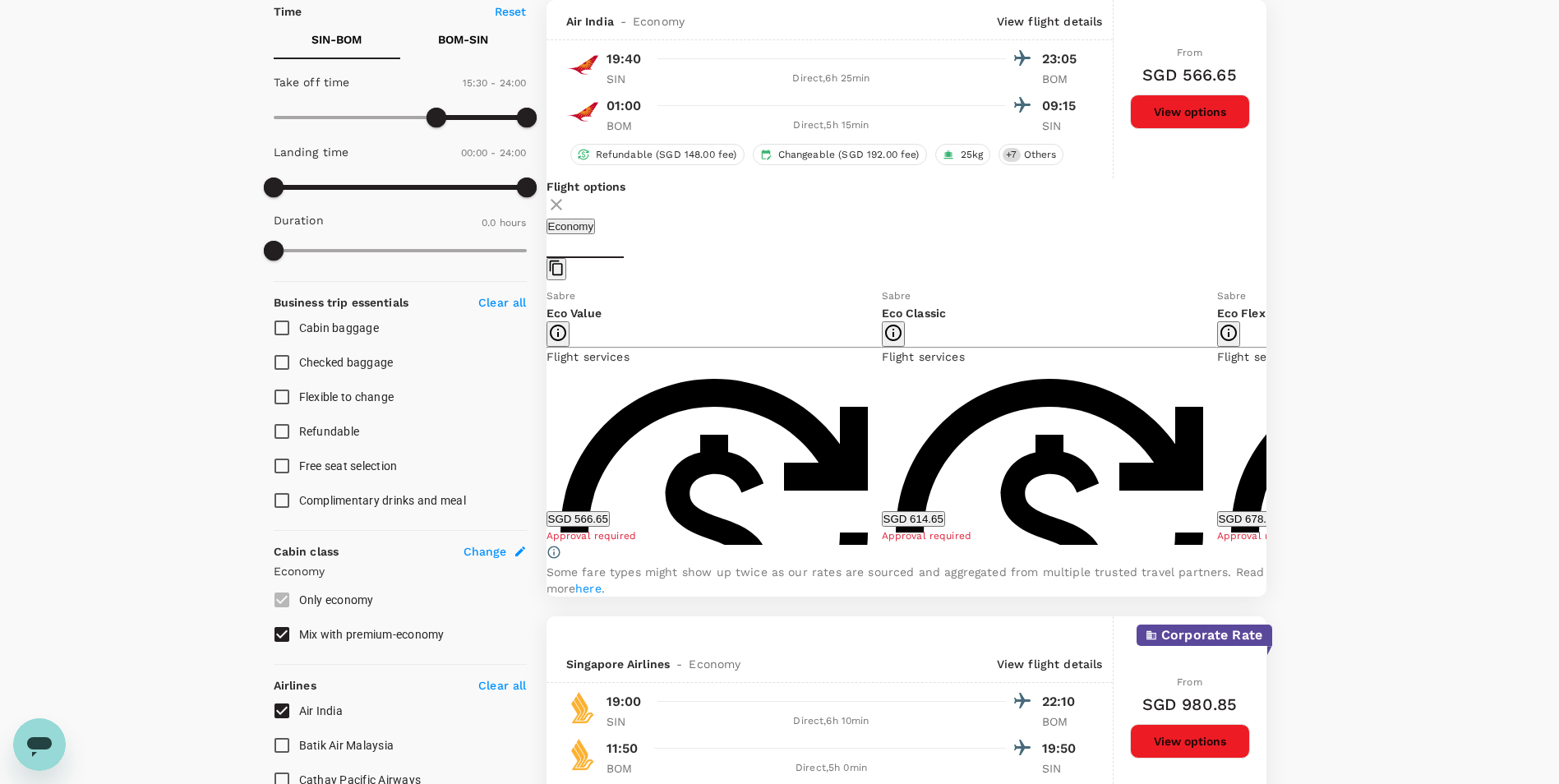
click at [1271, 424] on icon at bounding box center [1279, 416] width 16 height 16
click at [882, 527] on button "SGD 678.65" at bounding box center [914, 518] width 63 height 15
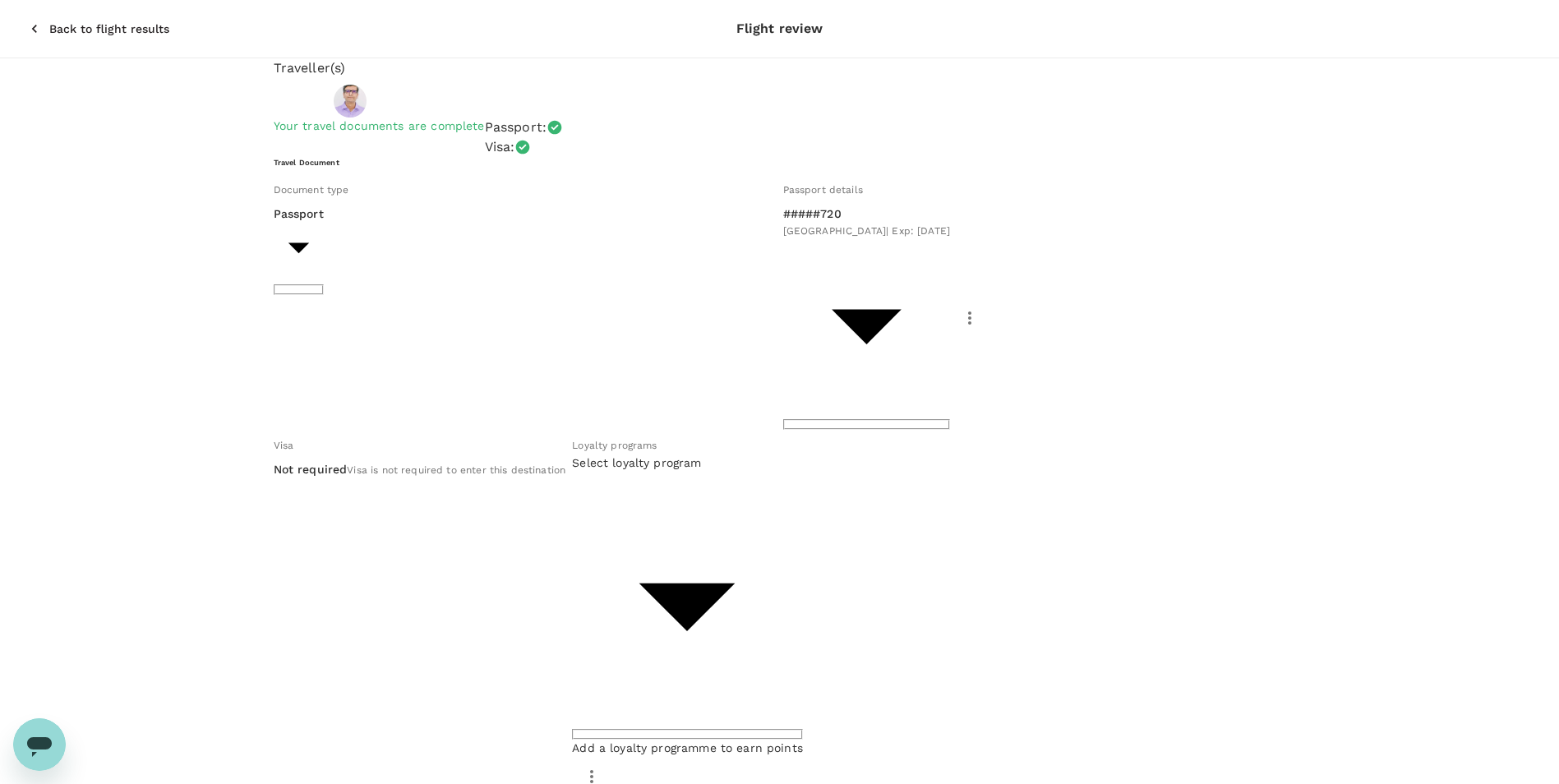
scroll to position [44, 0]
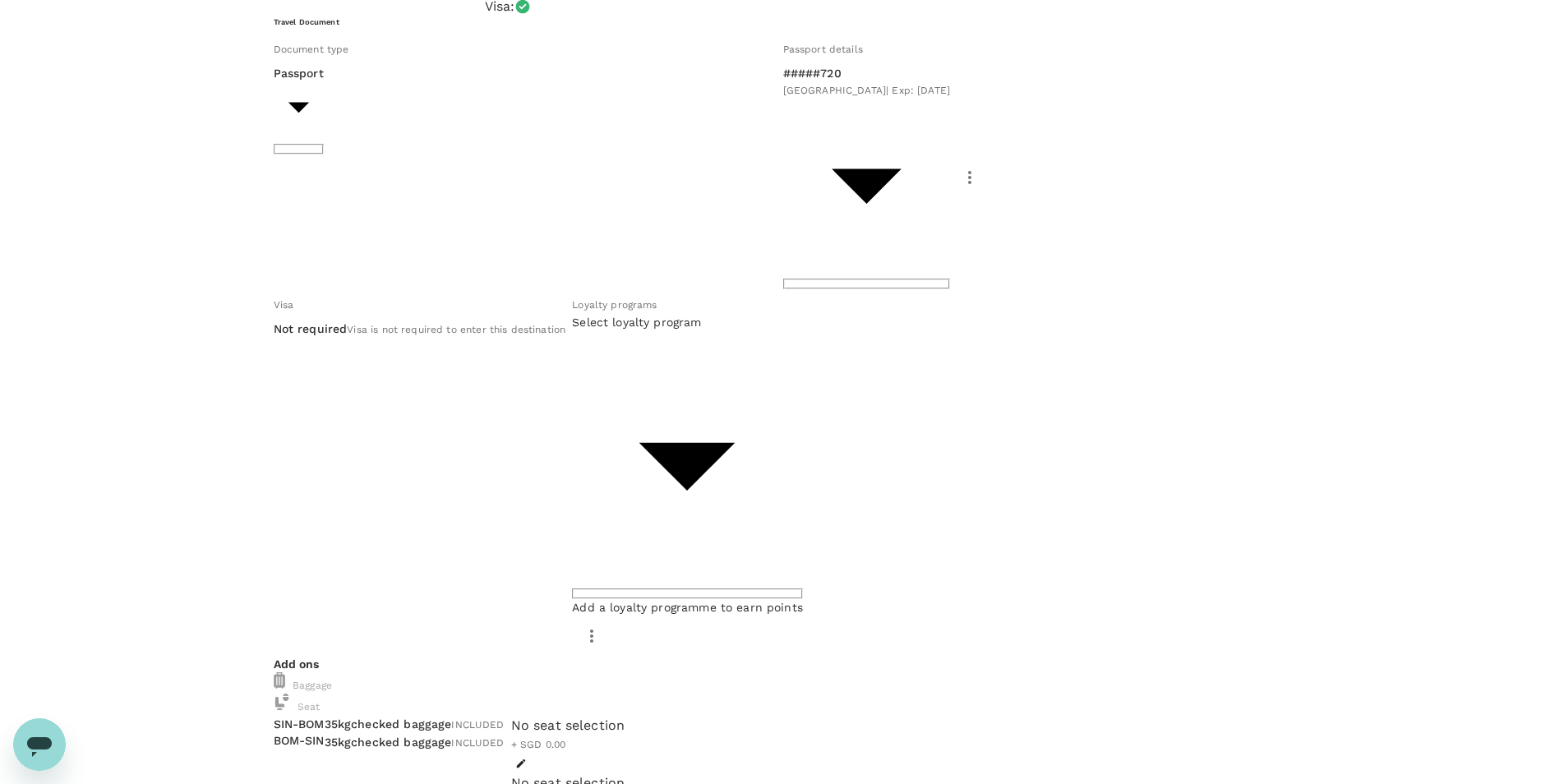
scroll to position [270, 0]
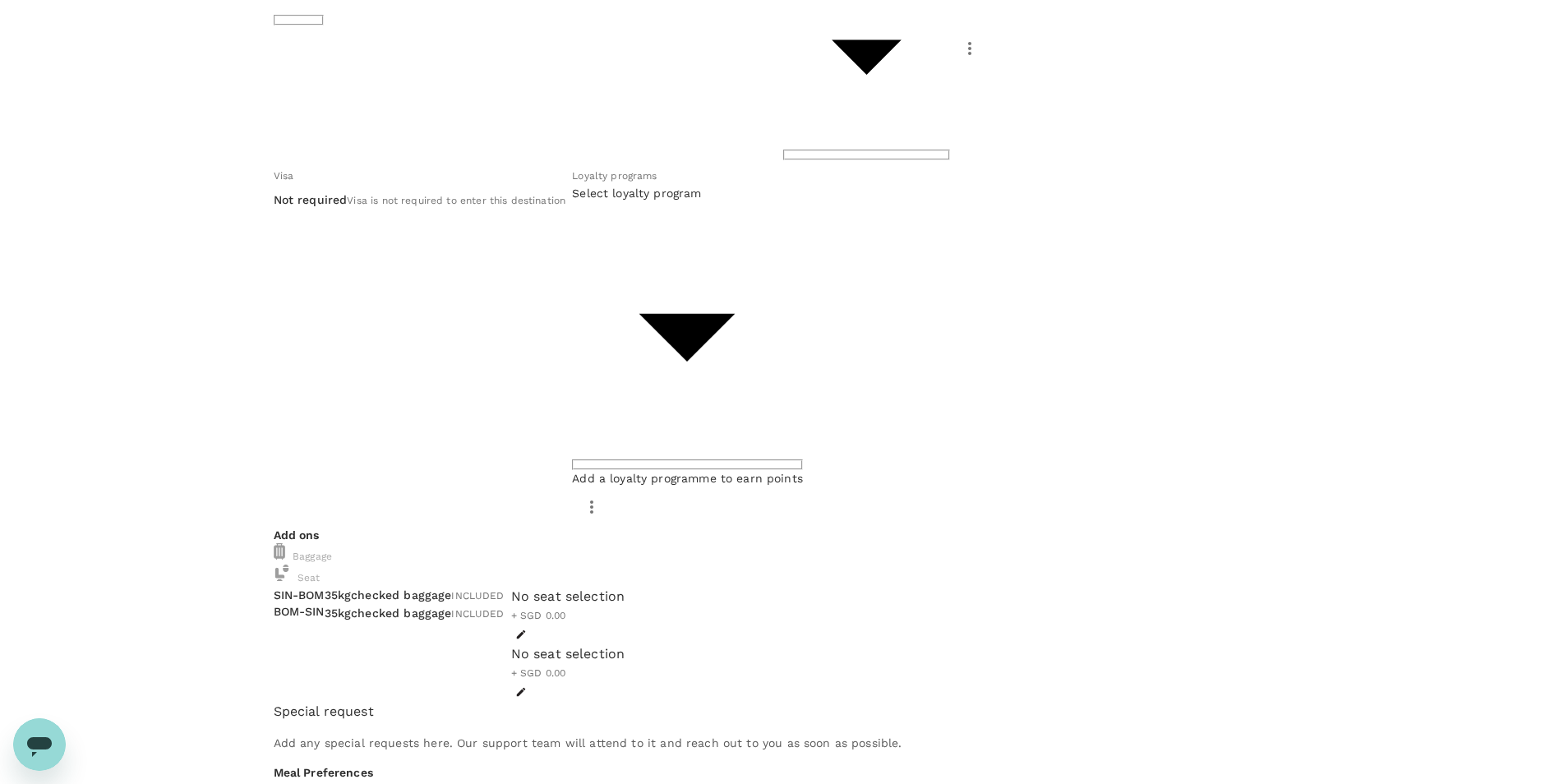
checkbox input "false"
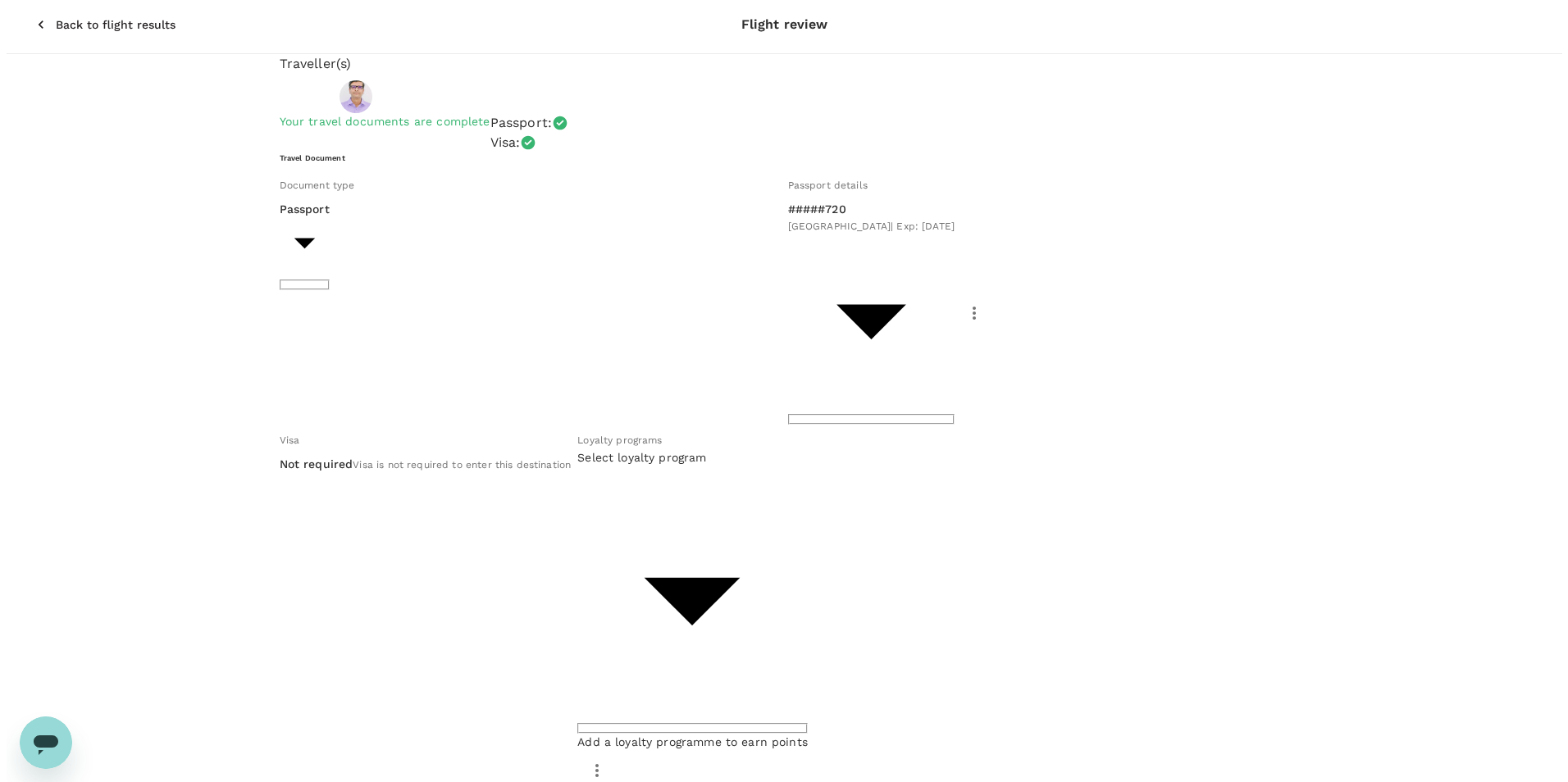
scroll to position [0, 0]
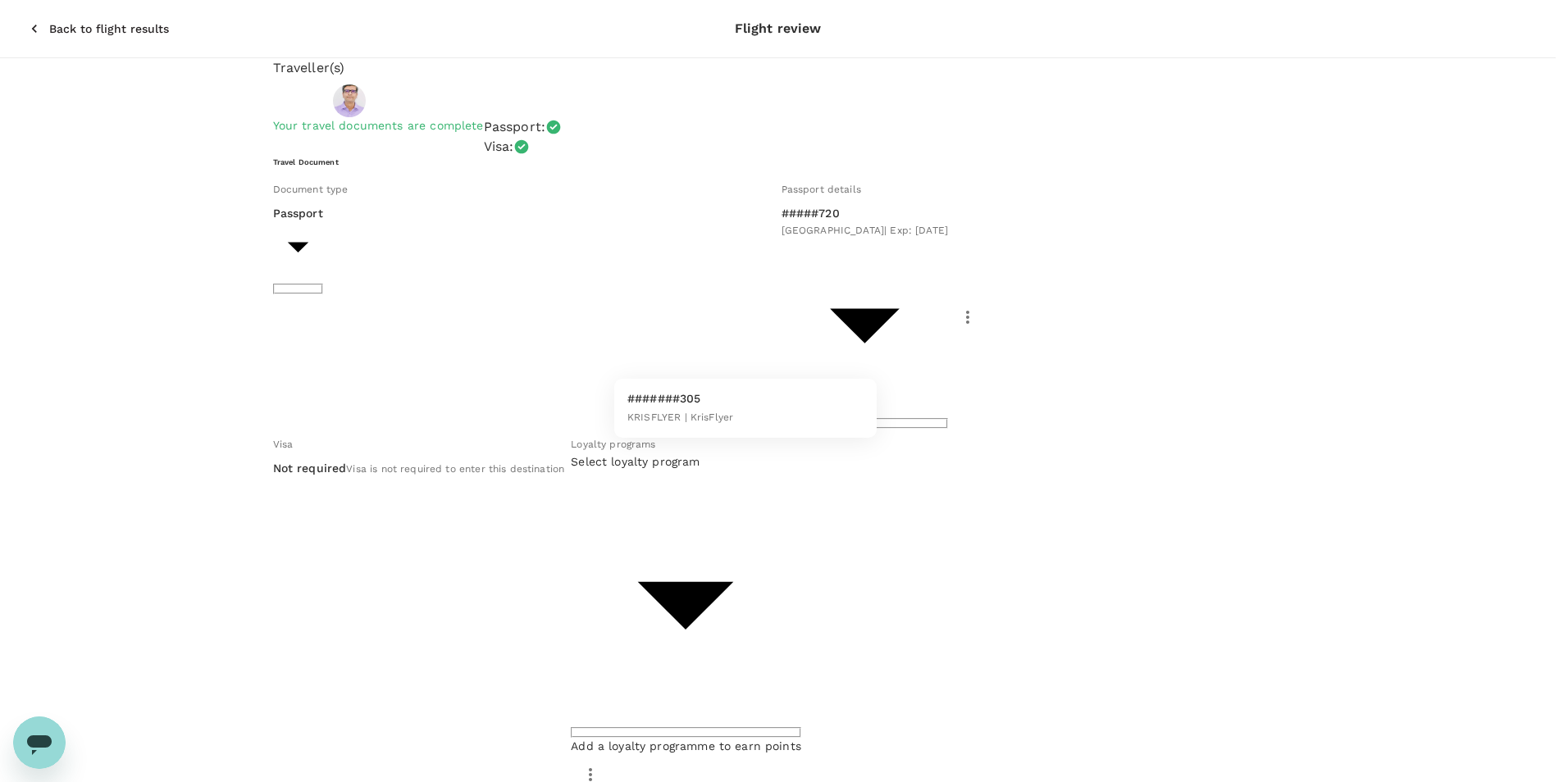
click at [816, 405] on li "#######305 KRISFLYER | KrisFlyer" at bounding box center [745, 408] width 262 height 46
type input "a33abae5-2da5-49ab-9e32-e51077138064"
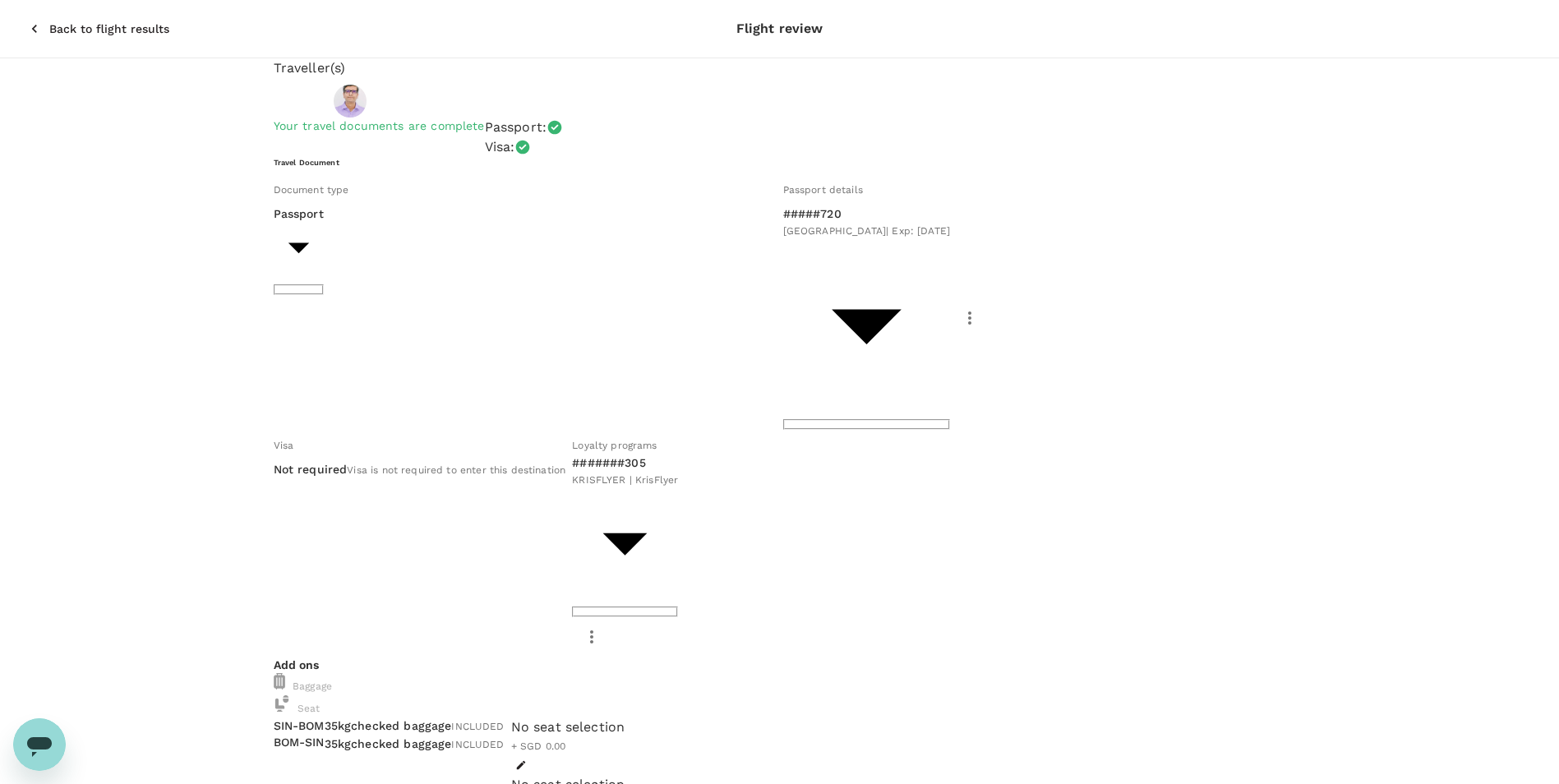
type input "9e677c2c-1b51-4fb9-8b8e-e61d94c42ce6"
type textarea "Process Validation of 3 products at Unique Panoli site, India: - Betadine Solut…"
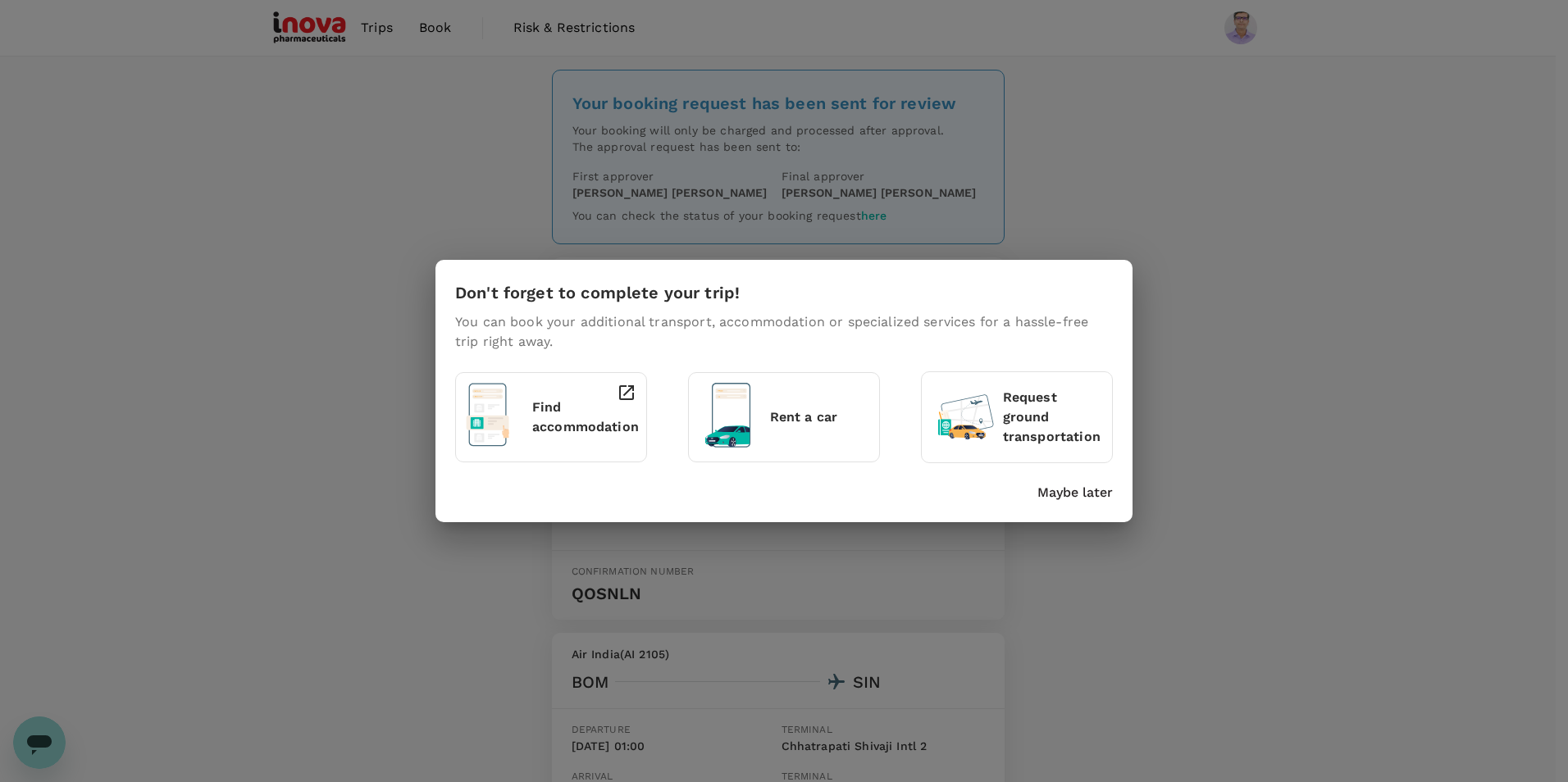
click at [582, 432] on p "Find accommodation" at bounding box center [586, 417] width 107 height 40
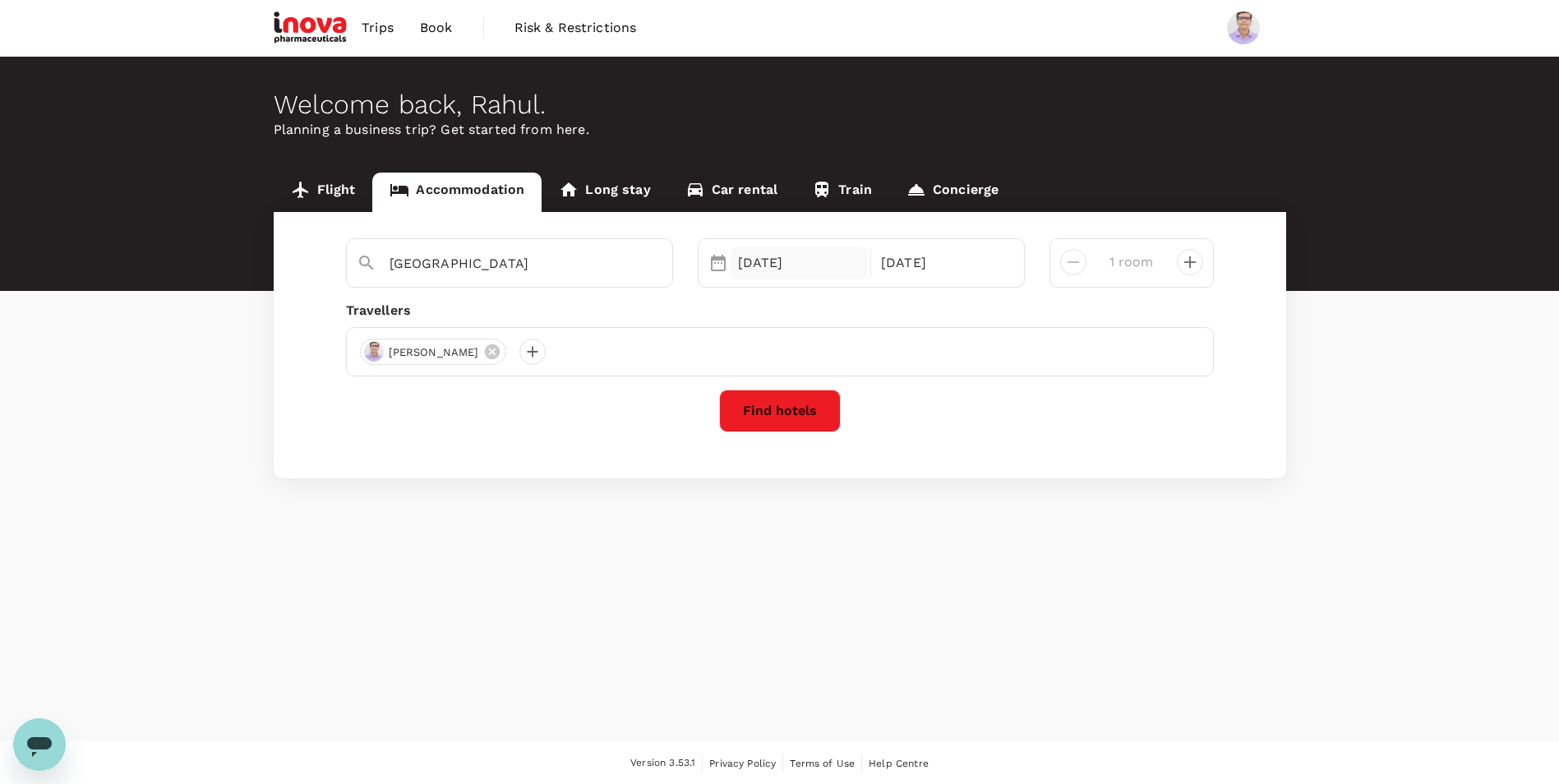
click at [823, 267] on div "[DATE]" at bounding box center [800, 263] width 137 height 33
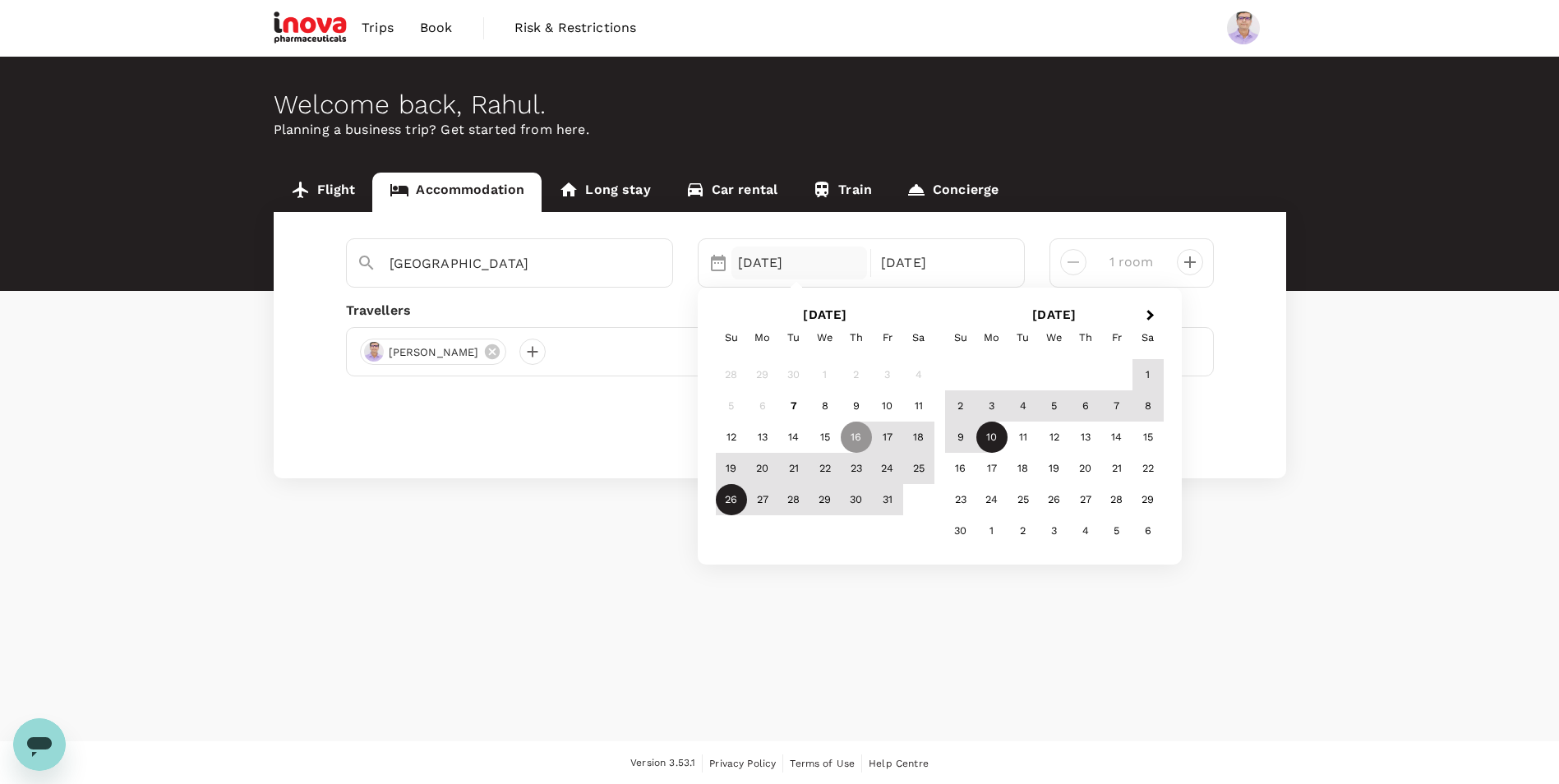
click at [726, 502] on div "26" at bounding box center [731, 500] width 32 height 32
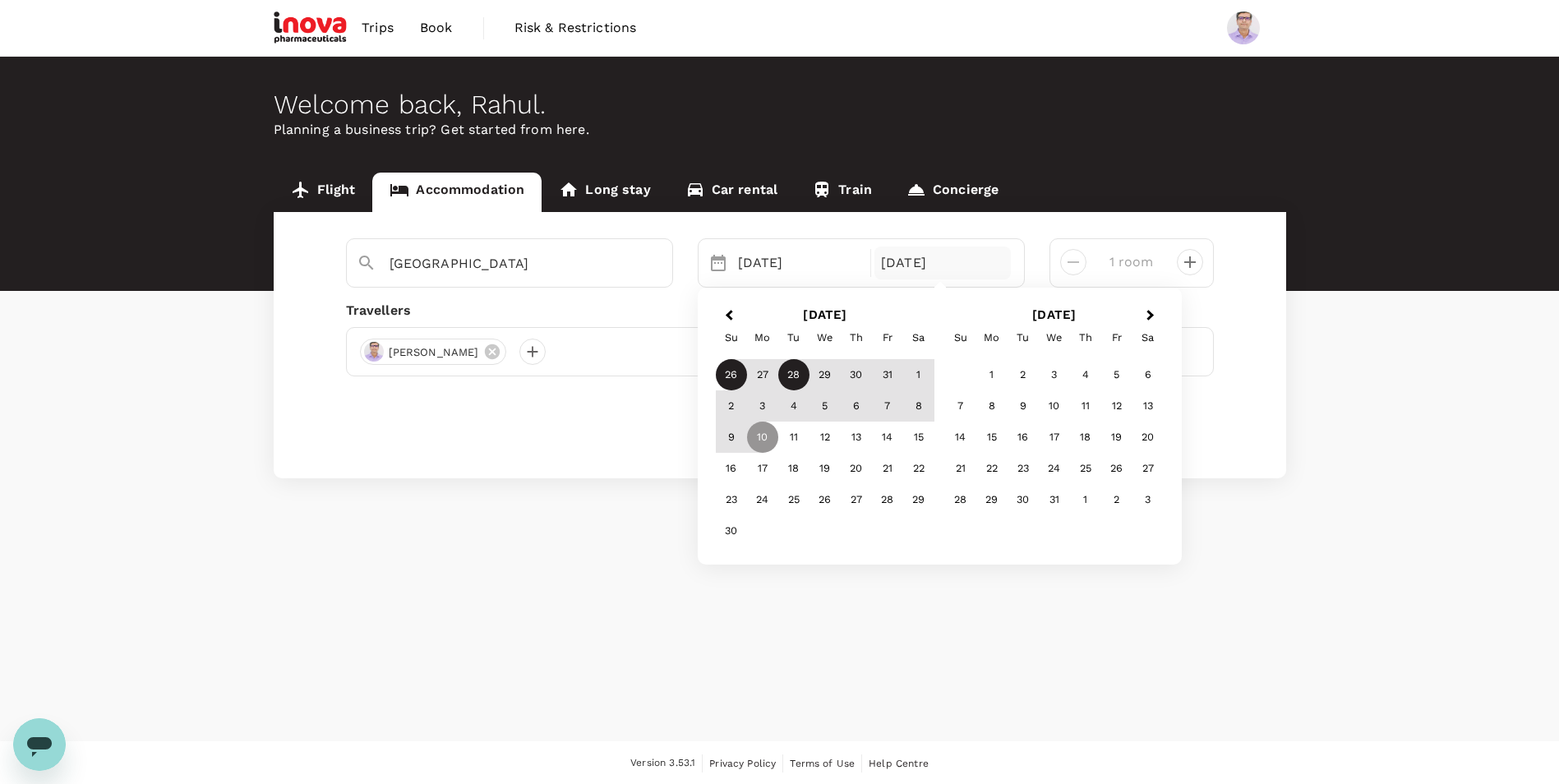
click at [797, 374] on div "28" at bounding box center [794, 374] width 32 height 32
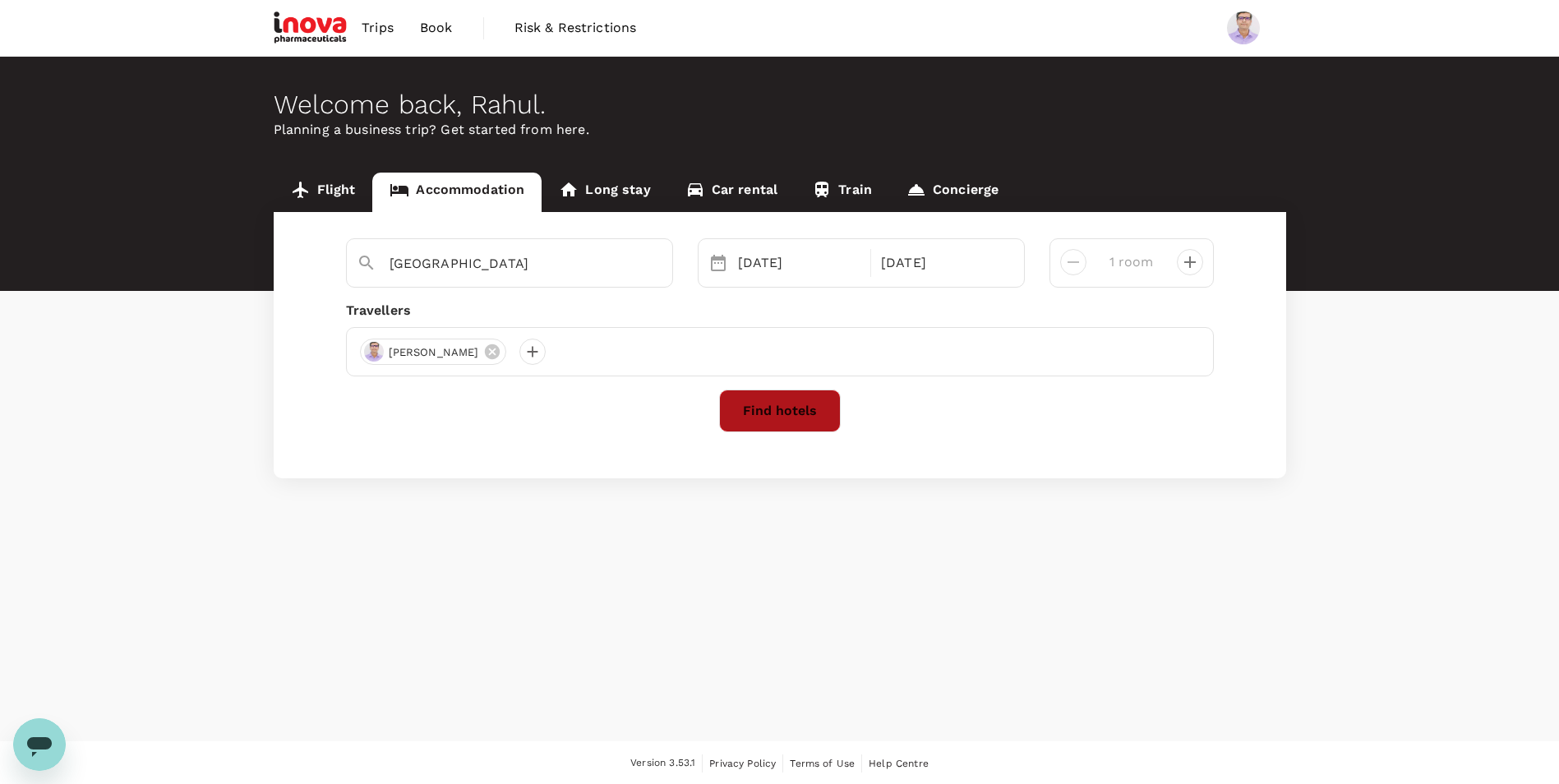
click at [797, 411] on button "Find hotels" at bounding box center [780, 410] width 122 height 42
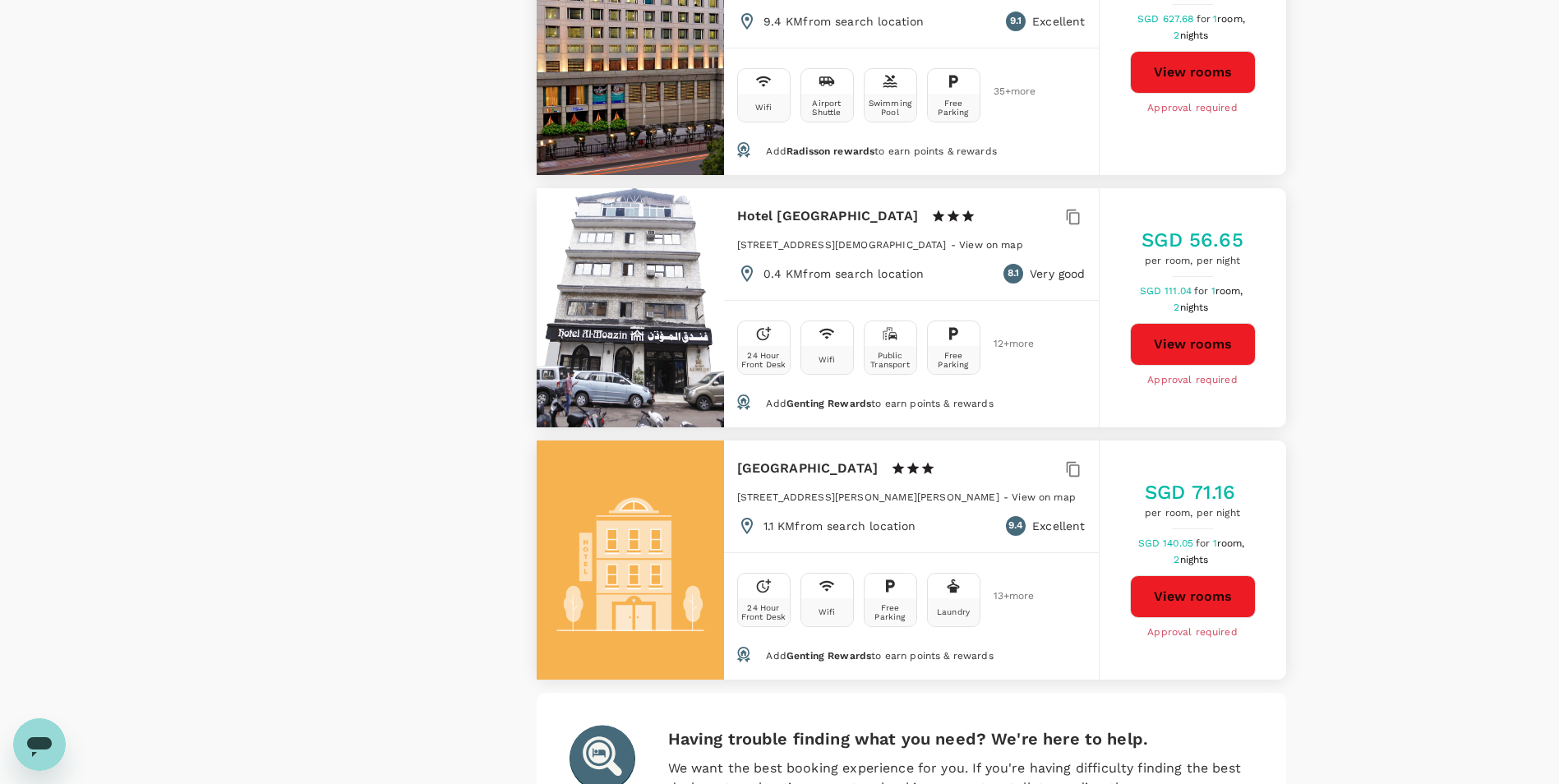
scroll to position [4526, 0]
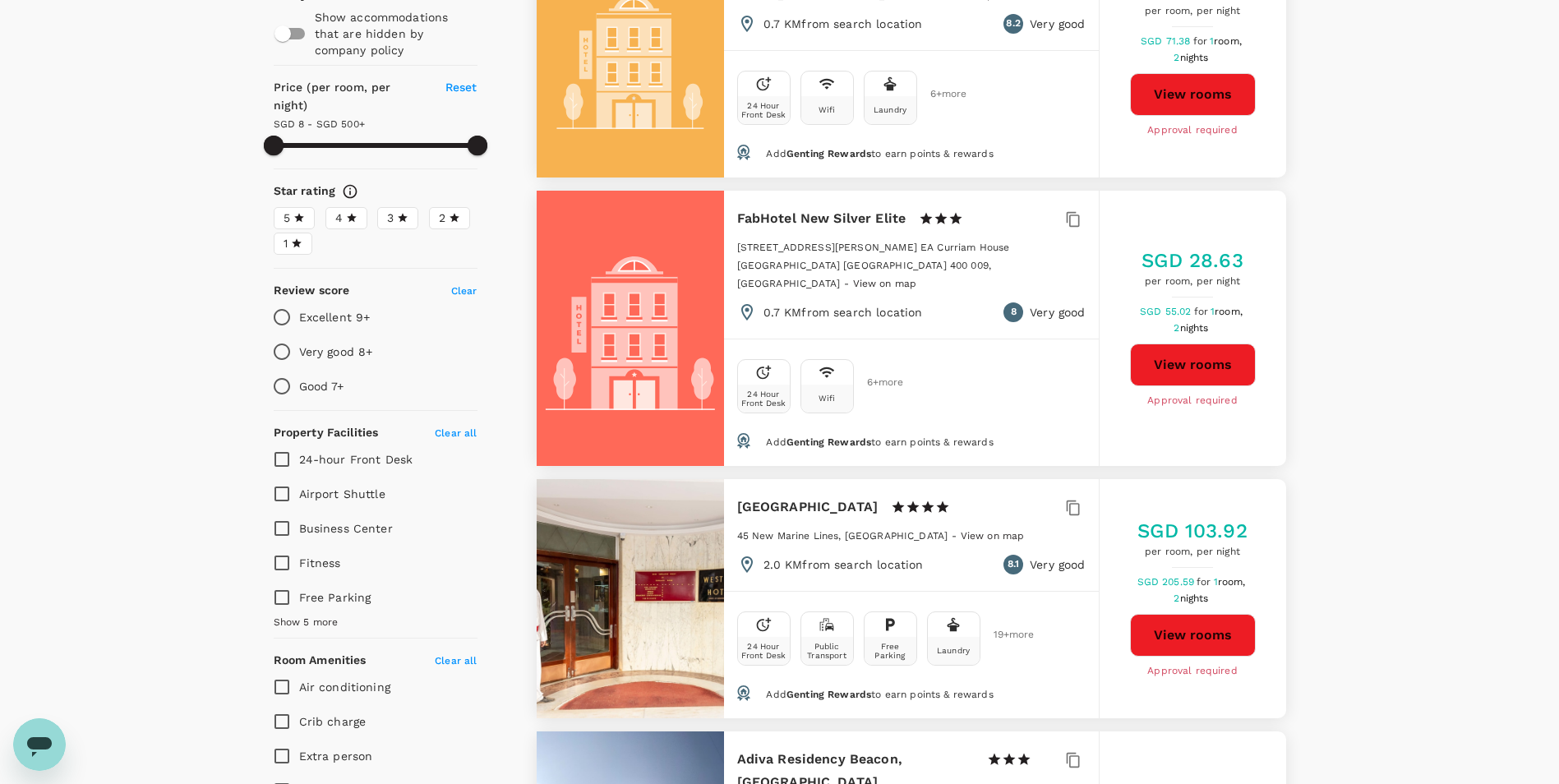
scroll to position [0, 0]
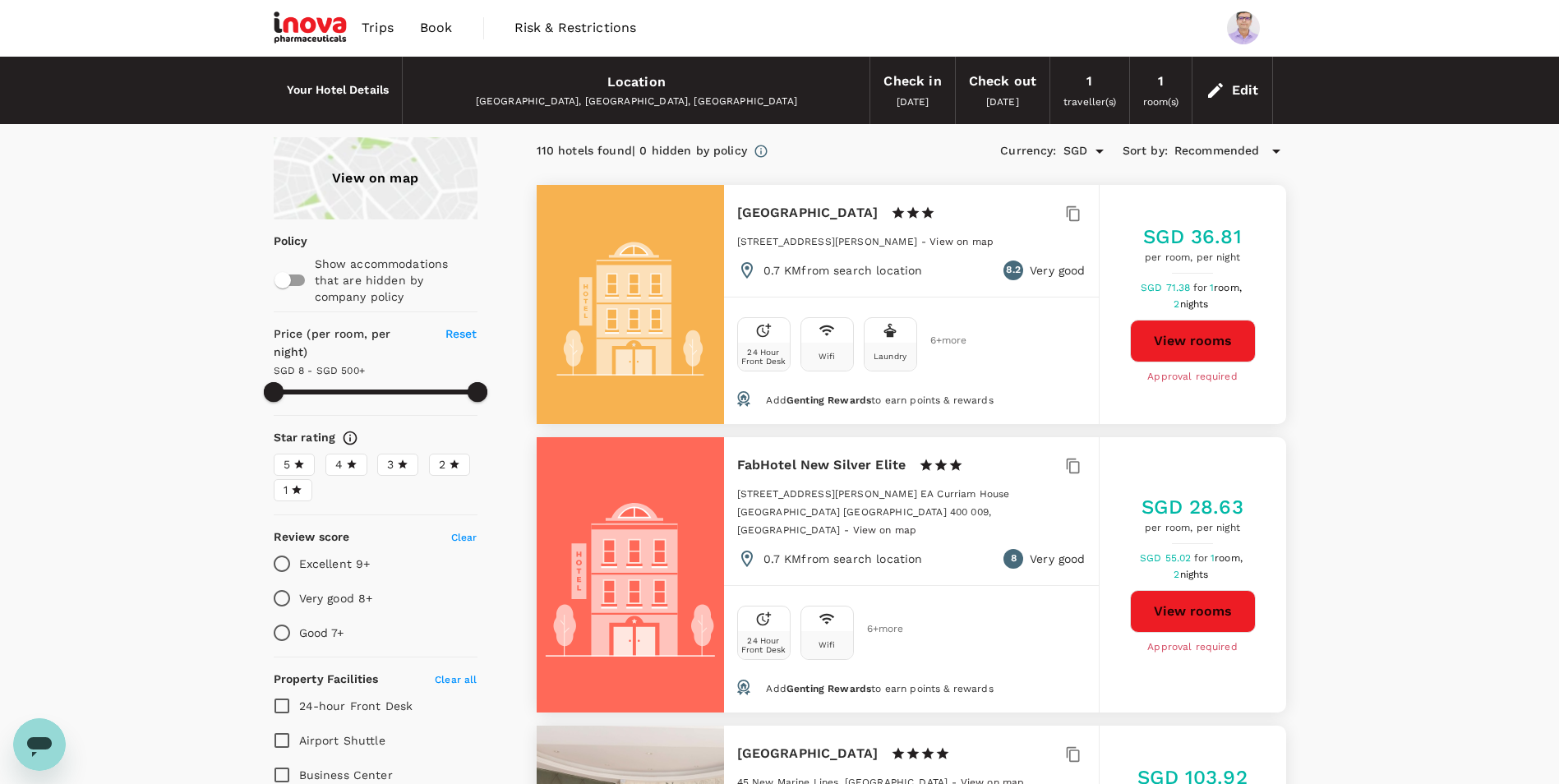
click at [1267, 151] on icon at bounding box center [1276, 151] width 20 height 20
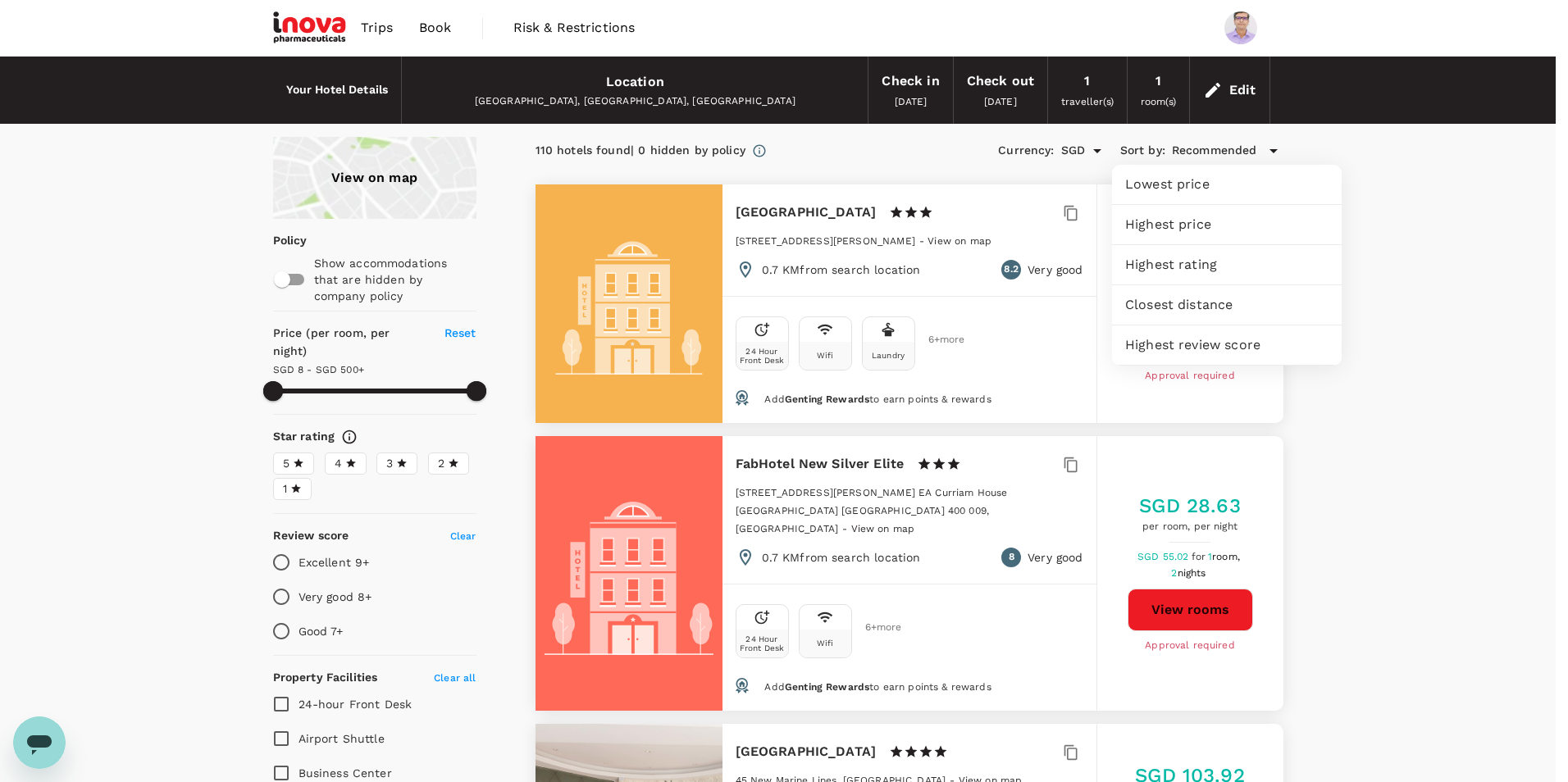
click at [1264, 151] on div at bounding box center [784, 391] width 1568 height 782
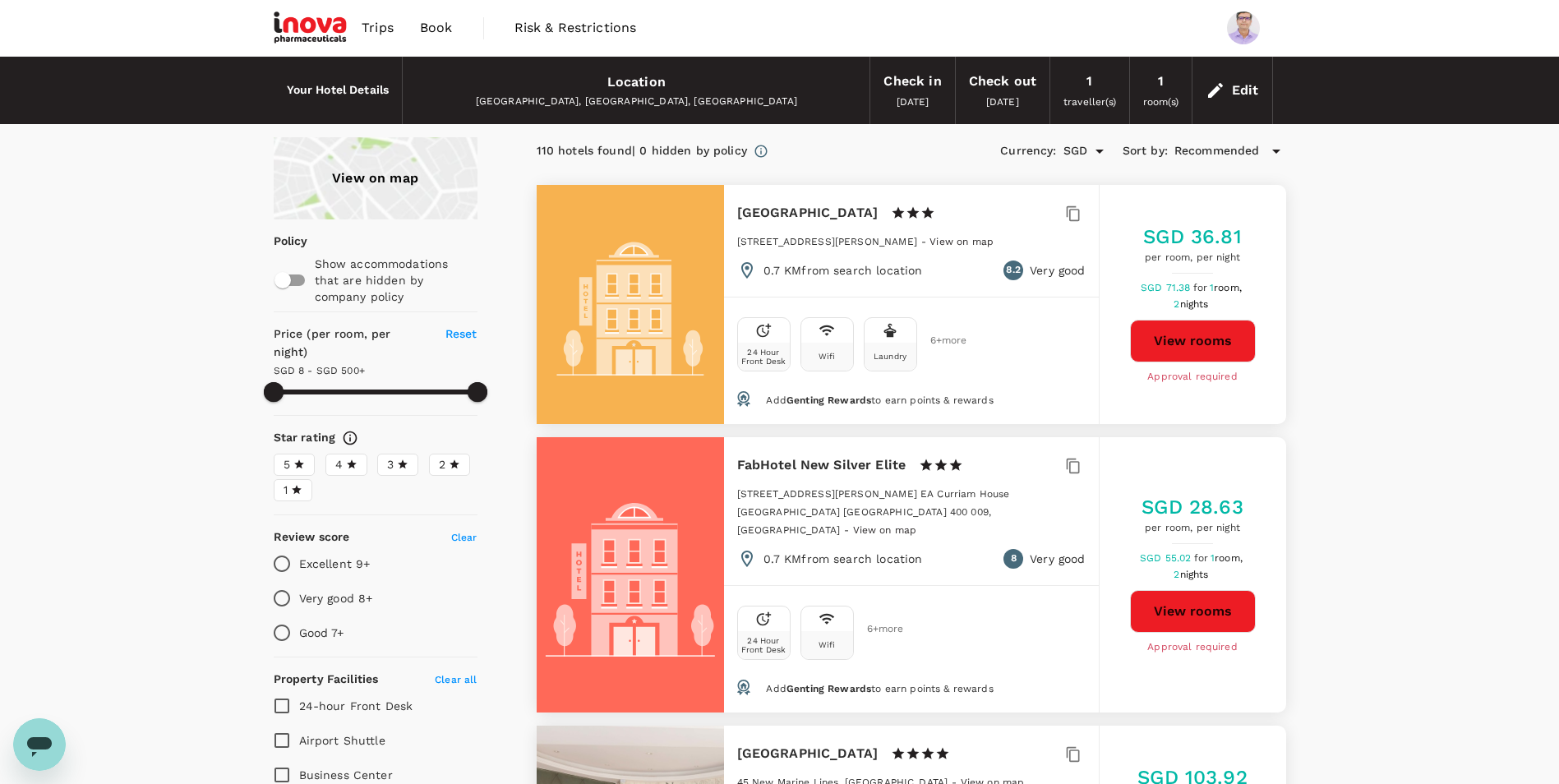
click at [302, 459] on icon at bounding box center [299, 464] width 10 height 9
click at [0, 0] on input "5" at bounding box center [0, 0] width 0 height 0
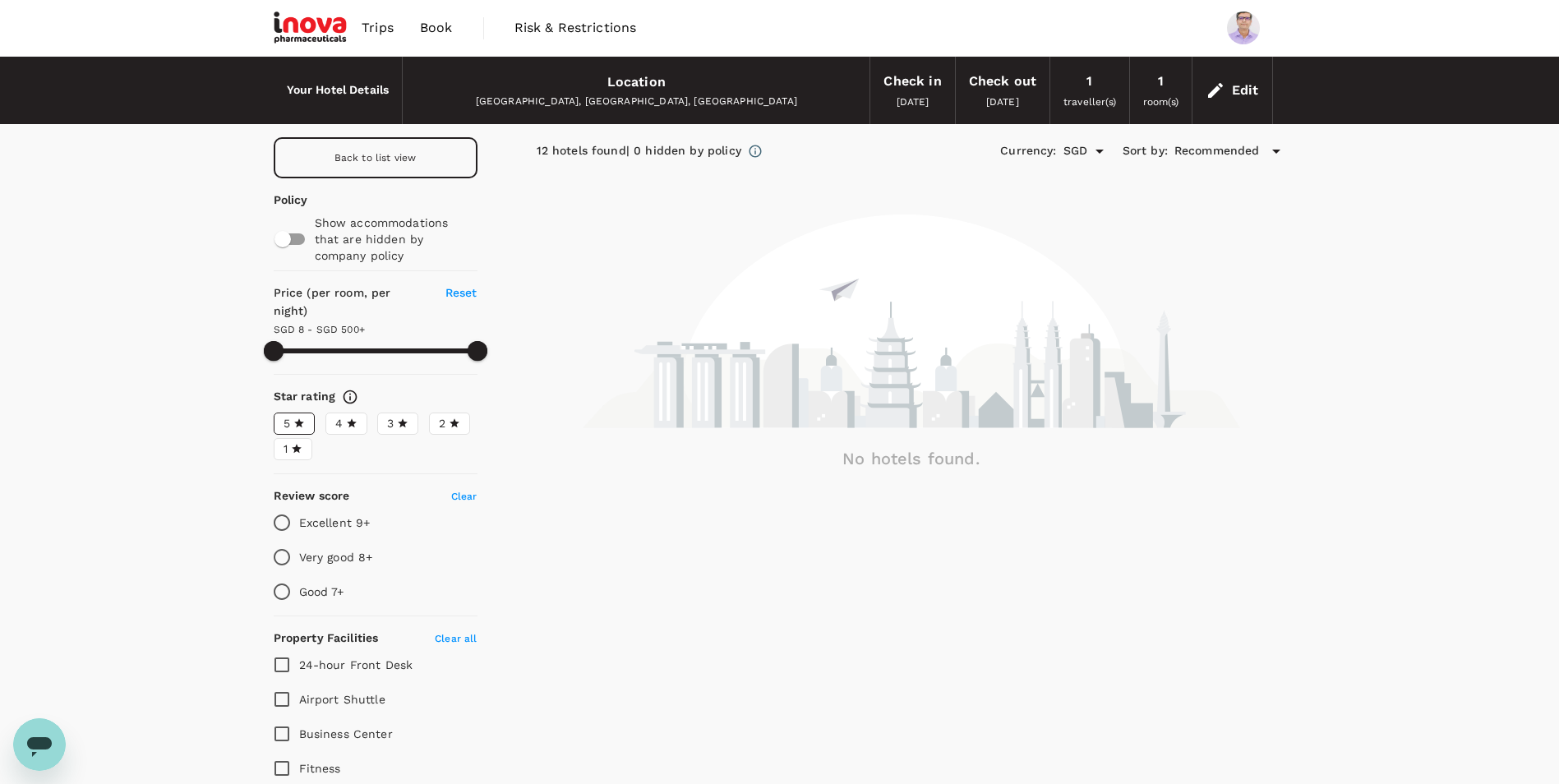
click at [373, 160] on span "Back to list view" at bounding box center [375, 158] width 82 height 12
type input "499.16"
click at [377, 90] on h6 "Your Hotel Details" at bounding box center [338, 90] width 103 height 18
click at [306, 90] on h6 "Your Hotel Details" at bounding box center [338, 90] width 103 height 18
click at [642, 80] on div "Location" at bounding box center [636, 83] width 59 height 23
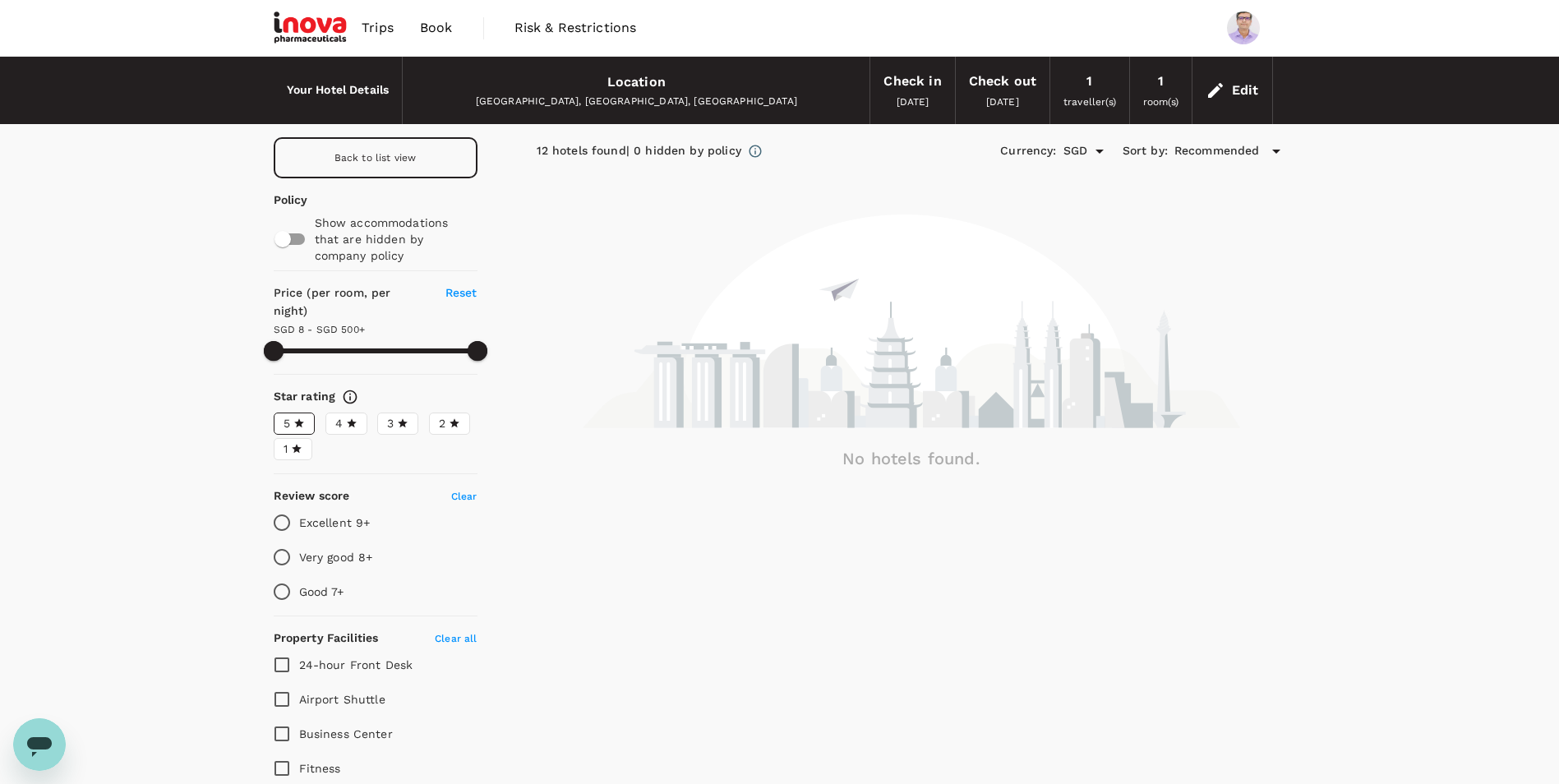
click at [430, 32] on span "Book" at bounding box center [437, 28] width 33 height 20
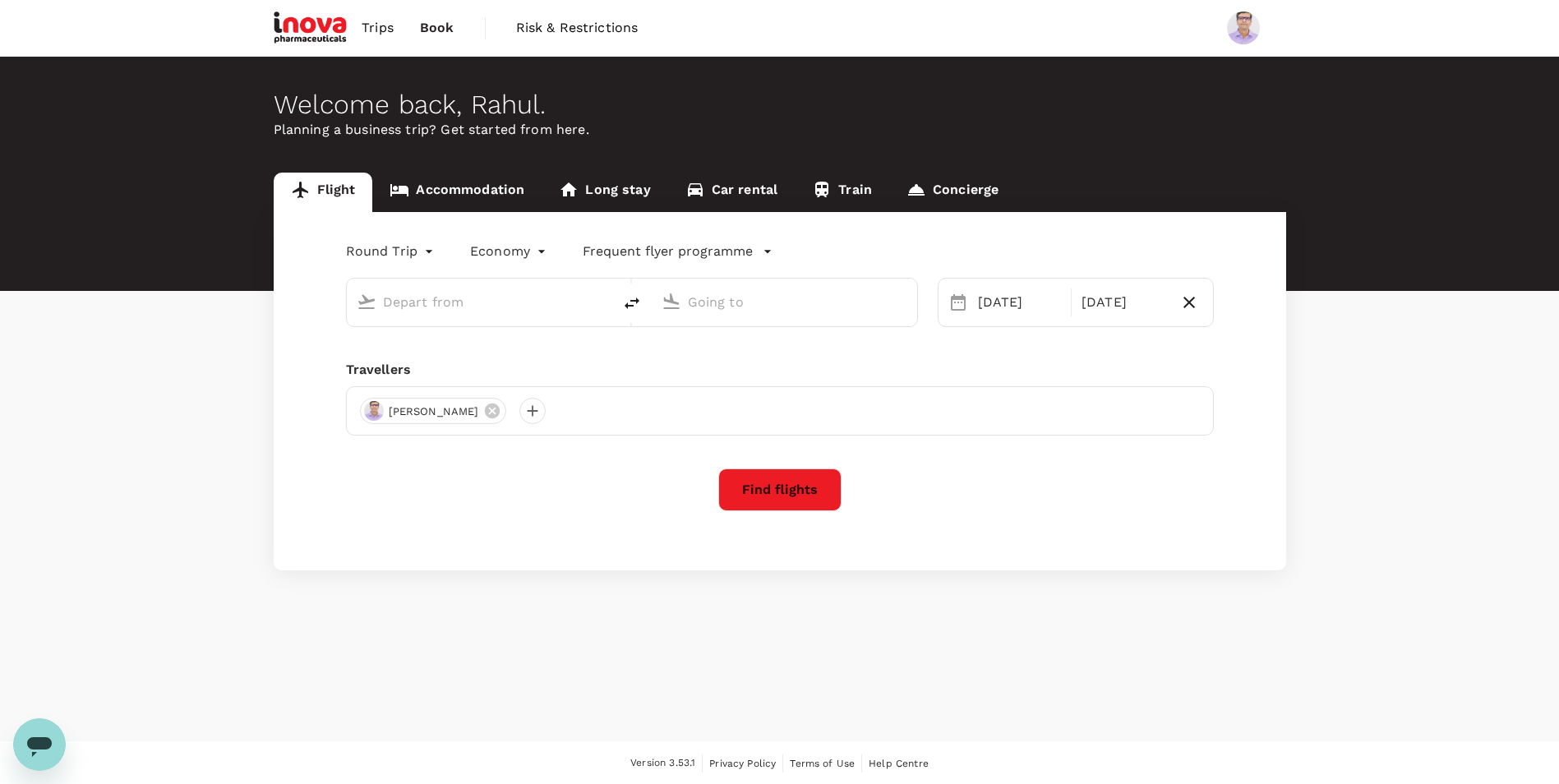
type input "Singapore Changi (SIN)"
type input "Chhatrapati Shivaji Intl (BOM)"
type input "Singapore Changi (SIN)"
type input "Chhatrapati Shivaji Intl (BOM)"
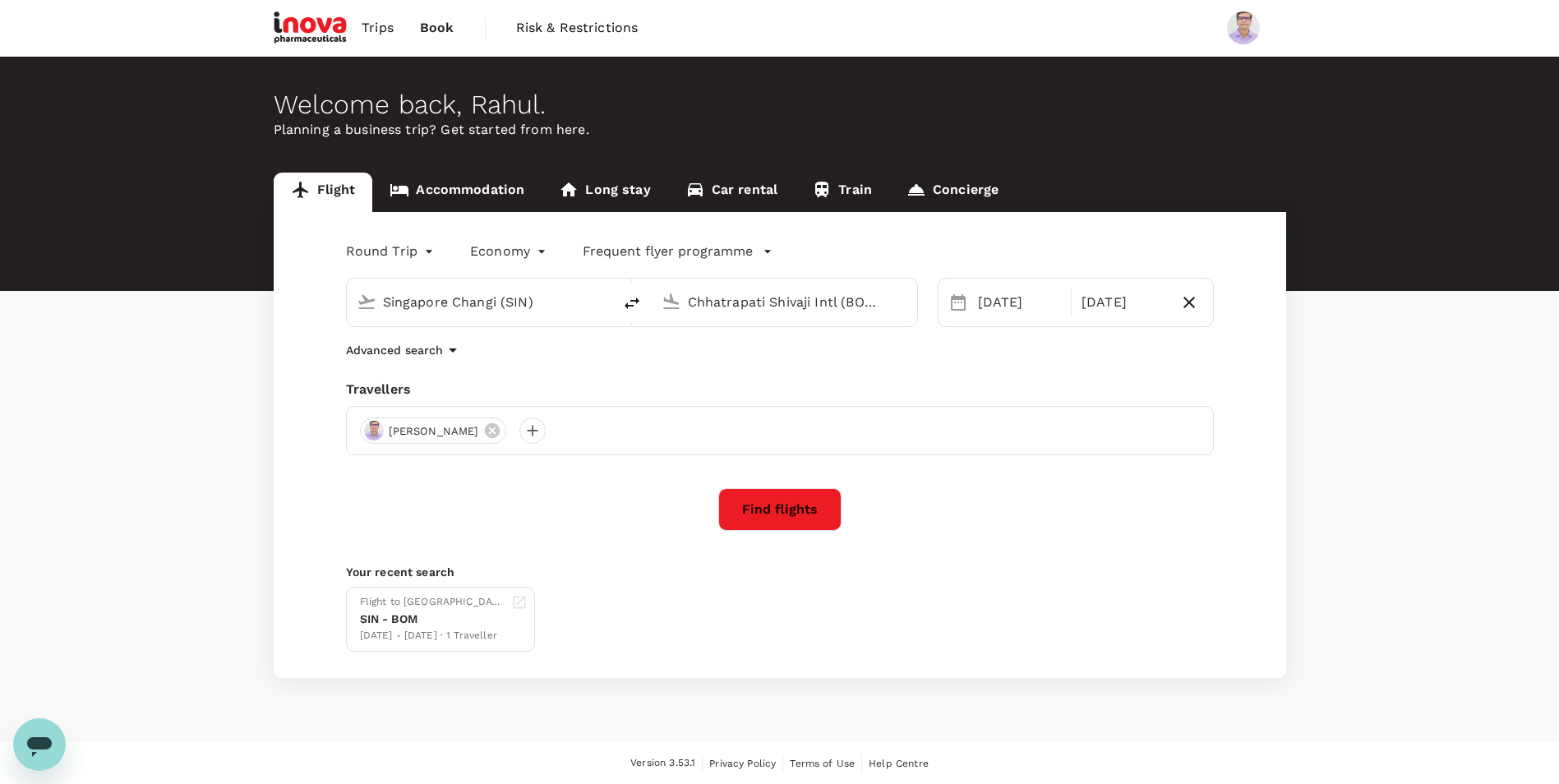
click at [491, 190] on link "Accommodation" at bounding box center [457, 193] width 169 height 40
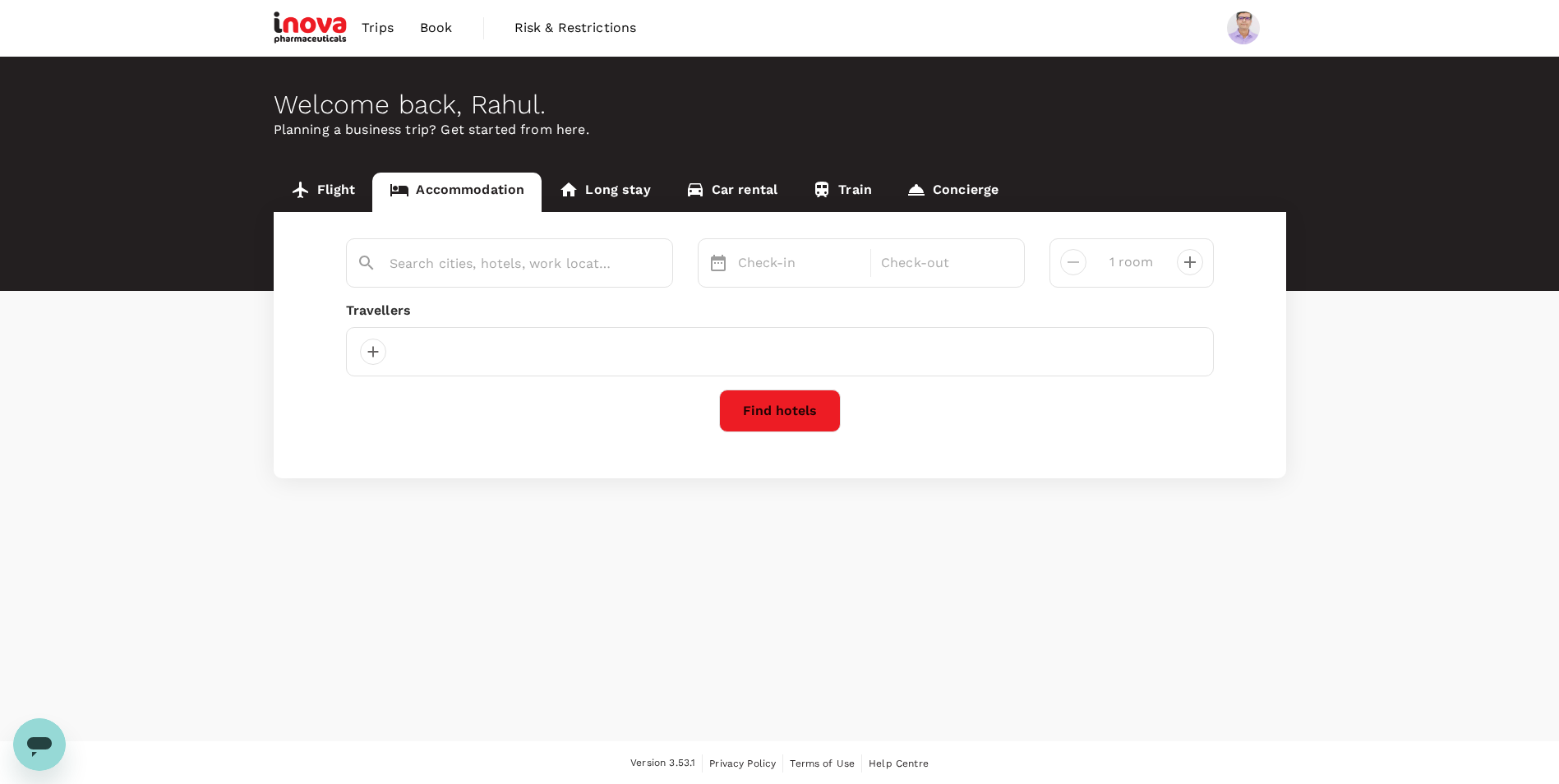
type input "[GEOGRAPHIC_DATA]"
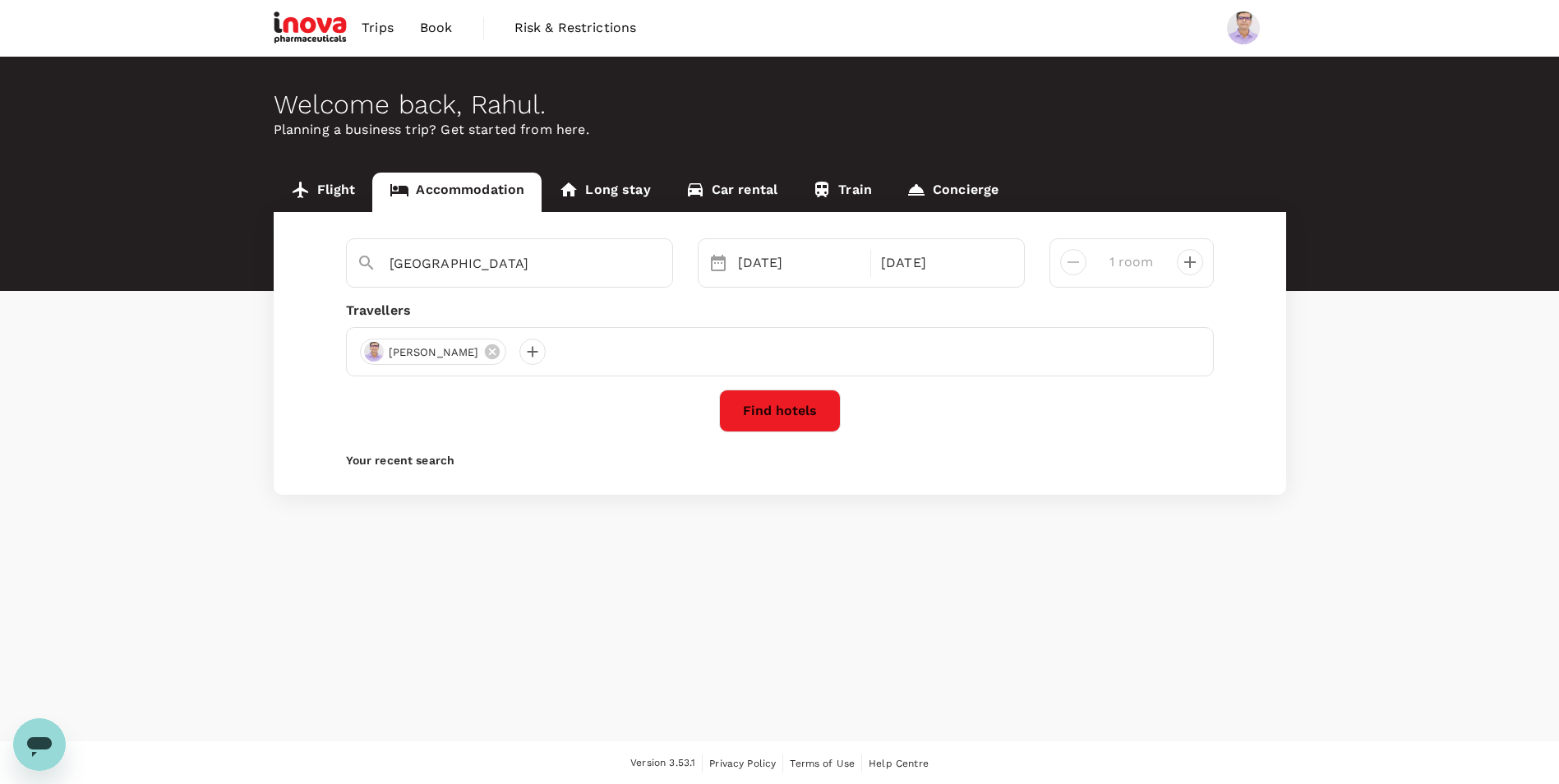
click at [751, 402] on button "Find hotels" at bounding box center [780, 410] width 122 height 42
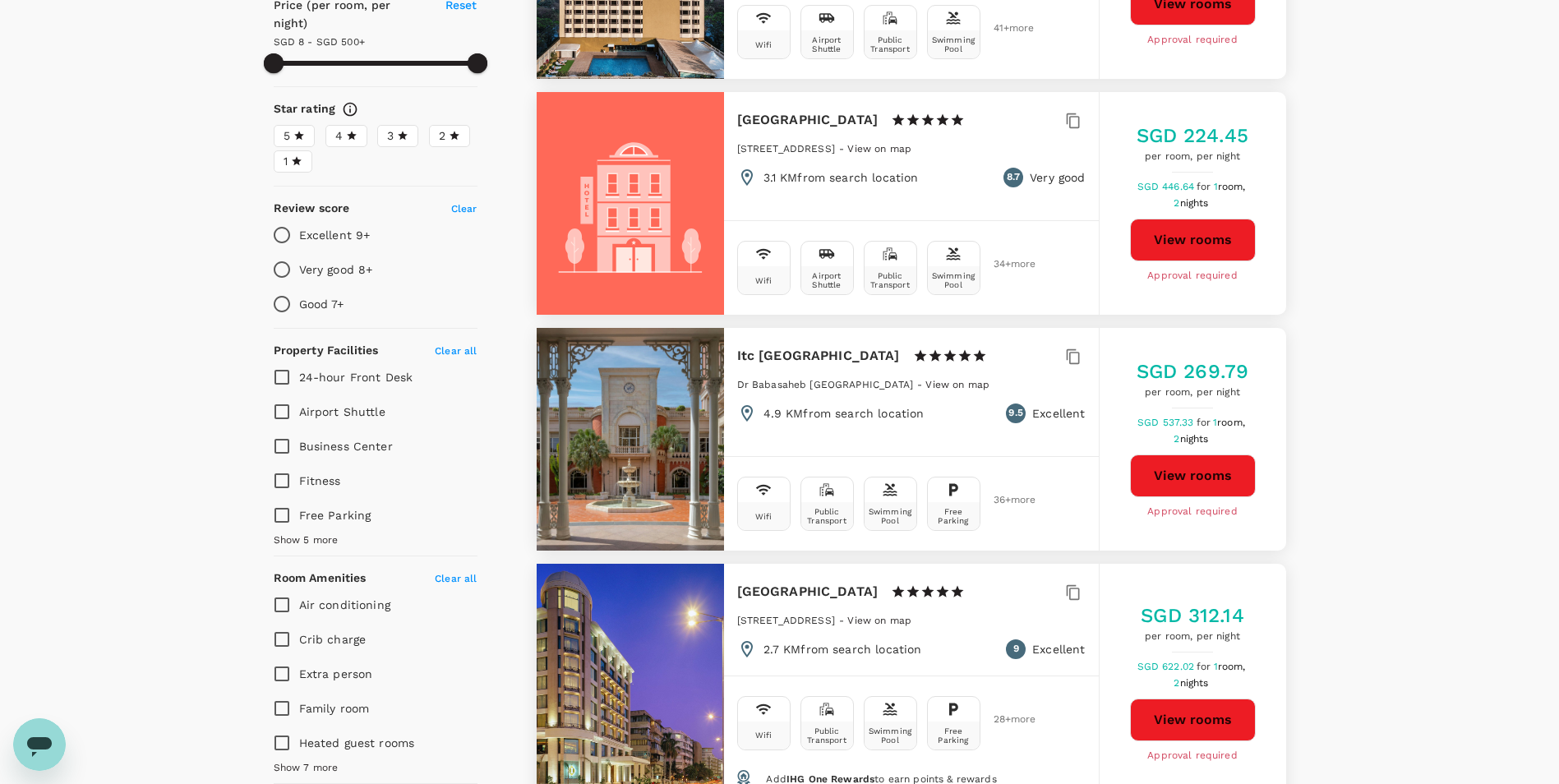
scroll to position [165, 0]
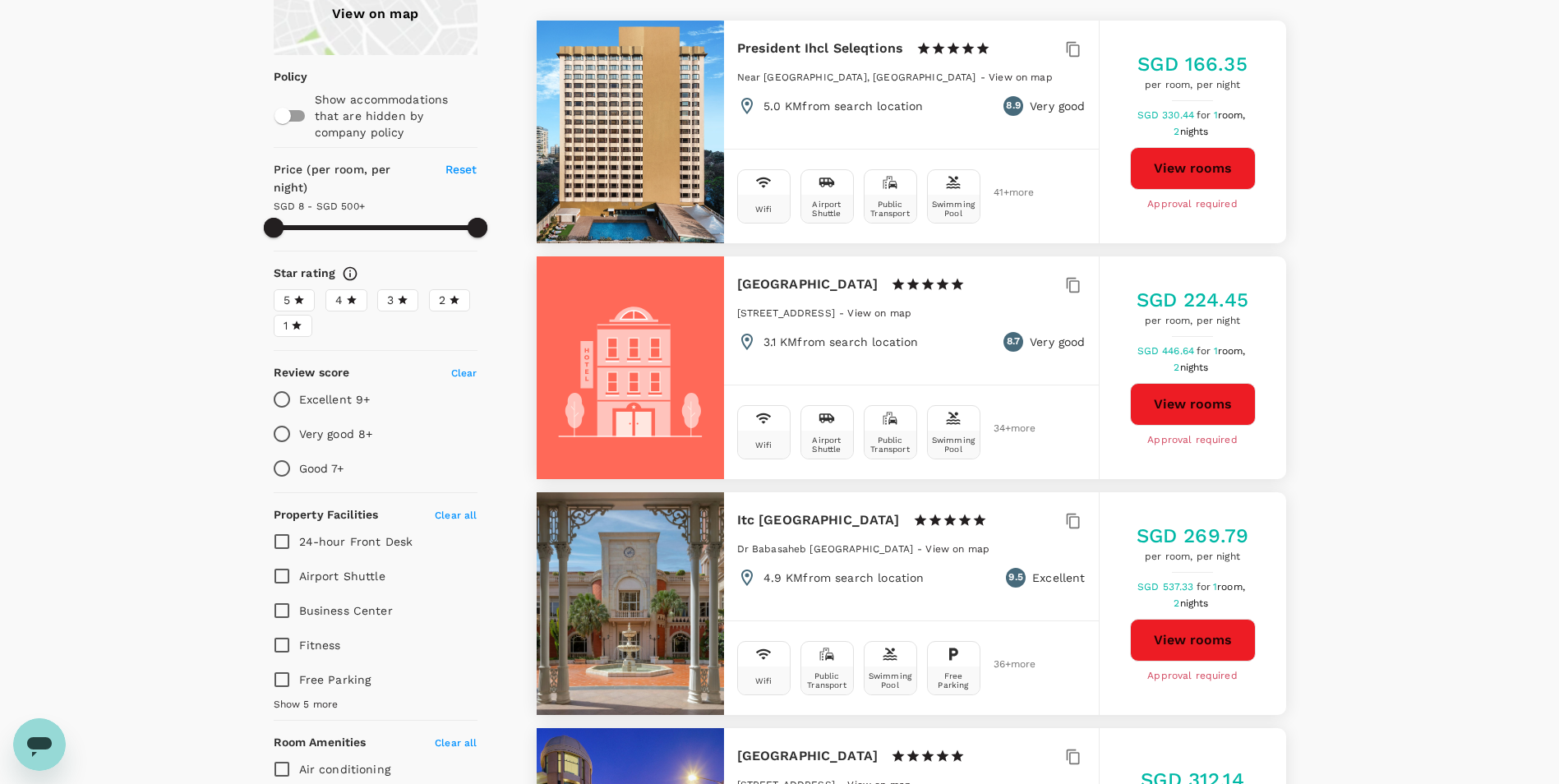
click at [306, 289] on label "5" at bounding box center [294, 300] width 41 height 23
click at [0, 0] on input "5" at bounding box center [0, 0] width 0 height 0
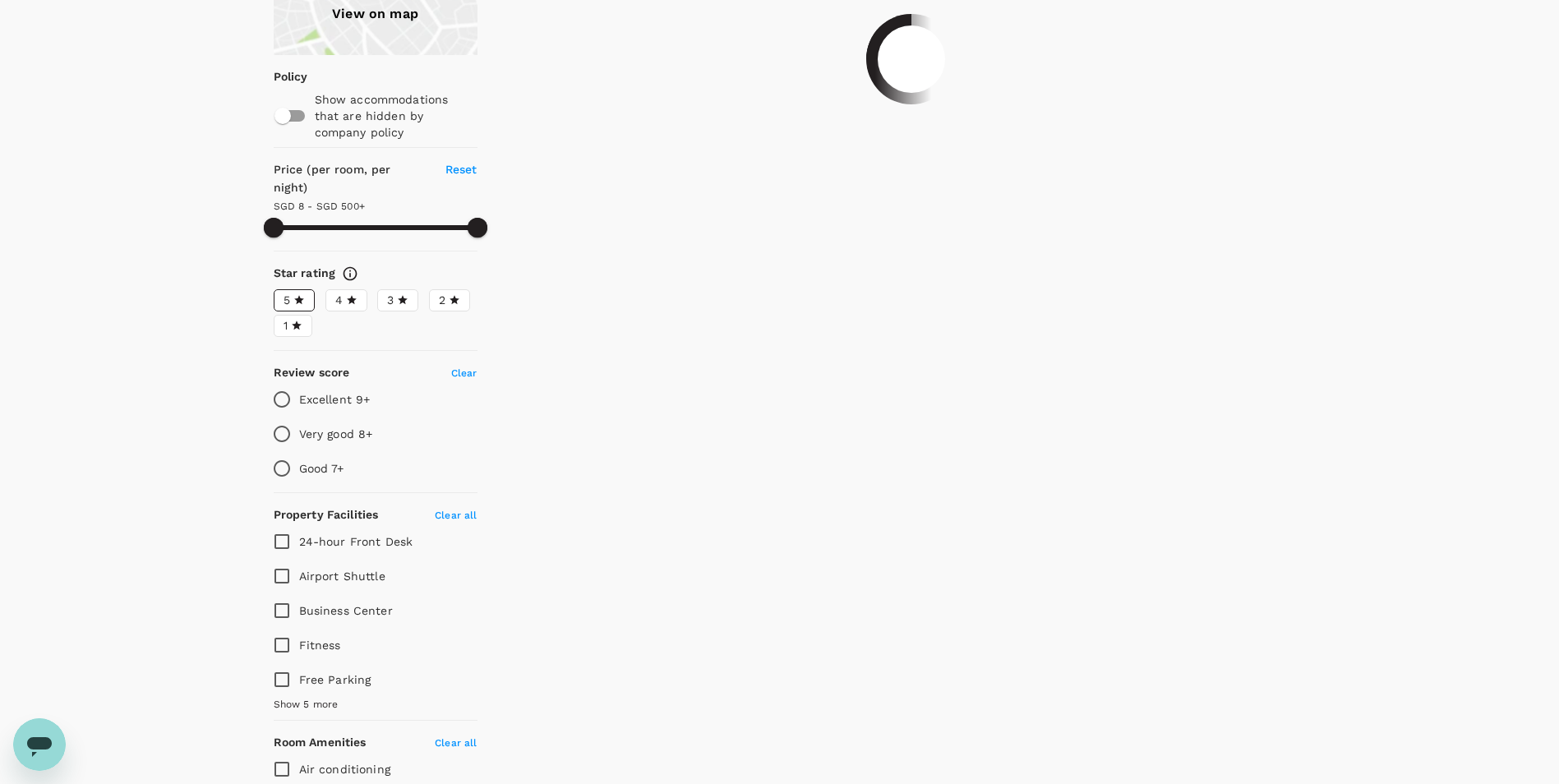
type input "499.16"
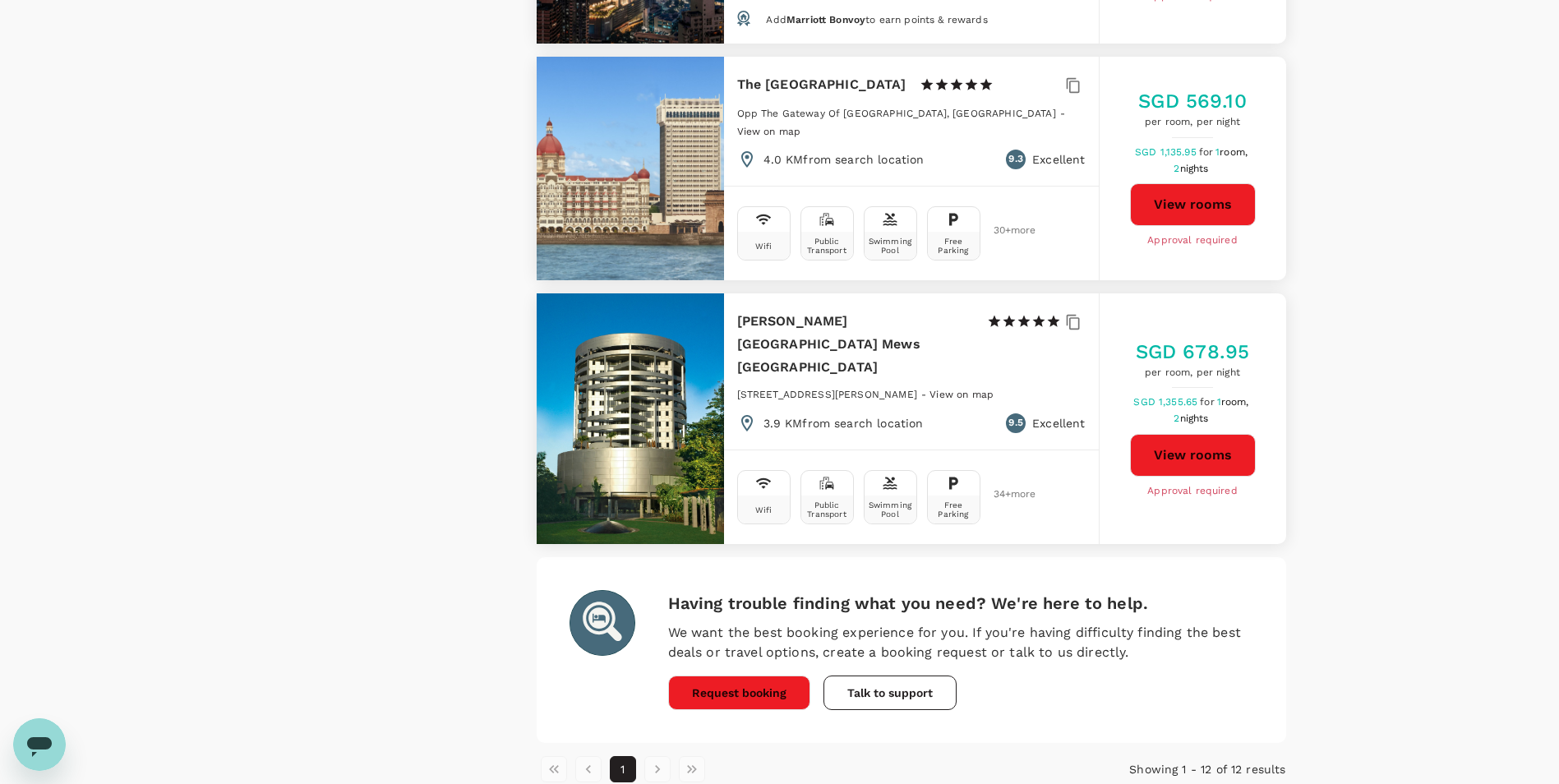
scroll to position [2573, 0]
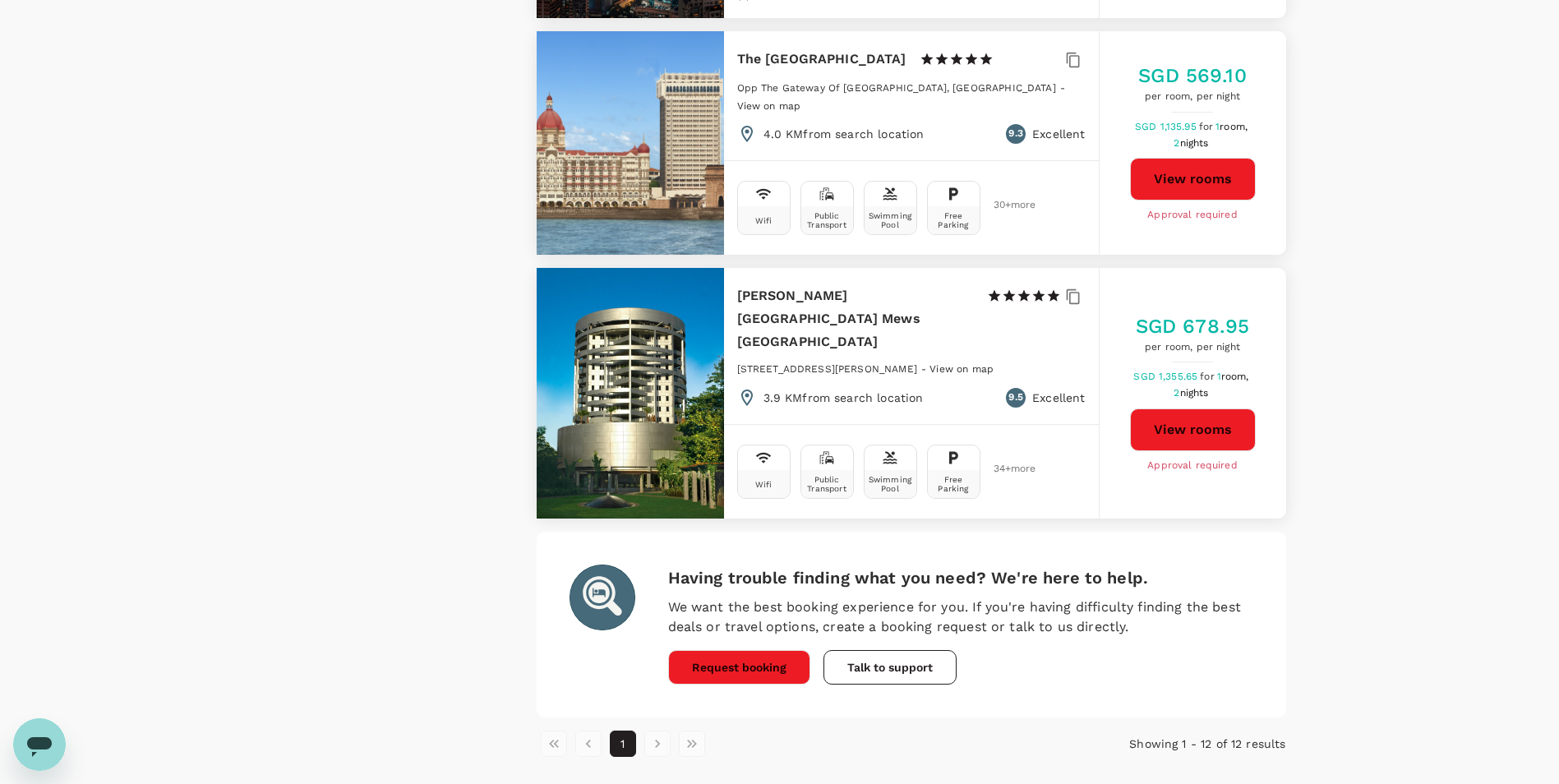
click at [649, 731] on li "pagination navigation" at bounding box center [657, 743] width 34 height 26
click at [655, 731] on li "pagination navigation" at bounding box center [657, 743] width 34 height 26
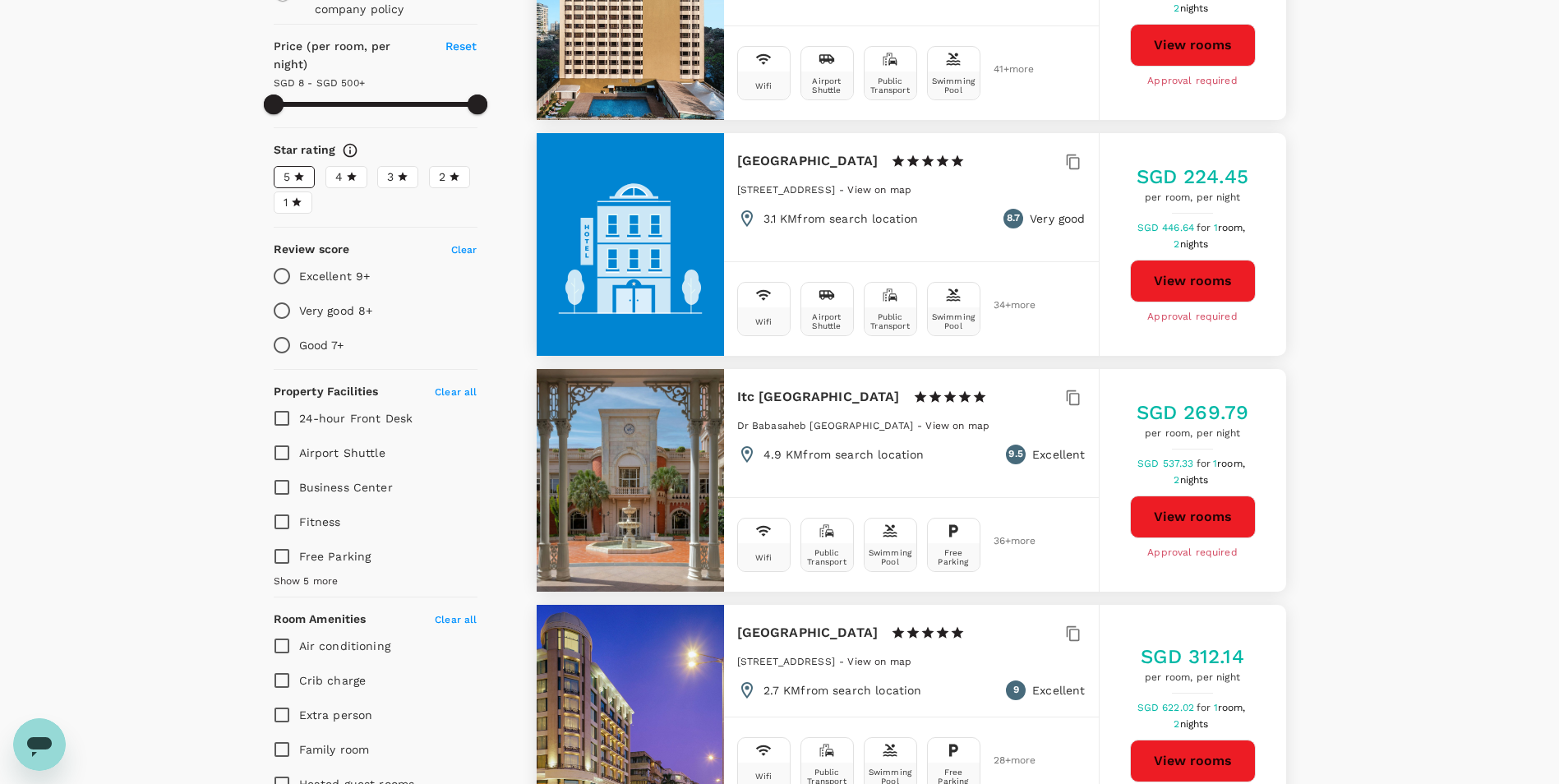
scroll to position [0, 0]
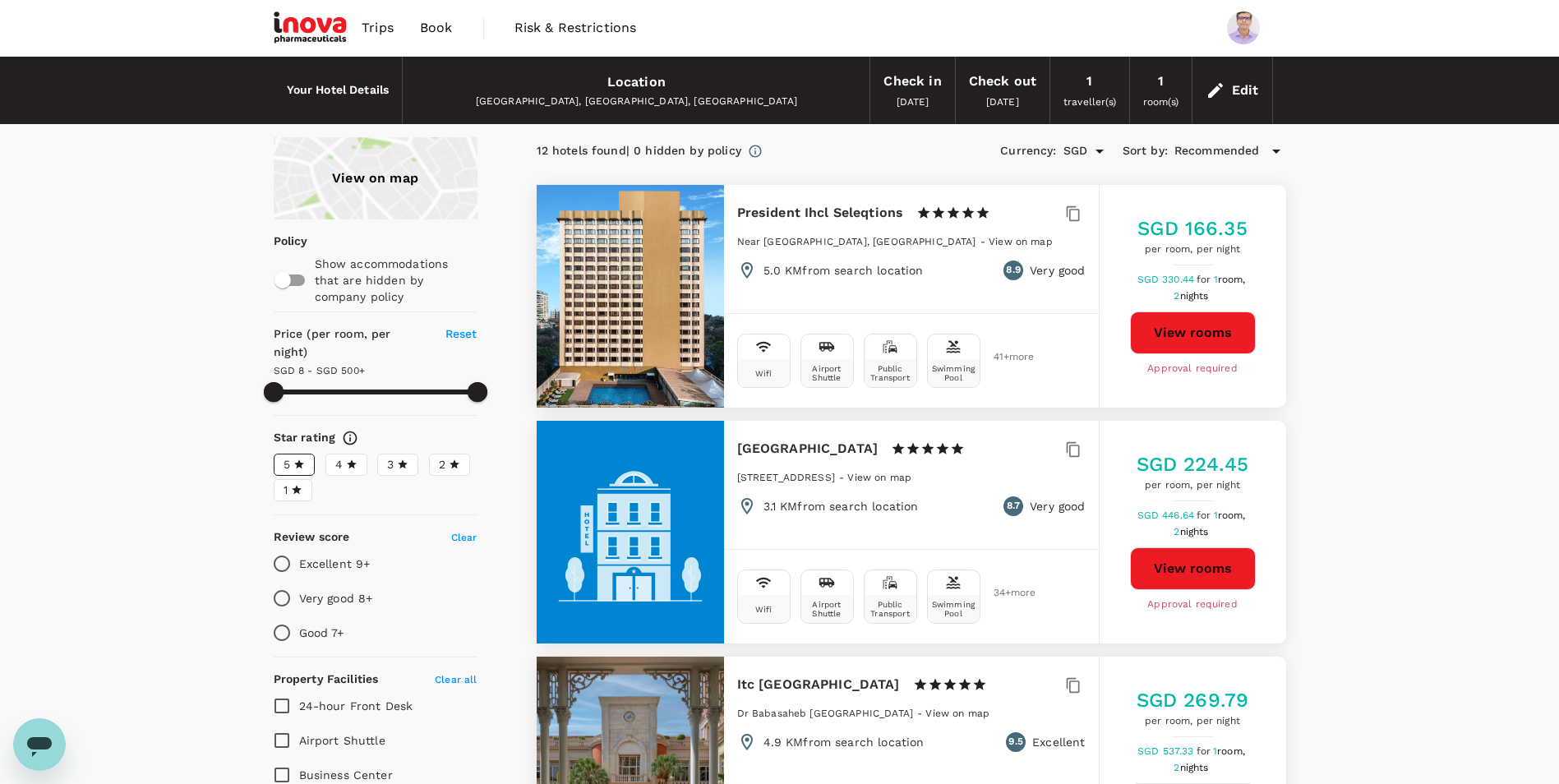
click at [641, 80] on div "Location" at bounding box center [636, 83] width 59 height 23
click at [1235, 85] on div "Edit" at bounding box center [1246, 91] width 27 height 23
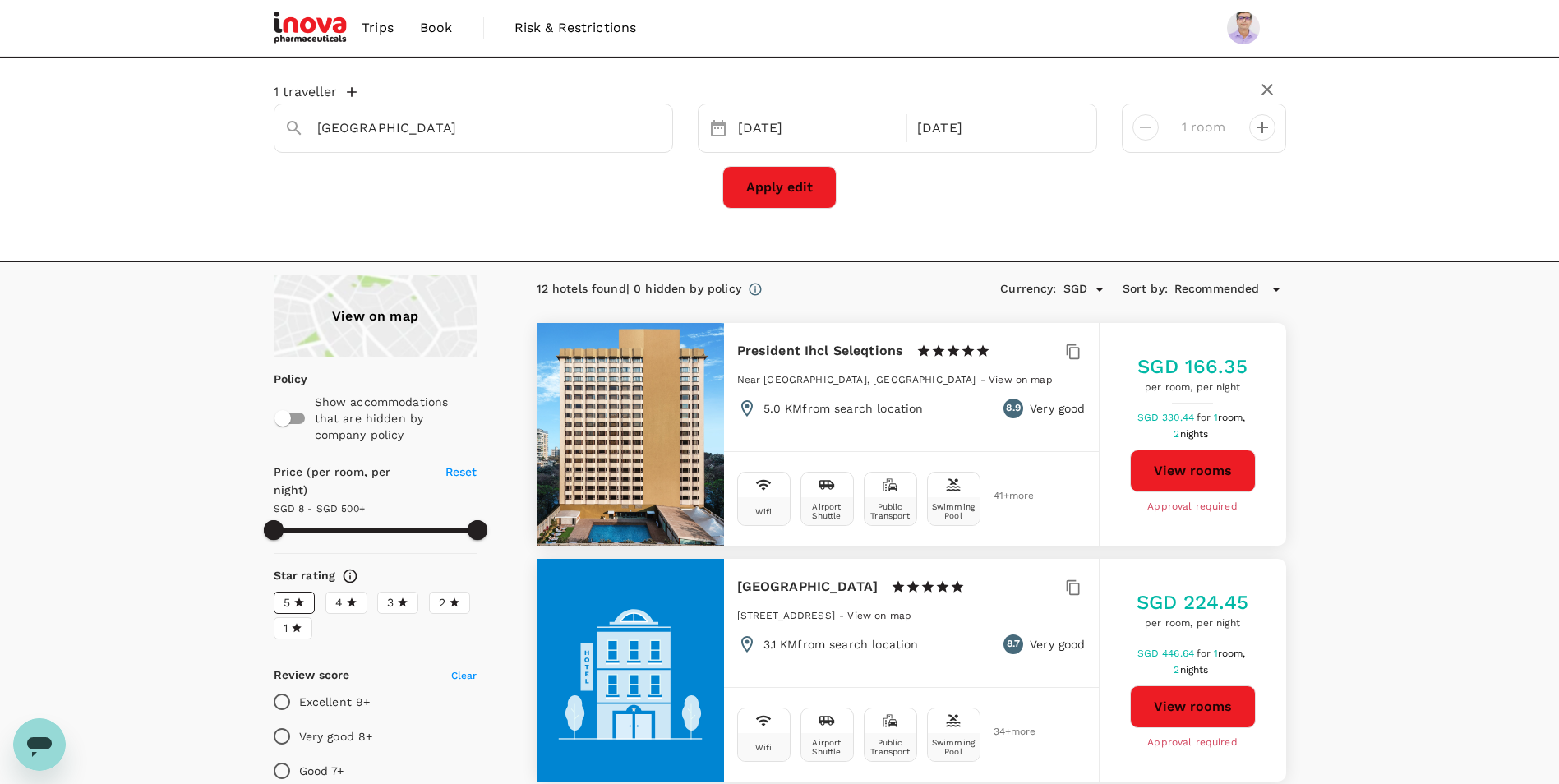
click at [470, 143] on div "[GEOGRAPHIC_DATA]" at bounding box center [473, 128] width 400 height 50
click at [470, 124] on input "[GEOGRAPHIC_DATA]" at bounding box center [466, 128] width 299 height 25
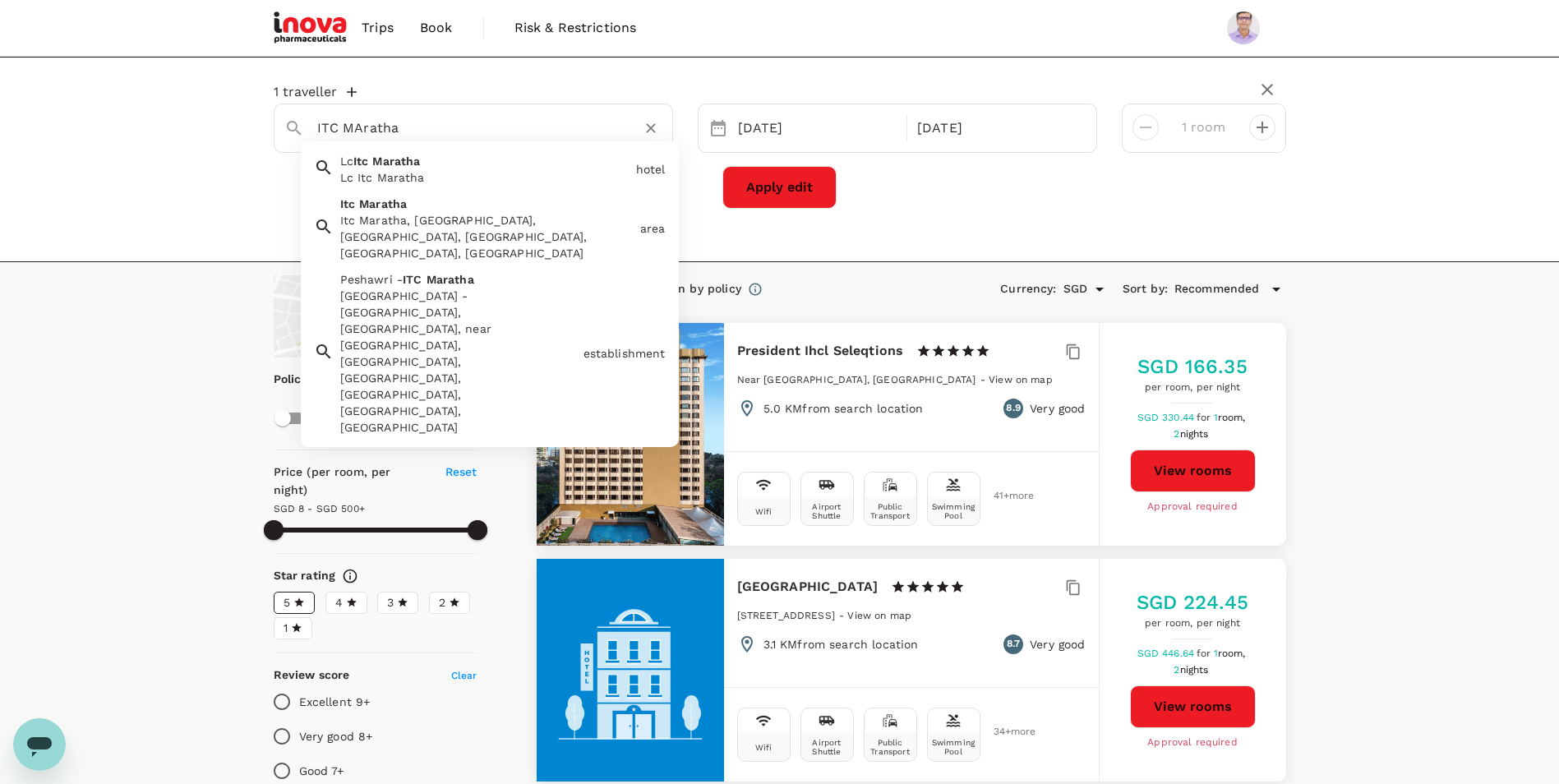
click at [472, 215] on div "Itc Maratha, Ashok Nagar, Andheri East, Mumbai, Maharashtra, India" at bounding box center [487, 237] width 293 height 50
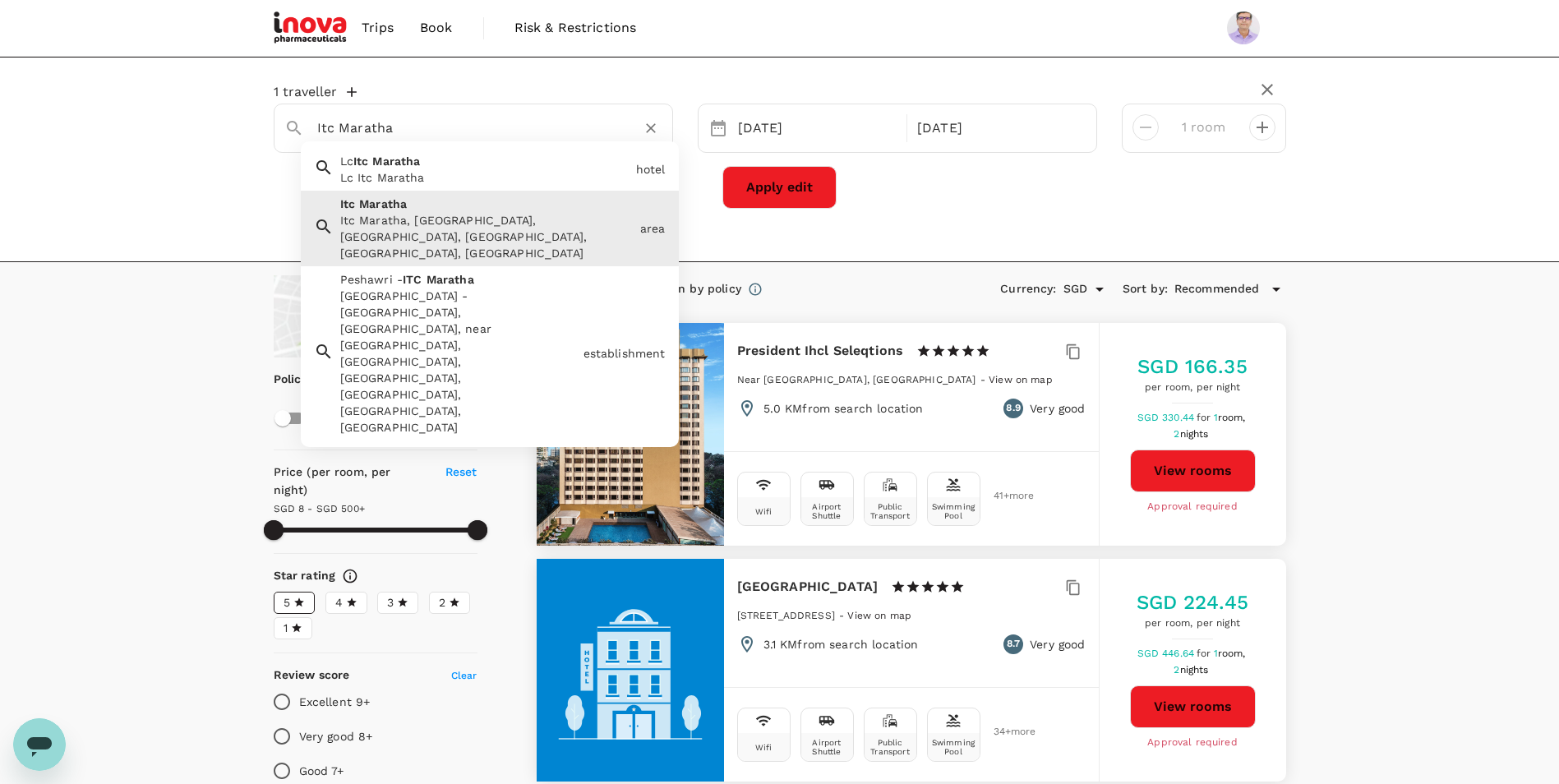
click at [506, 134] on input "Itc Maratha" at bounding box center [466, 128] width 299 height 25
click at [501, 288] on div "Peshawri - ITC Maratha, Chhatrapati Shivaji Maharaj International Airport Road,…" at bounding box center [458, 362] width 237 height 148
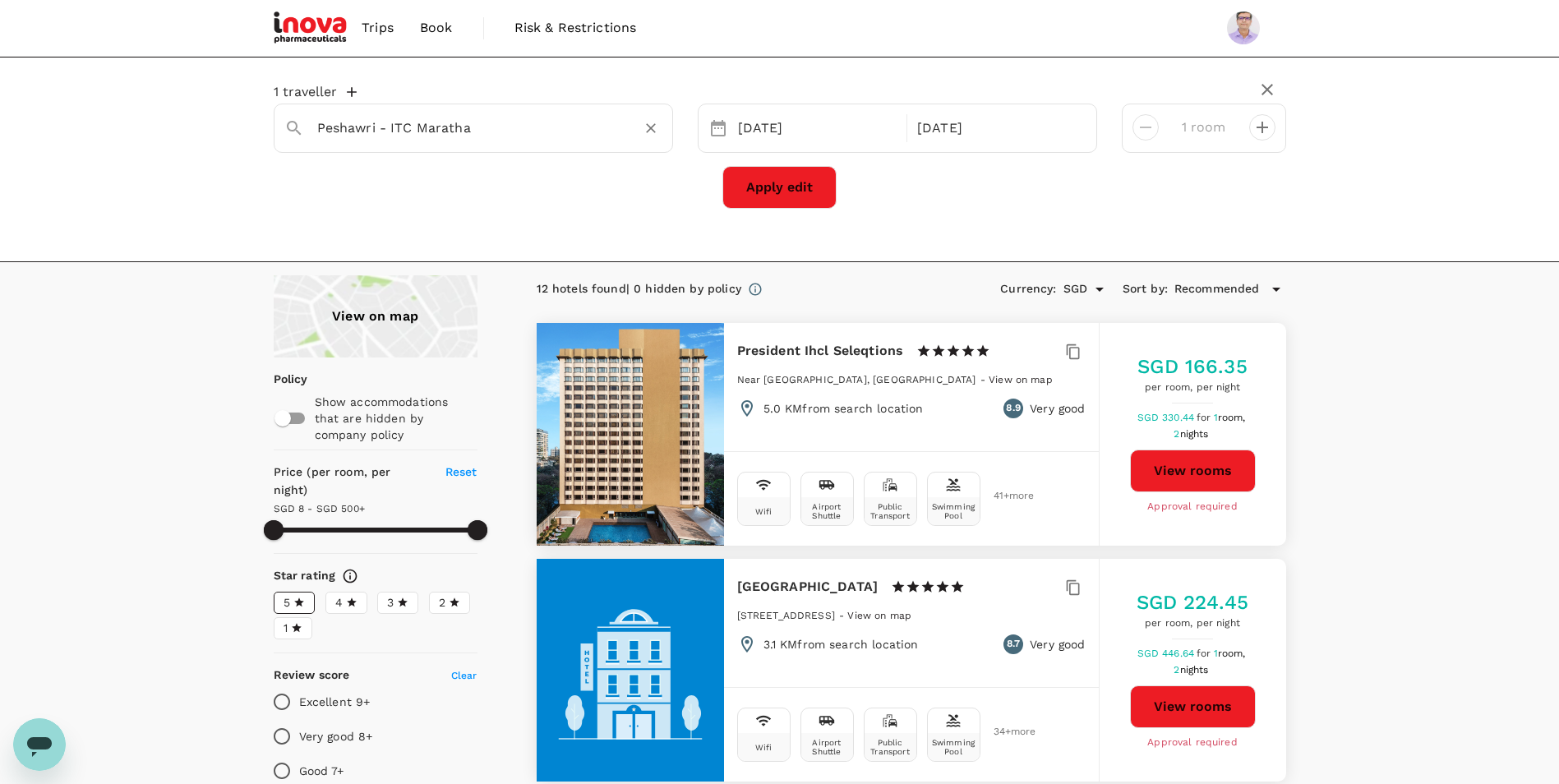
type input "Peshawri - ITC Maratha"
click at [772, 193] on button "Apply edit" at bounding box center [780, 186] width 114 height 42
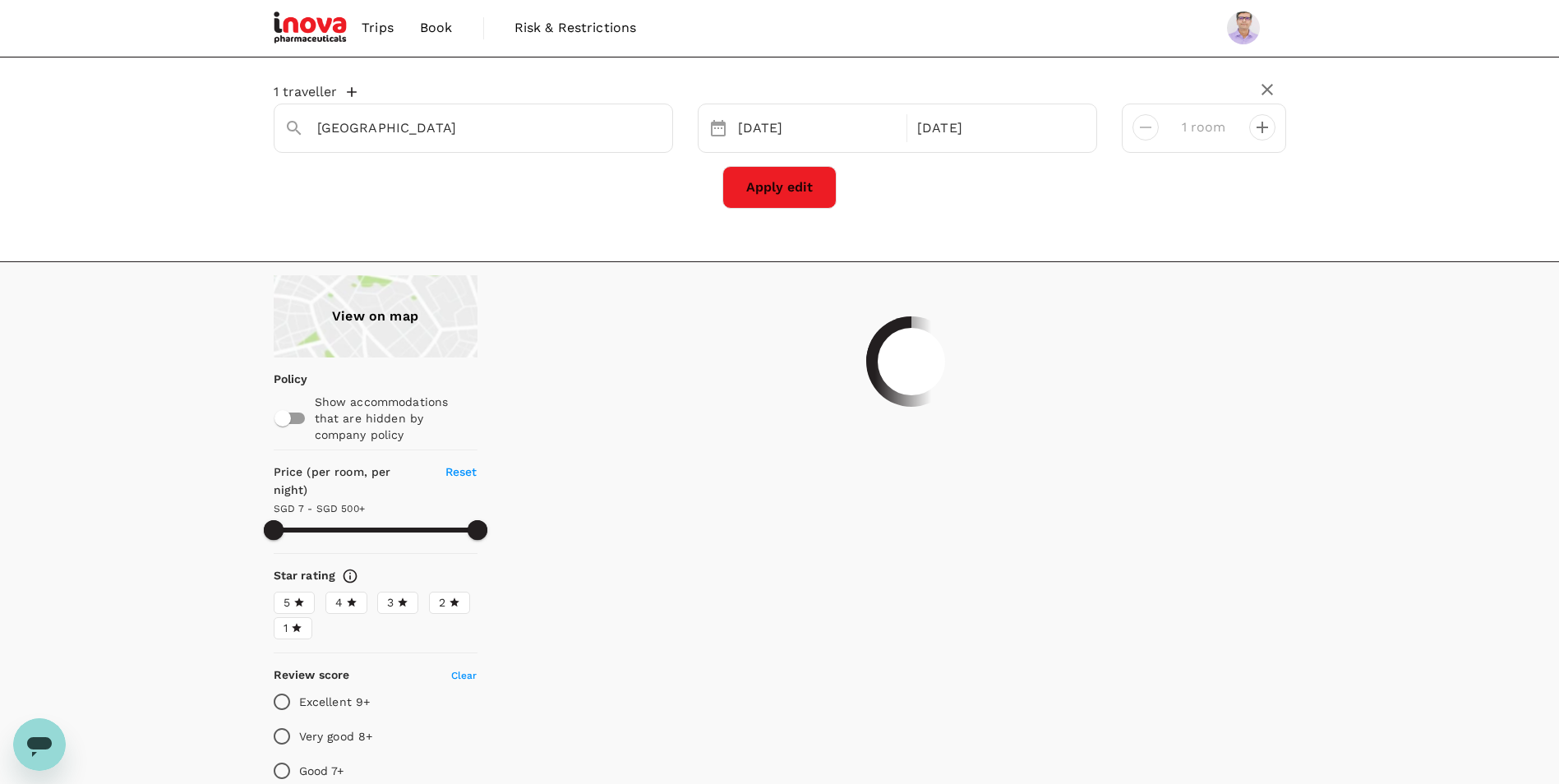
type input "499.73"
type input "4.73"
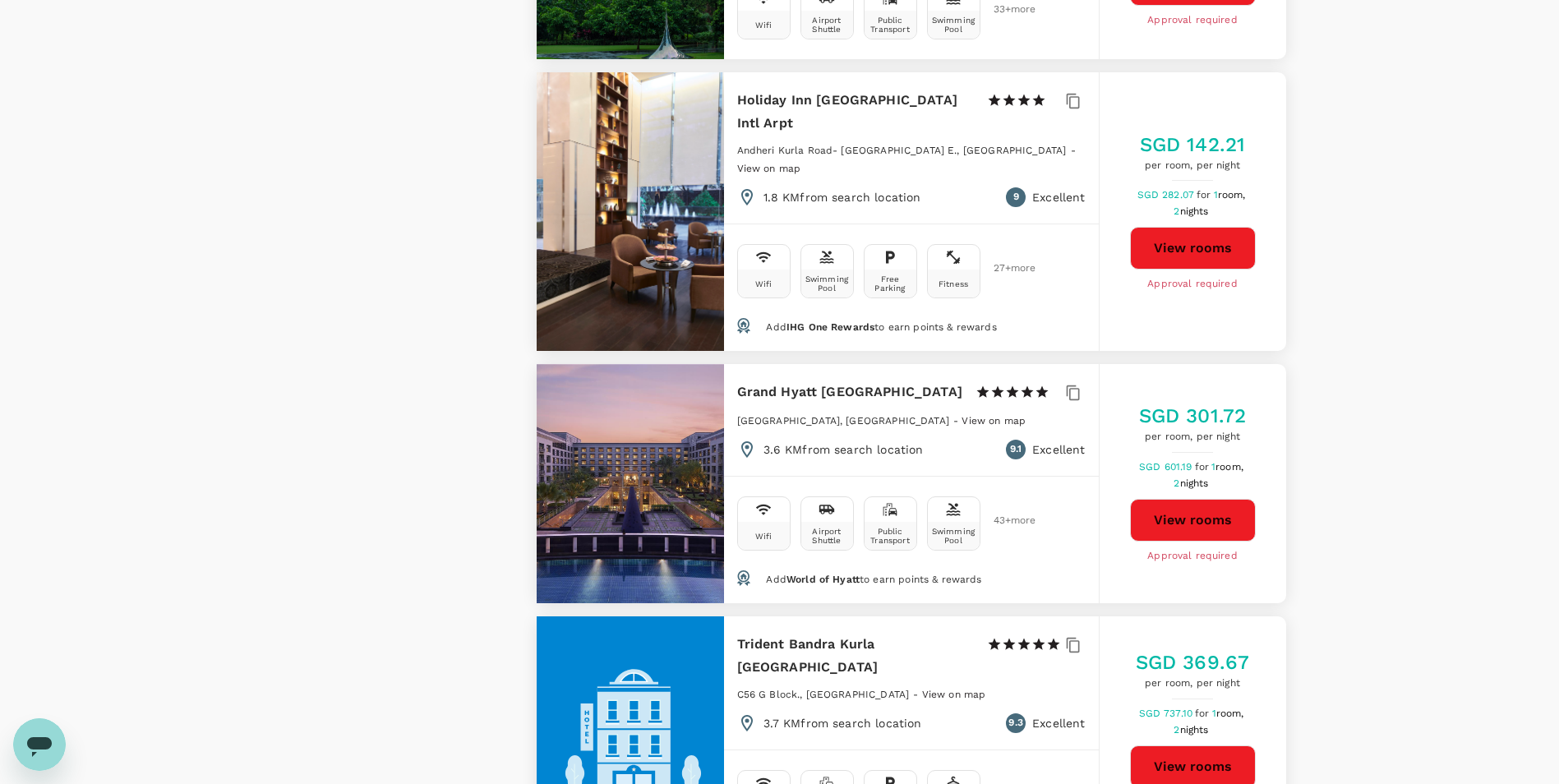
scroll to position [4192, 0]
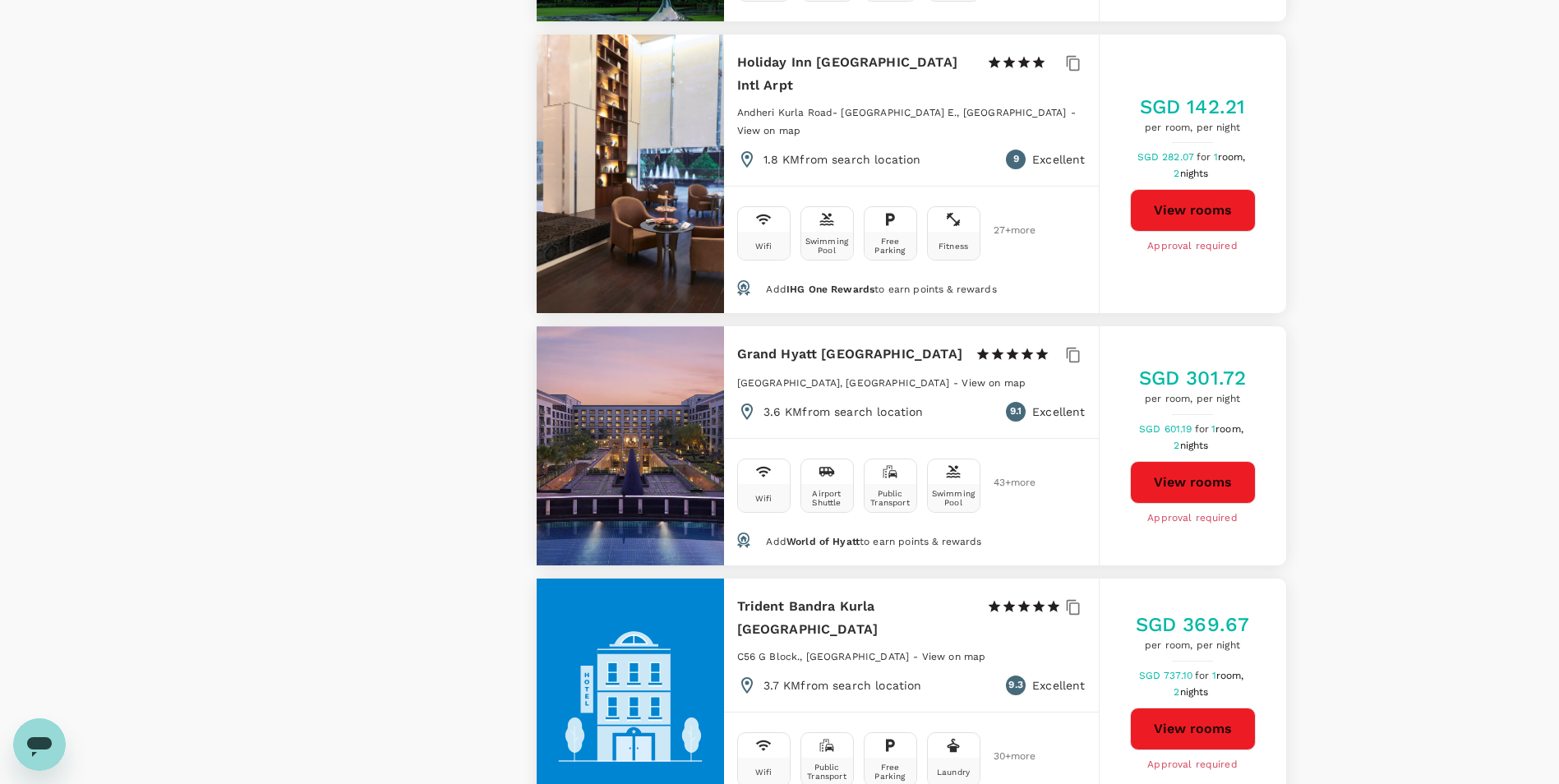
click at [682, 375] on div at bounding box center [630, 446] width 187 height 239
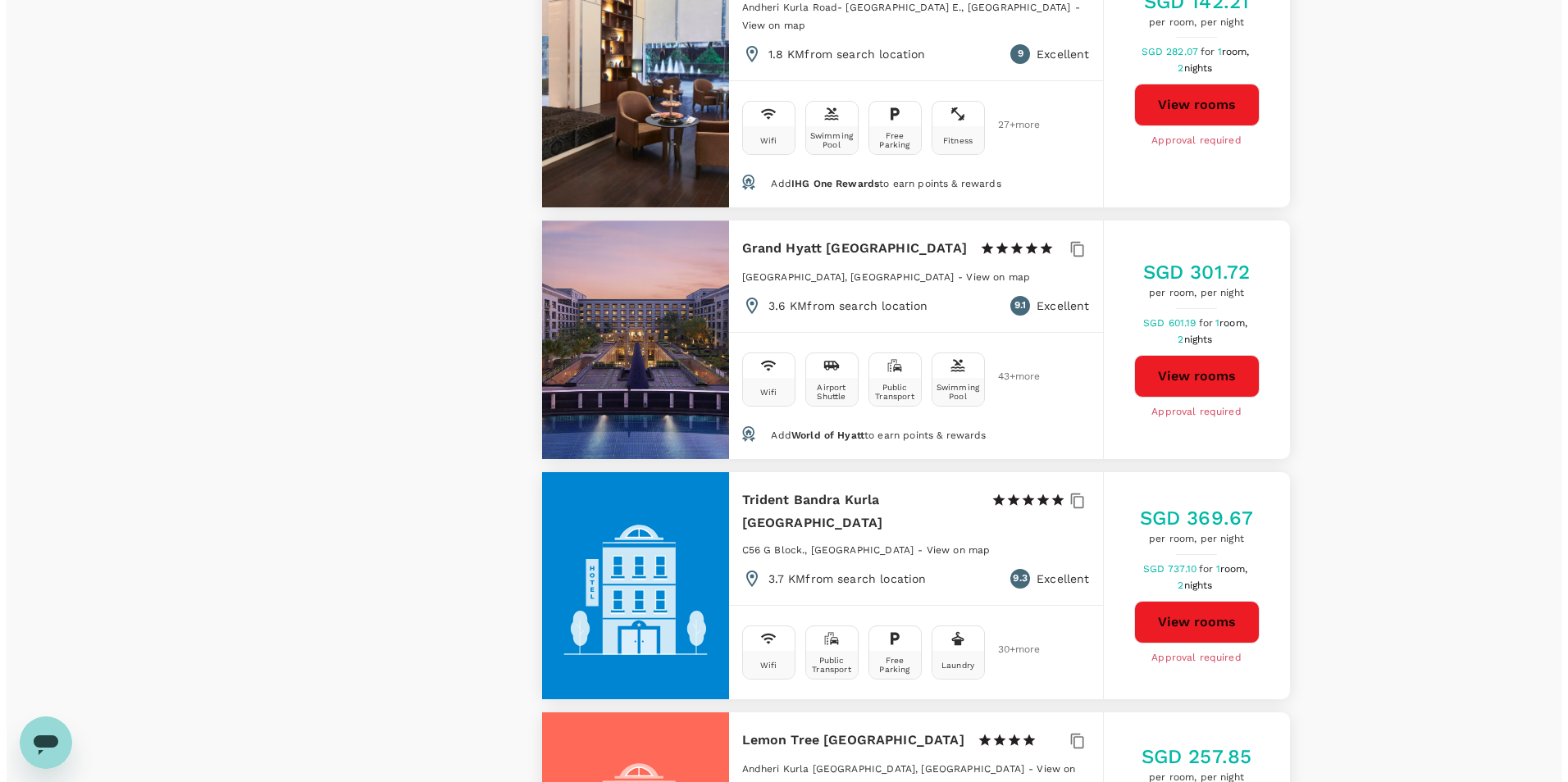
scroll to position [4263, 0]
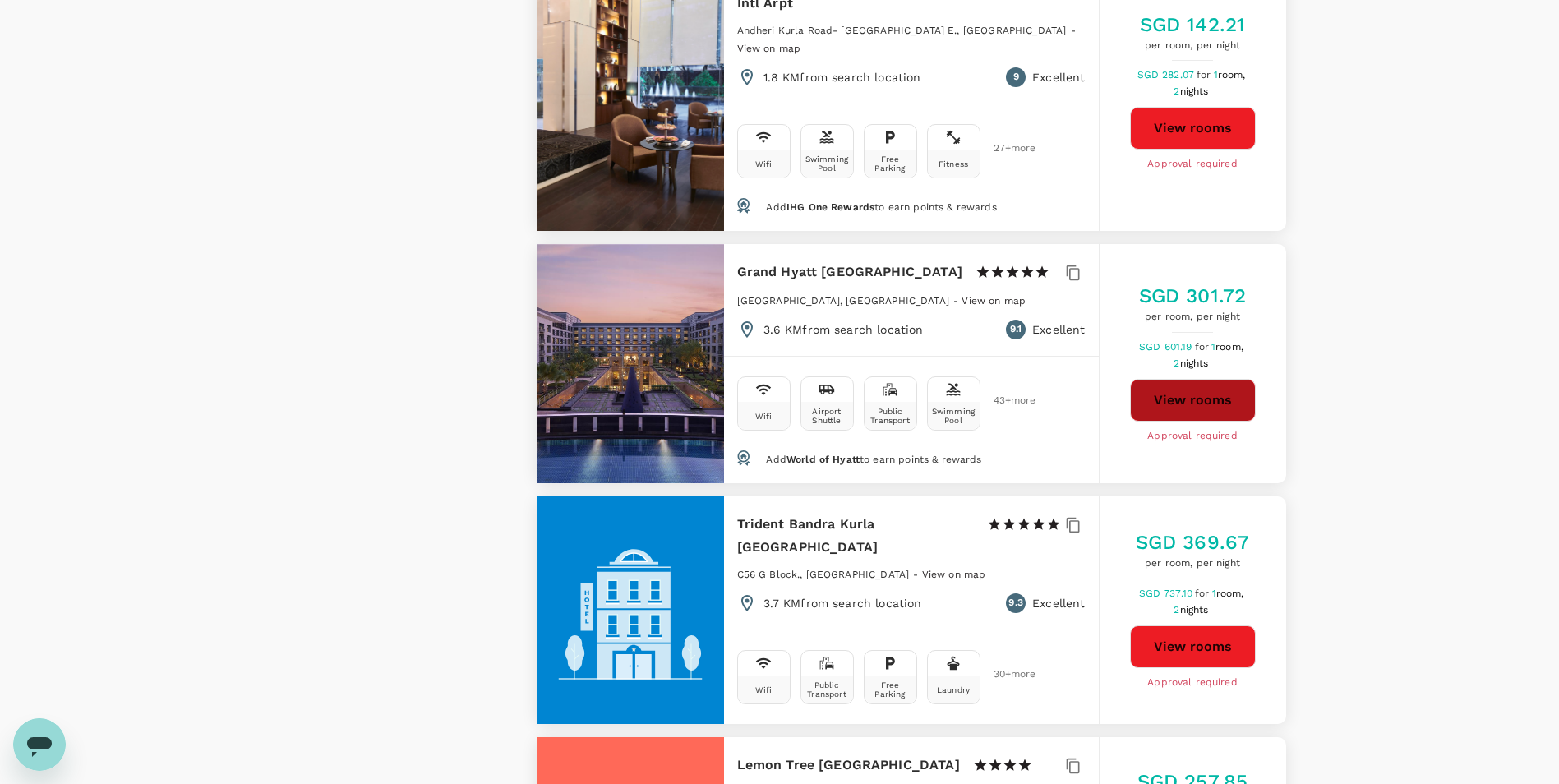
click at [1195, 379] on button "View rooms" at bounding box center [1194, 400] width 126 height 42
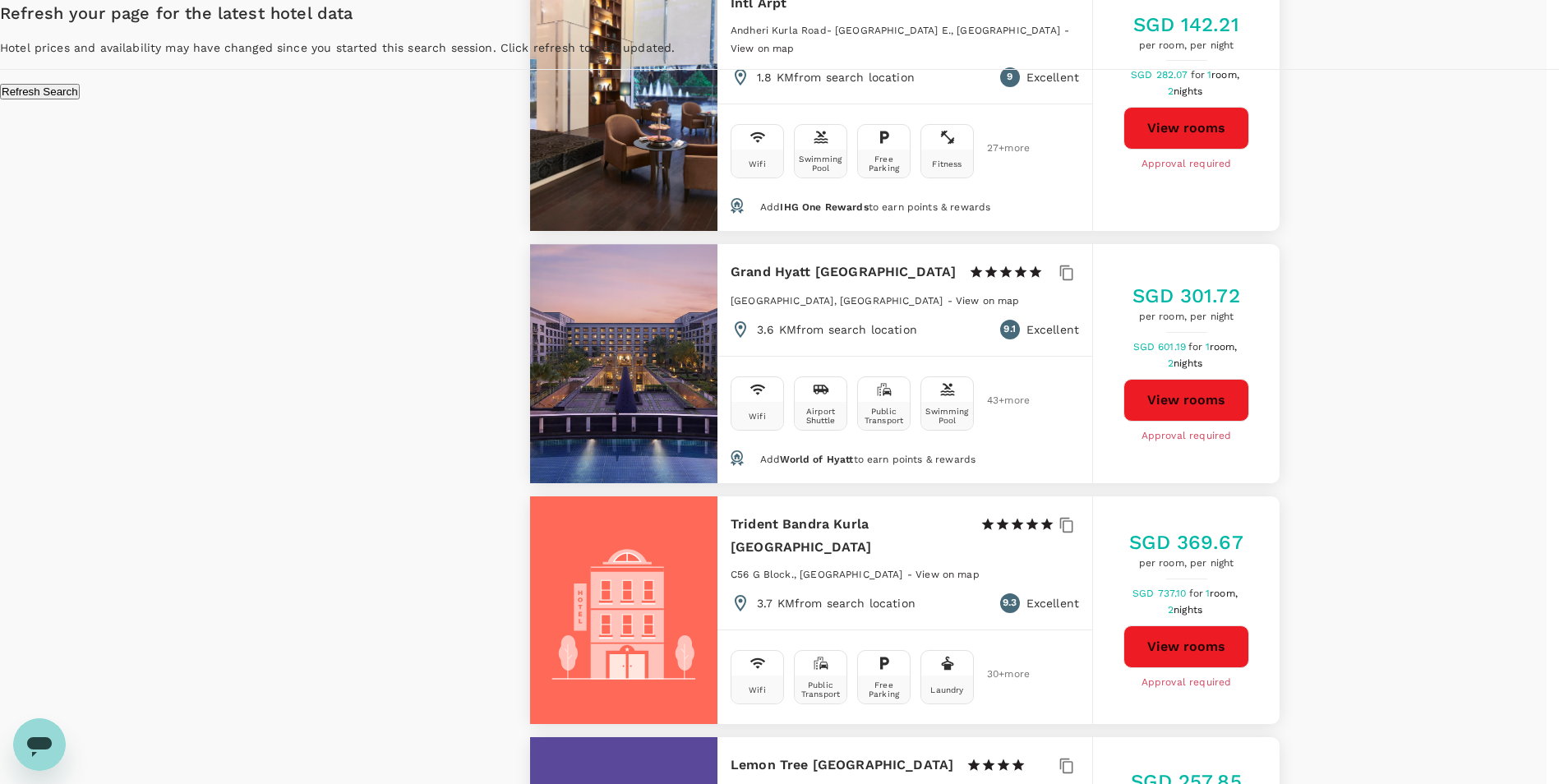
type input "499.73"
